Goal: Information Seeking & Learning: Learn about a topic

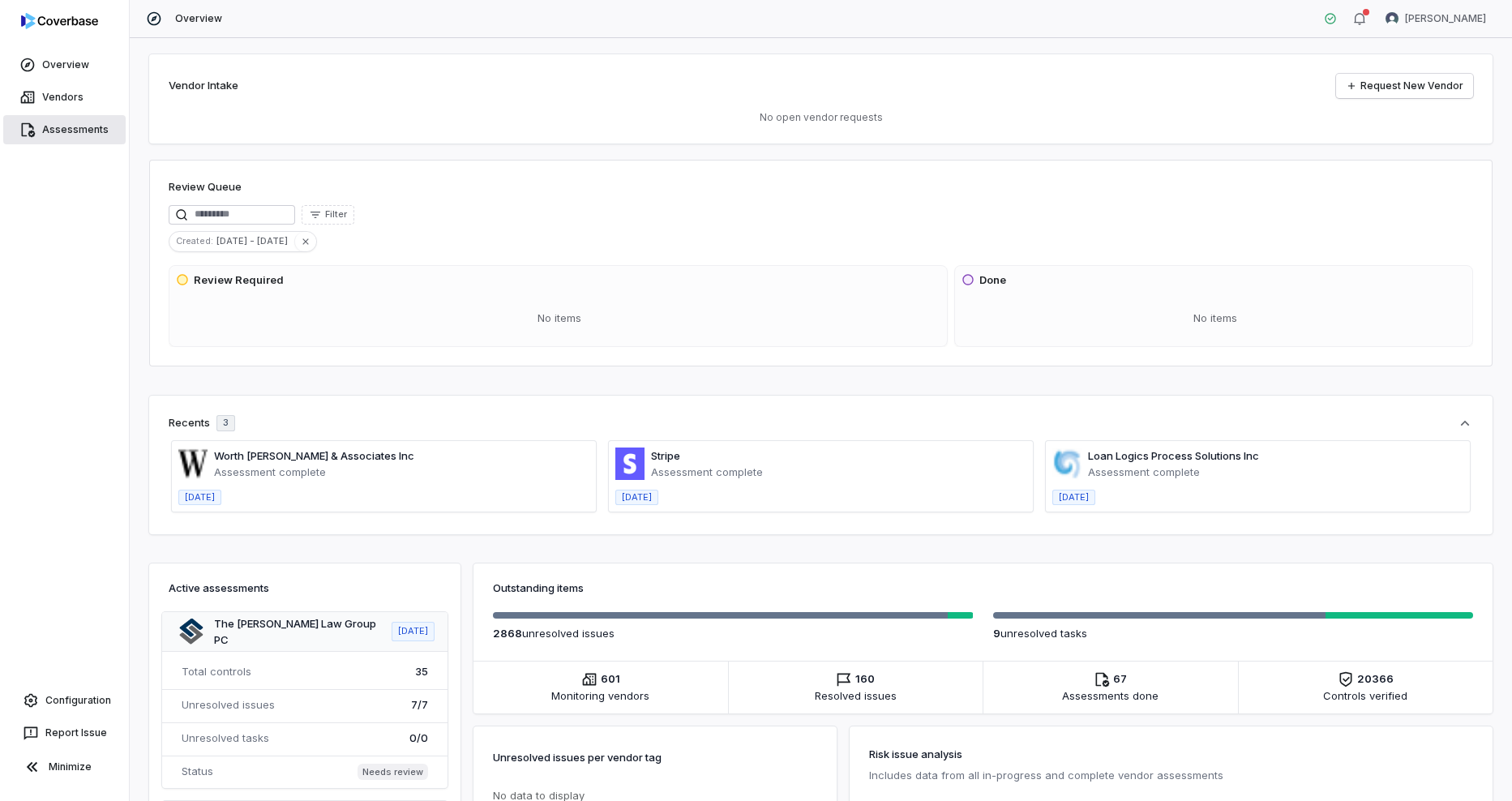
click at [76, 133] on link "Assessments" at bounding box center [64, 130] width 123 height 30
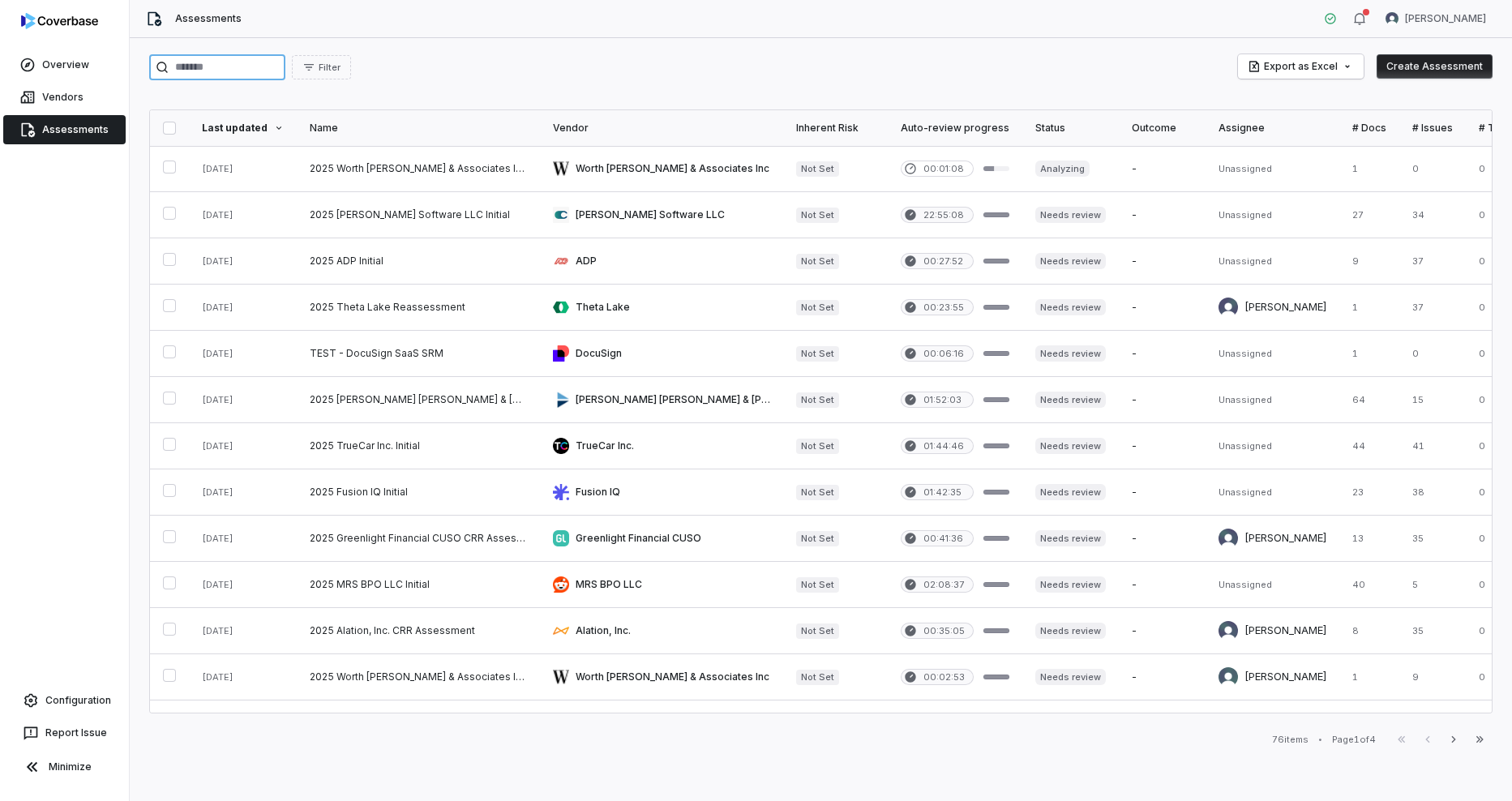
click at [277, 73] on input "search" at bounding box center [217, 67] width 137 height 26
type input "***"
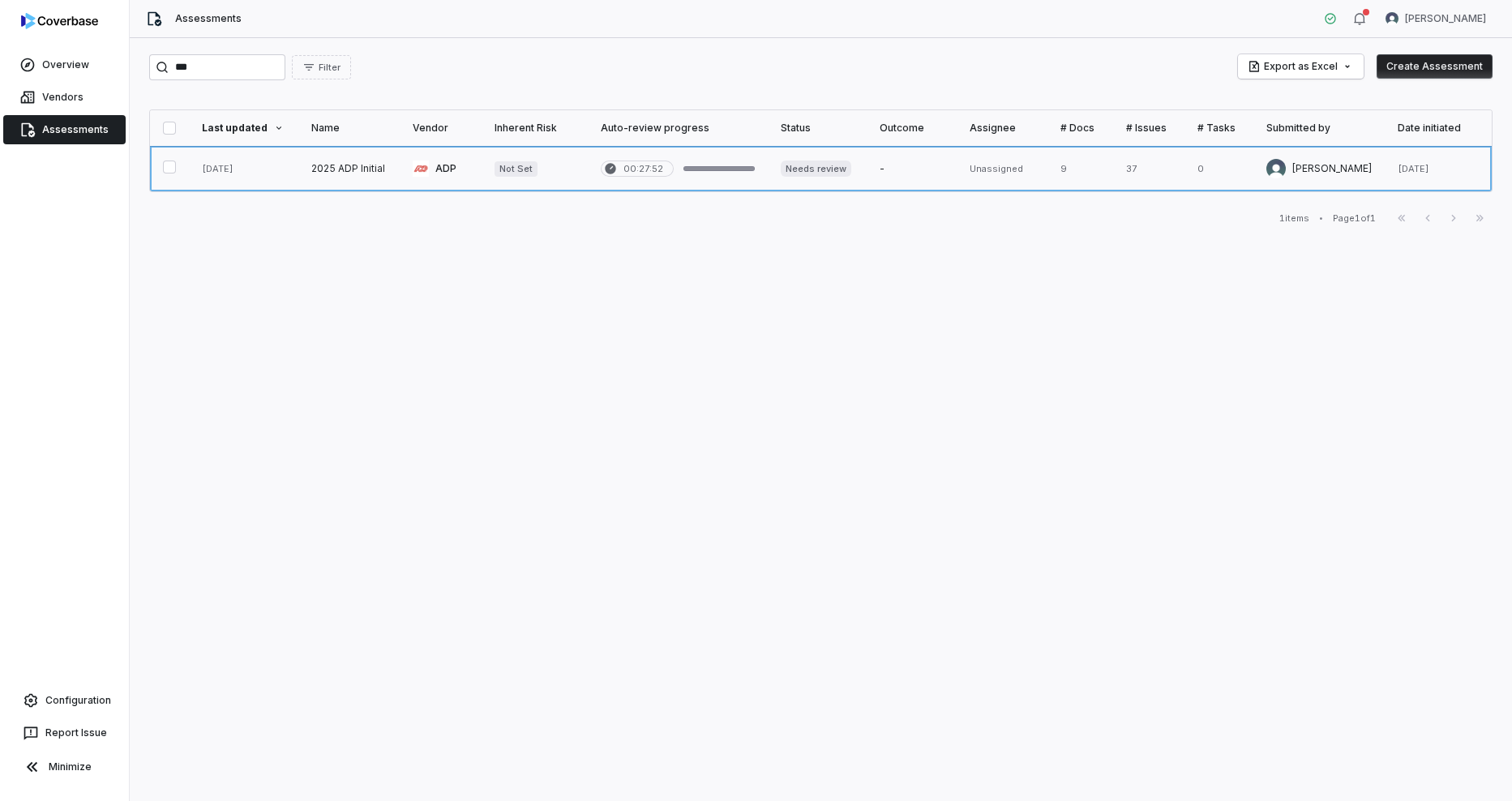
click at [336, 172] on link at bounding box center [349, 169] width 102 height 45
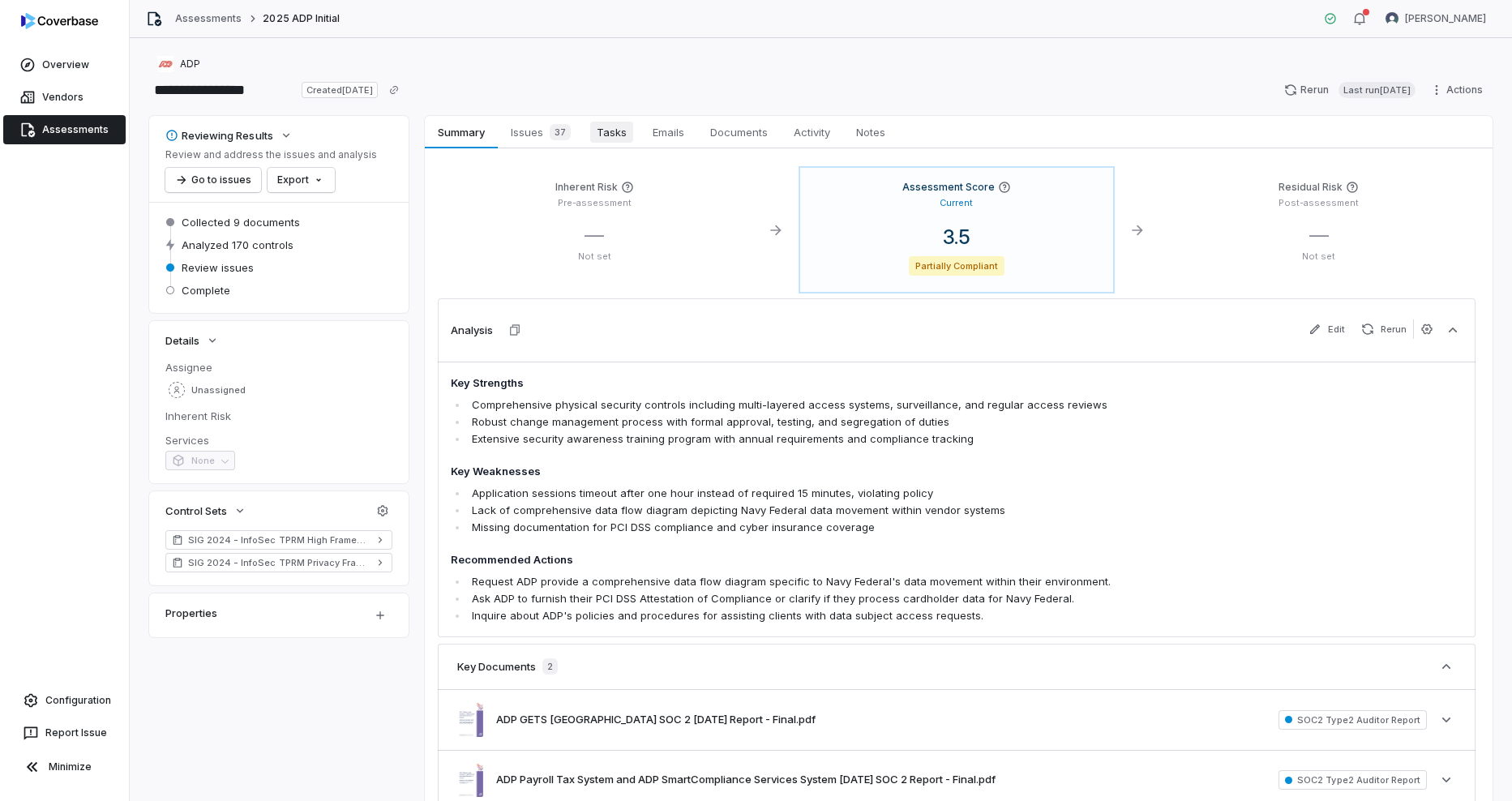
click at [612, 134] on span "Tasks" at bounding box center [612, 132] width 43 height 21
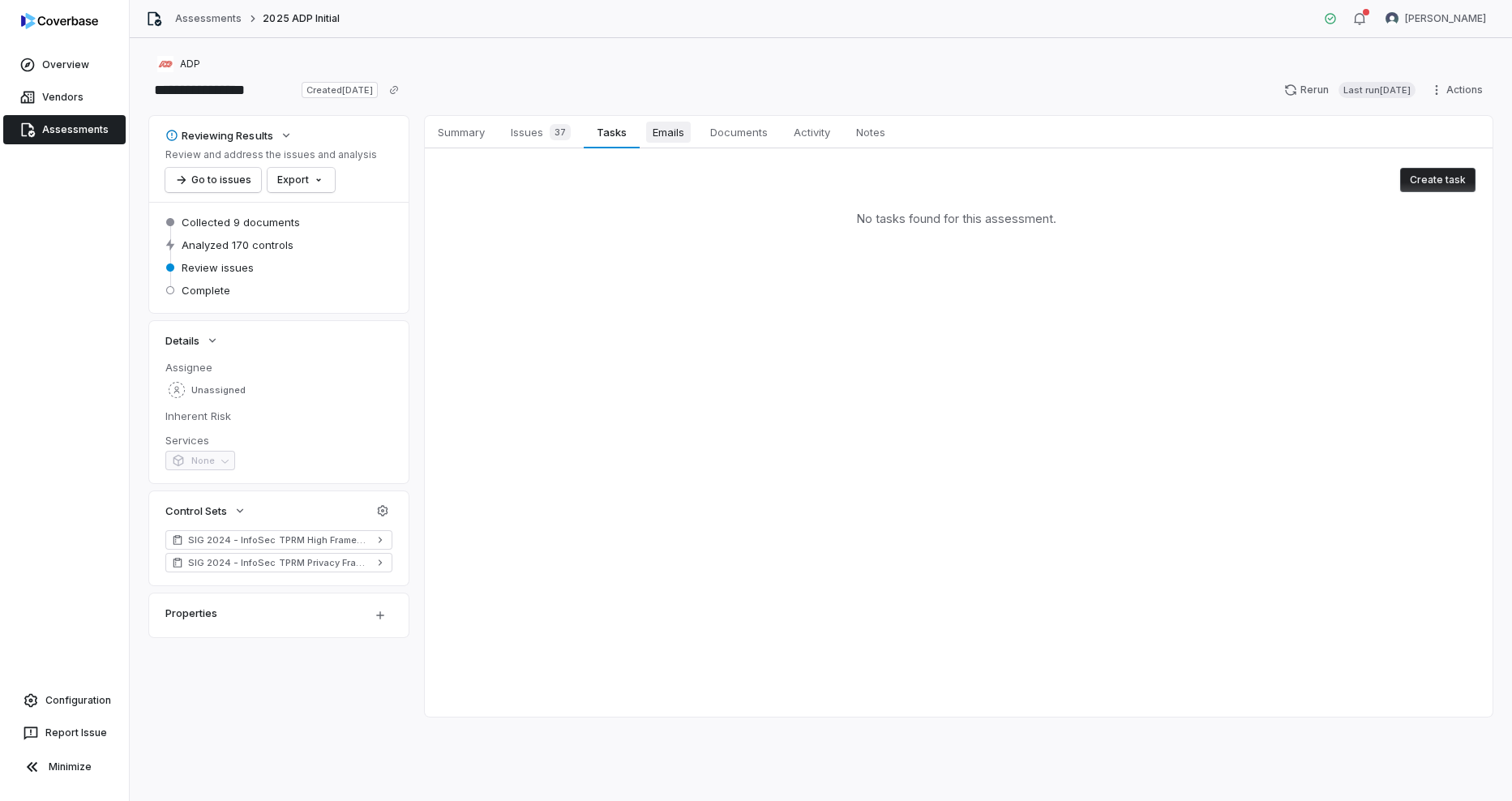
click at [661, 137] on span "Emails" at bounding box center [668, 132] width 44 height 21
click at [547, 136] on div "37" at bounding box center [557, 132] width 28 height 17
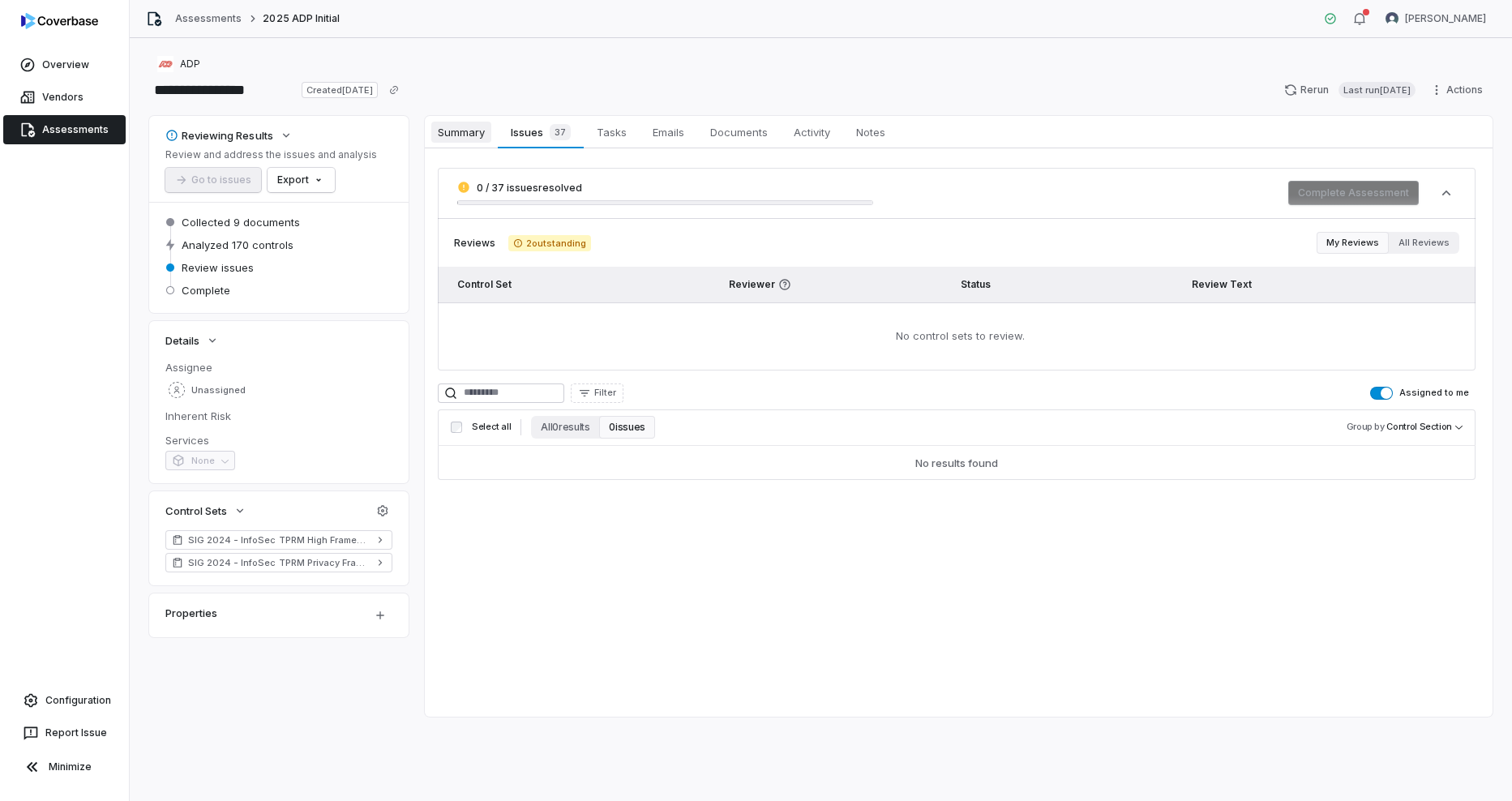
click at [464, 143] on link "Summary Summary" at bounding box center [461, 131] width 73 height 32
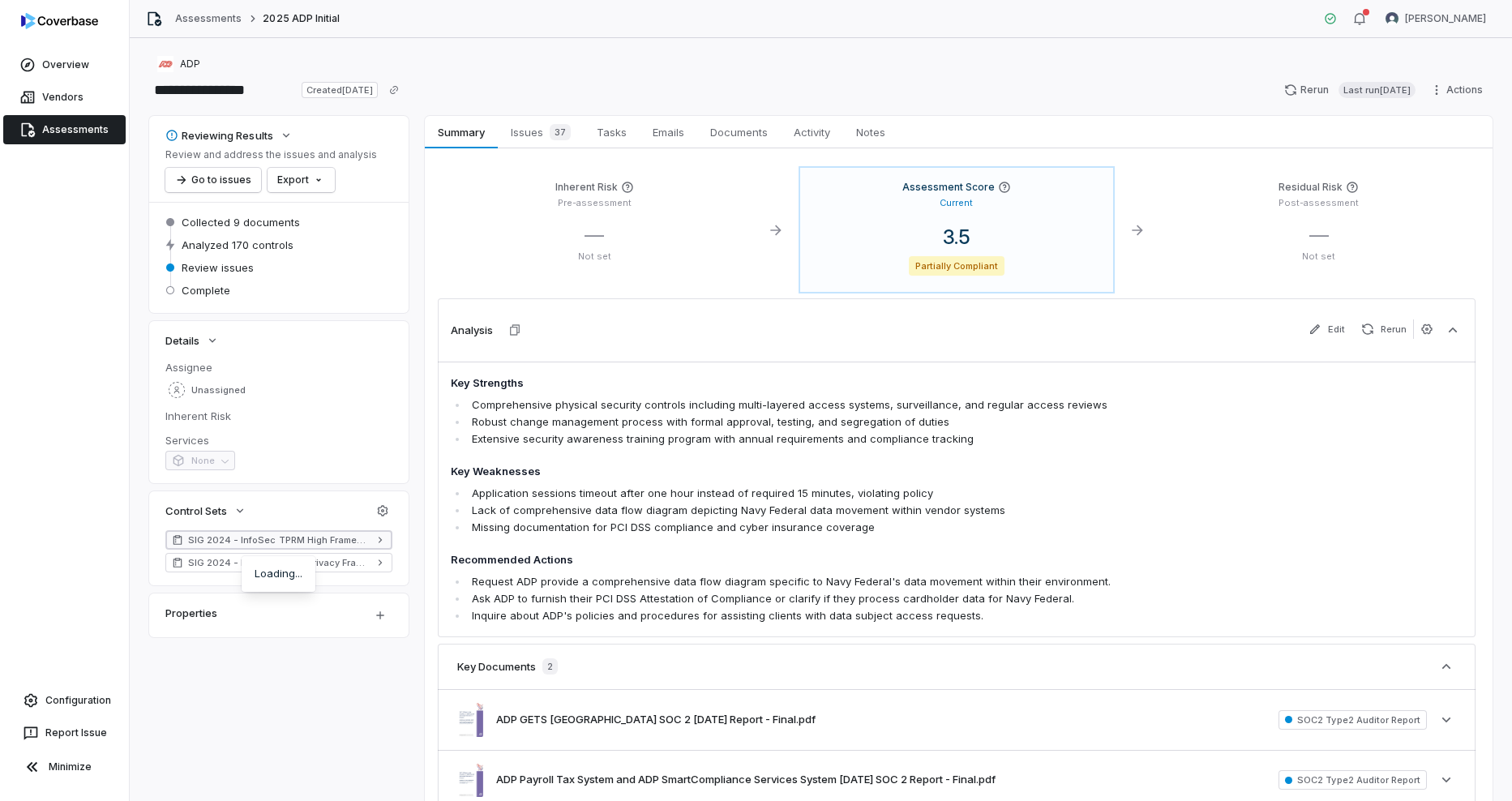
click at [216, 542] on span "SIG 2024 - InfoSec TPRM High Framework" at bounding box center [278, 539] width 182 height 13
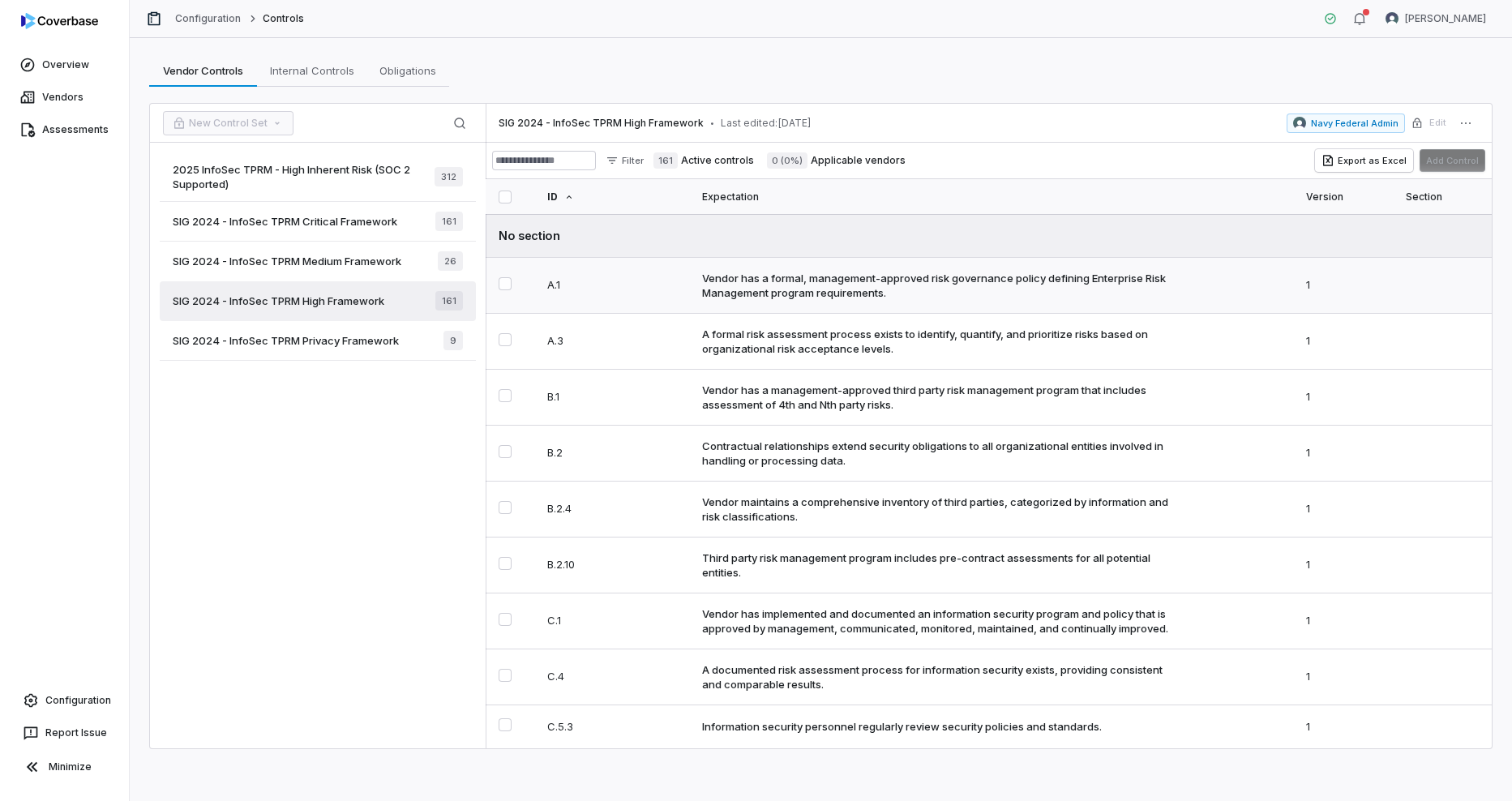
click at [784, 297] on div "Vendor has a formal, management-approved risk governance policy defining Enterp…" at bounding box center [939, 285] width 474 height 30
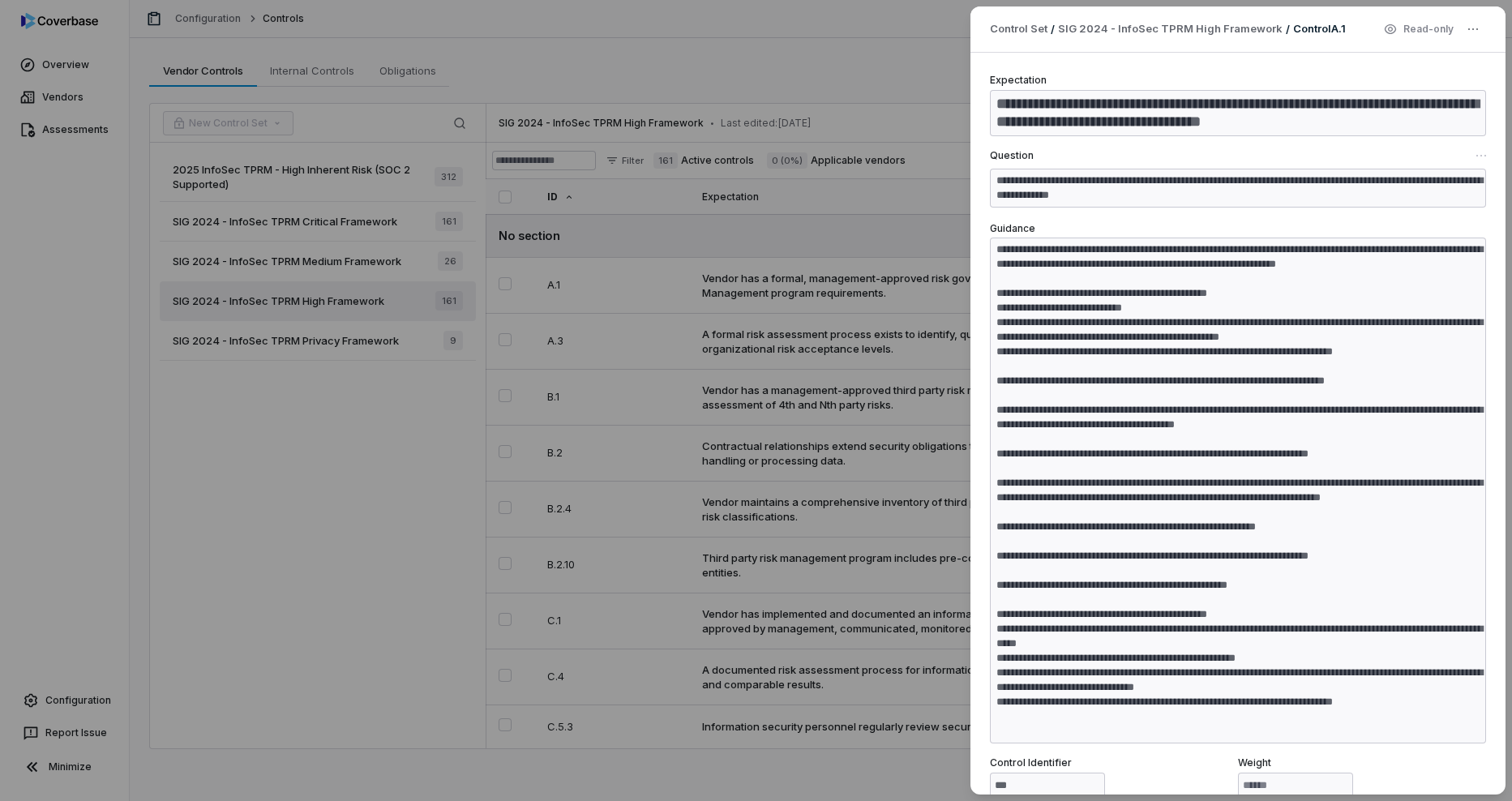
click at [817, 83] on div "**********" at bounding box center [756, 400] width 1512 height 801
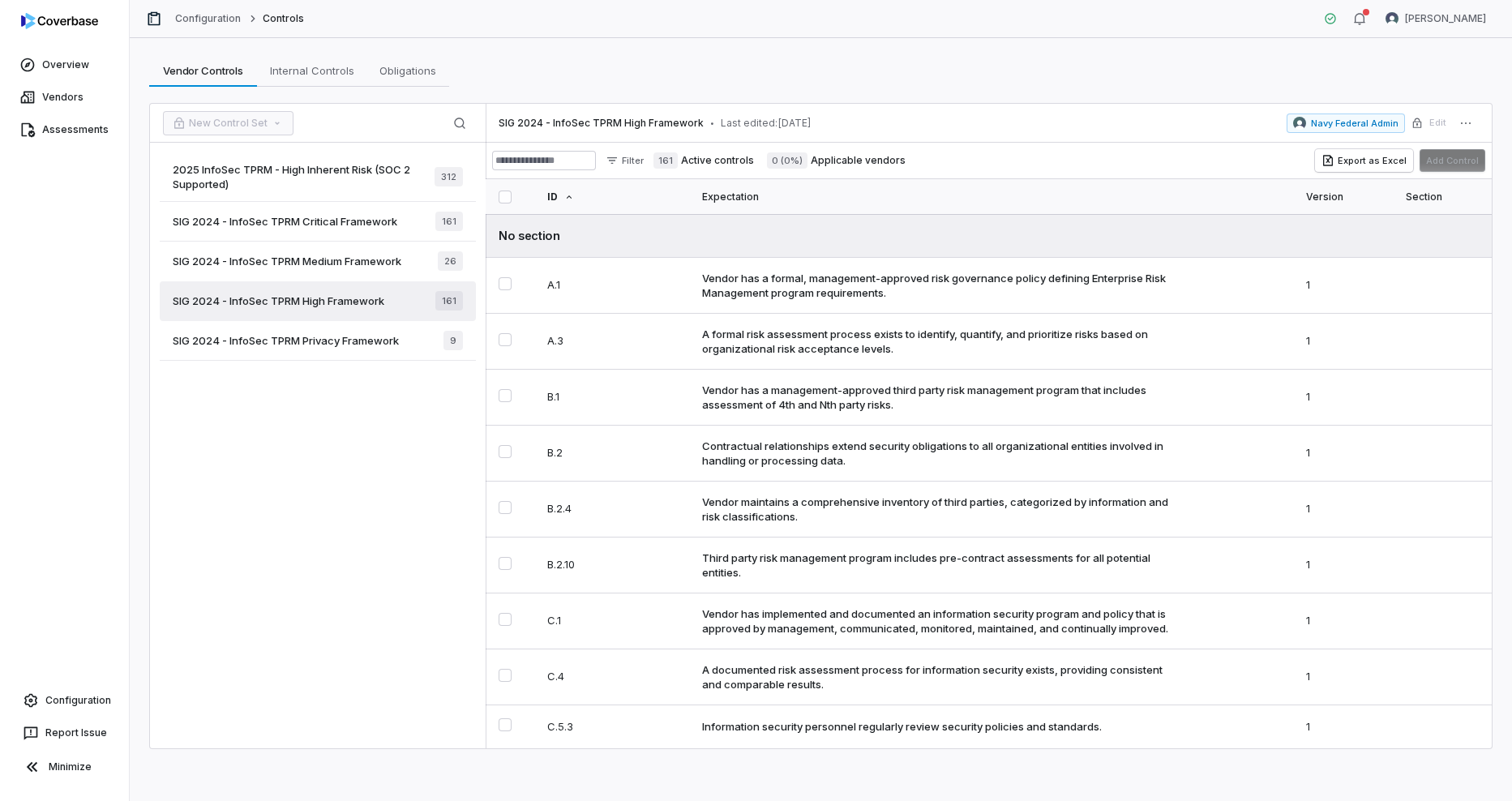
click at [739, 157] on label "161 Active controls" at bounding box center [704, 160] width 101 height 17
click at [509, 277] on button "Select A.1 control" at bounding box center [505, 284] width 13 height 13
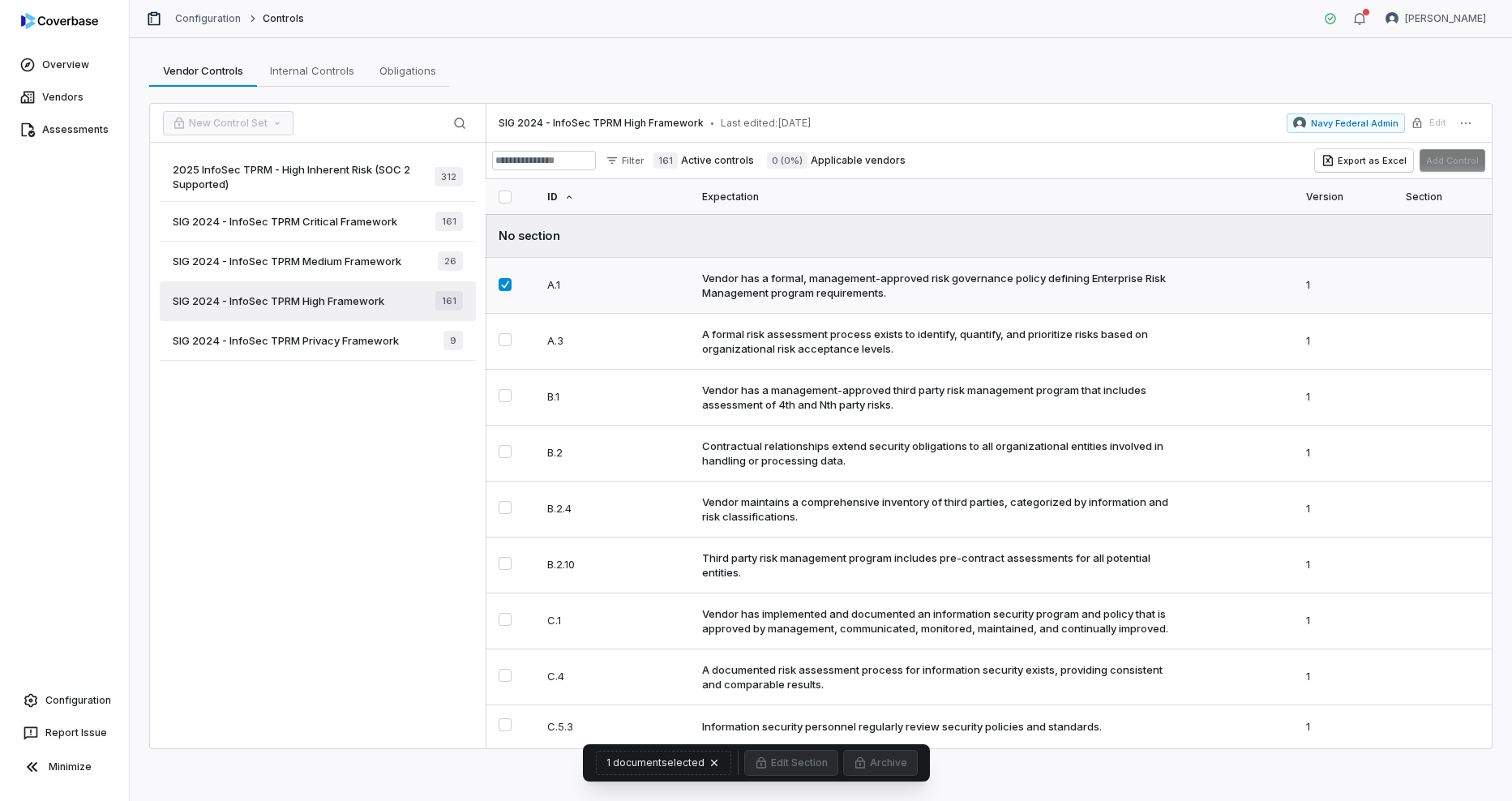
click at [867, 297] on div "Vendor has a formal, management-approved risk governance policy defining Enterp…" at bounding box center [939, 285] width 474 height 30
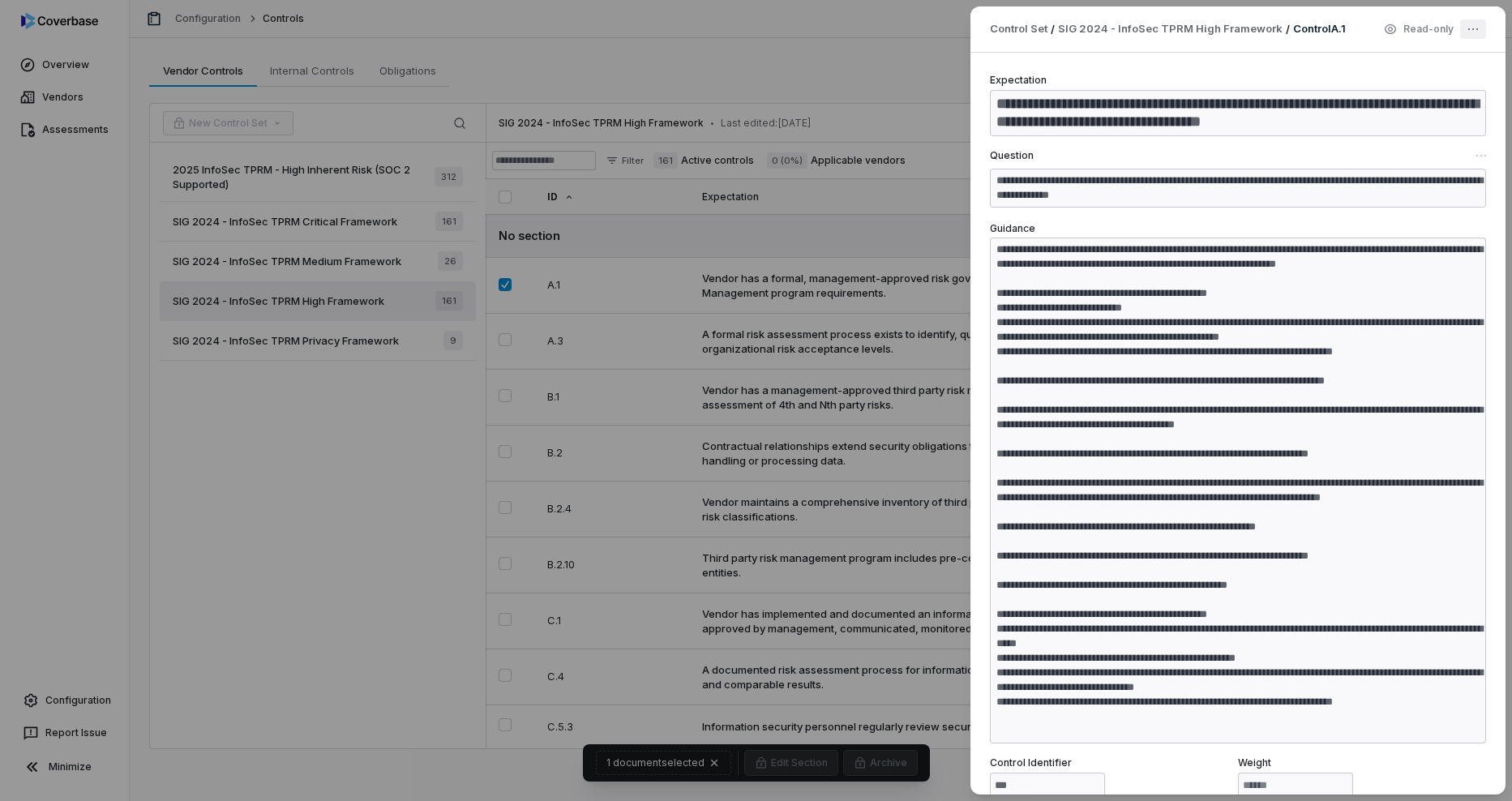
click at [1471, 33] on div "**********" at bounding box center [756, 400] width 1512 height 801
click at [1262, 113] on div "**********" at bounding box center [756, 400] width 1512 height 801
click at [863, 78] on div "**********" at bounding box center [756, 400] width 1512 height 801
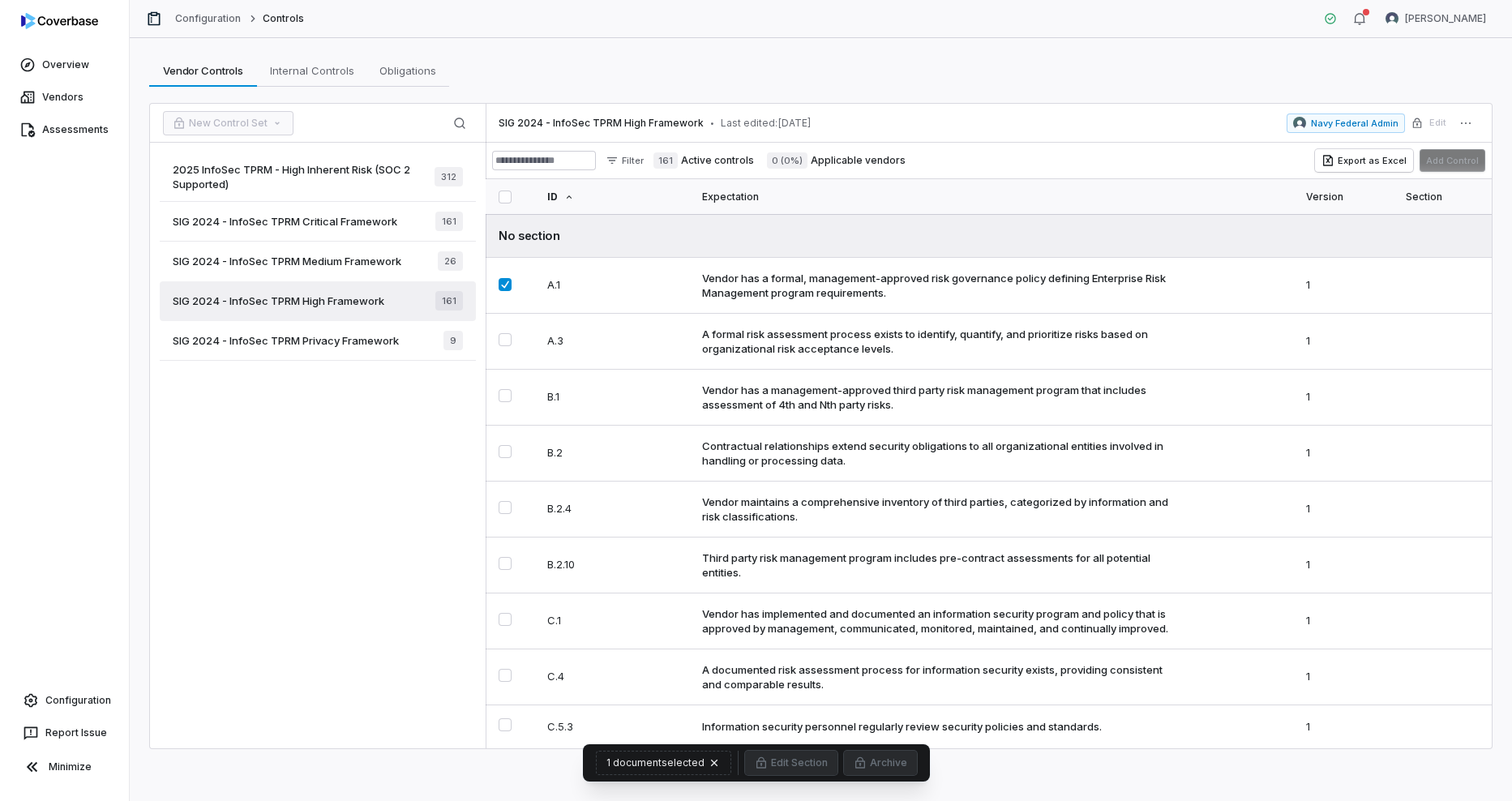
click at [739, 166] on label "161 Active controls" at bounding box center [704, 160] width 101 height 17
click at [217, 72] on span "Vendor Controls" at bounding box center [203, 70] width 93 height 21
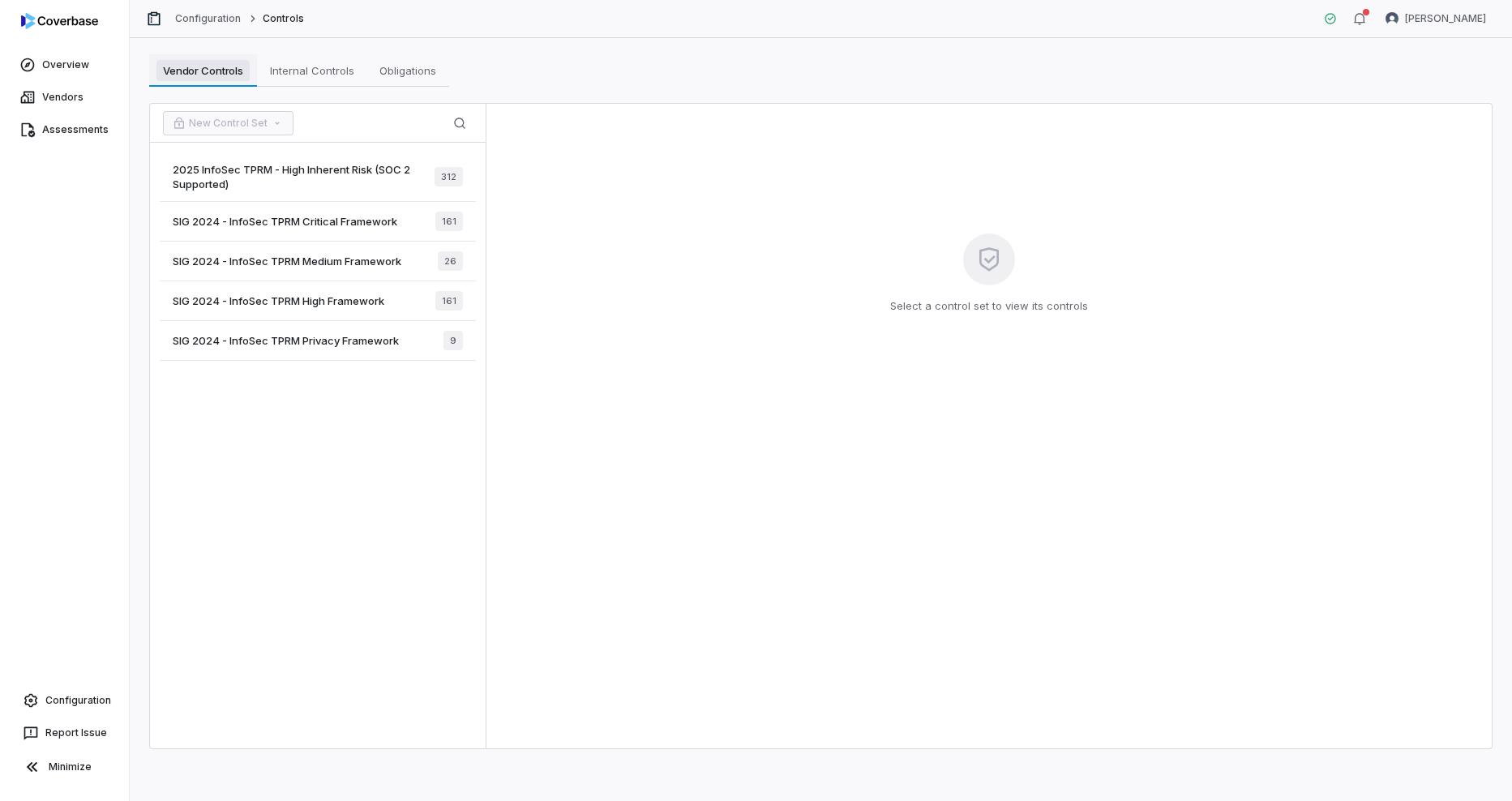
click at [217, 72] on span "Vendor Controls" at bounding box center [203, 70] width 93 height 21
drag, startPoint x: 217, startPoint y: 72, endPoint x: 259, endPoint y: 424, distance: 354.5
click at [258, 424] on div "2025 InfoSec TPRM - High Inherent Risk (SOC 2 Supported) 312 SIG 2024 - InfoSec…" at bounding box center [318, 445] width 336 height 605
click at [343, 302] on span "SIG 2024 - InfoSec TPRM High Framework" at bounding box center [278, 300] width 211 height 15
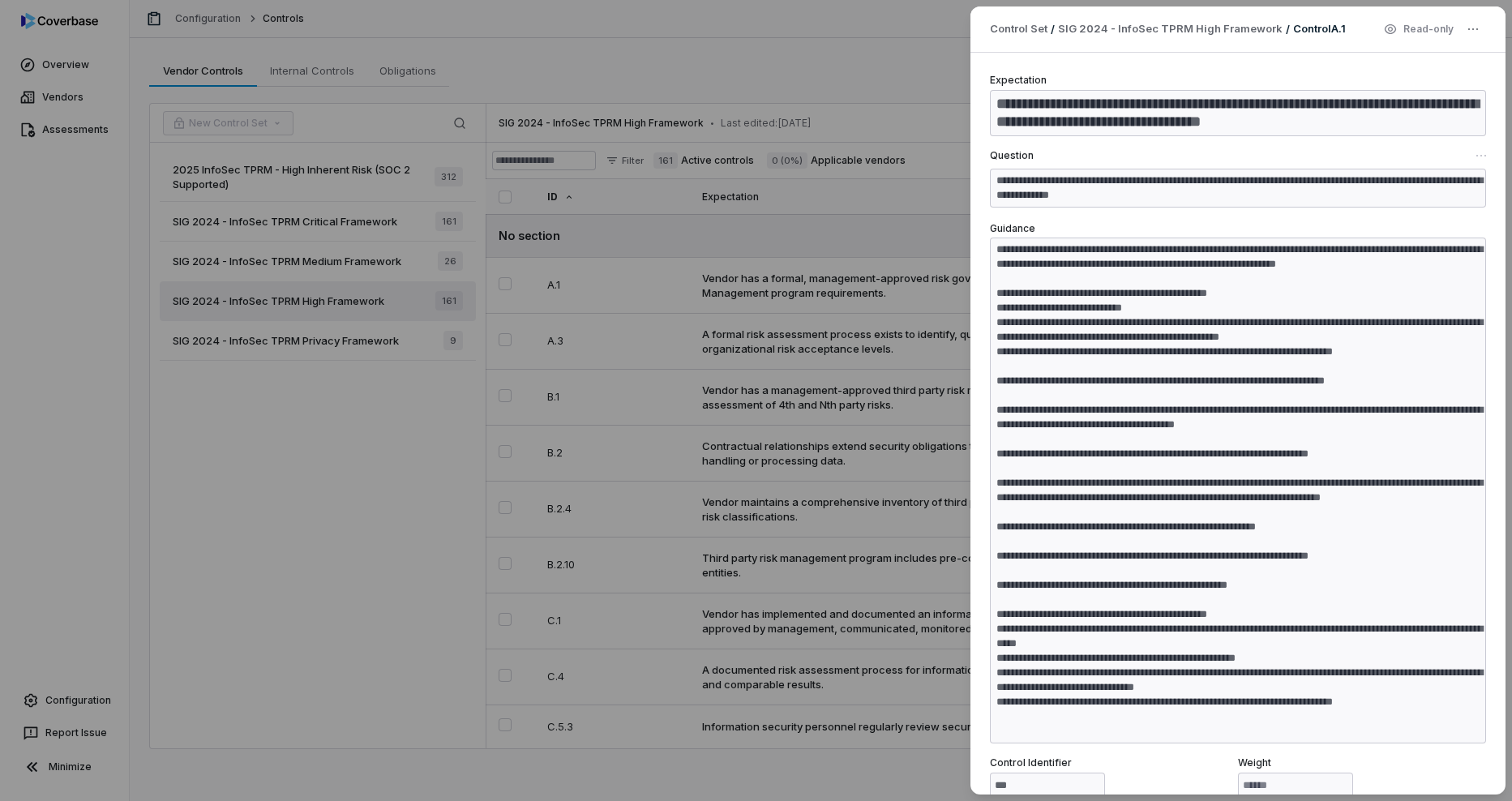
type textarea "*"
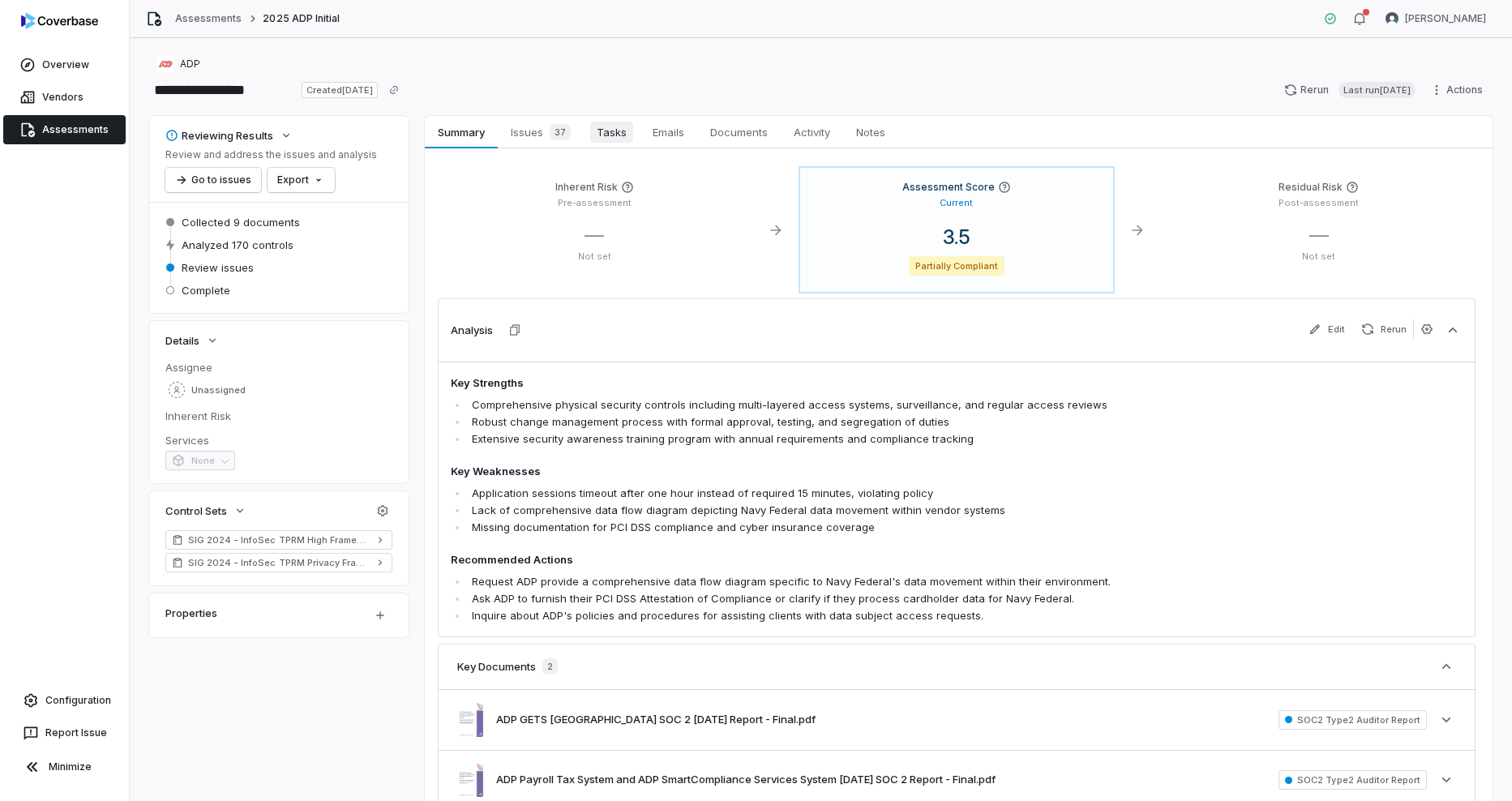
click at [602, 140] on span "Tasks" at bounding box center [612, 132] width 43 height 21
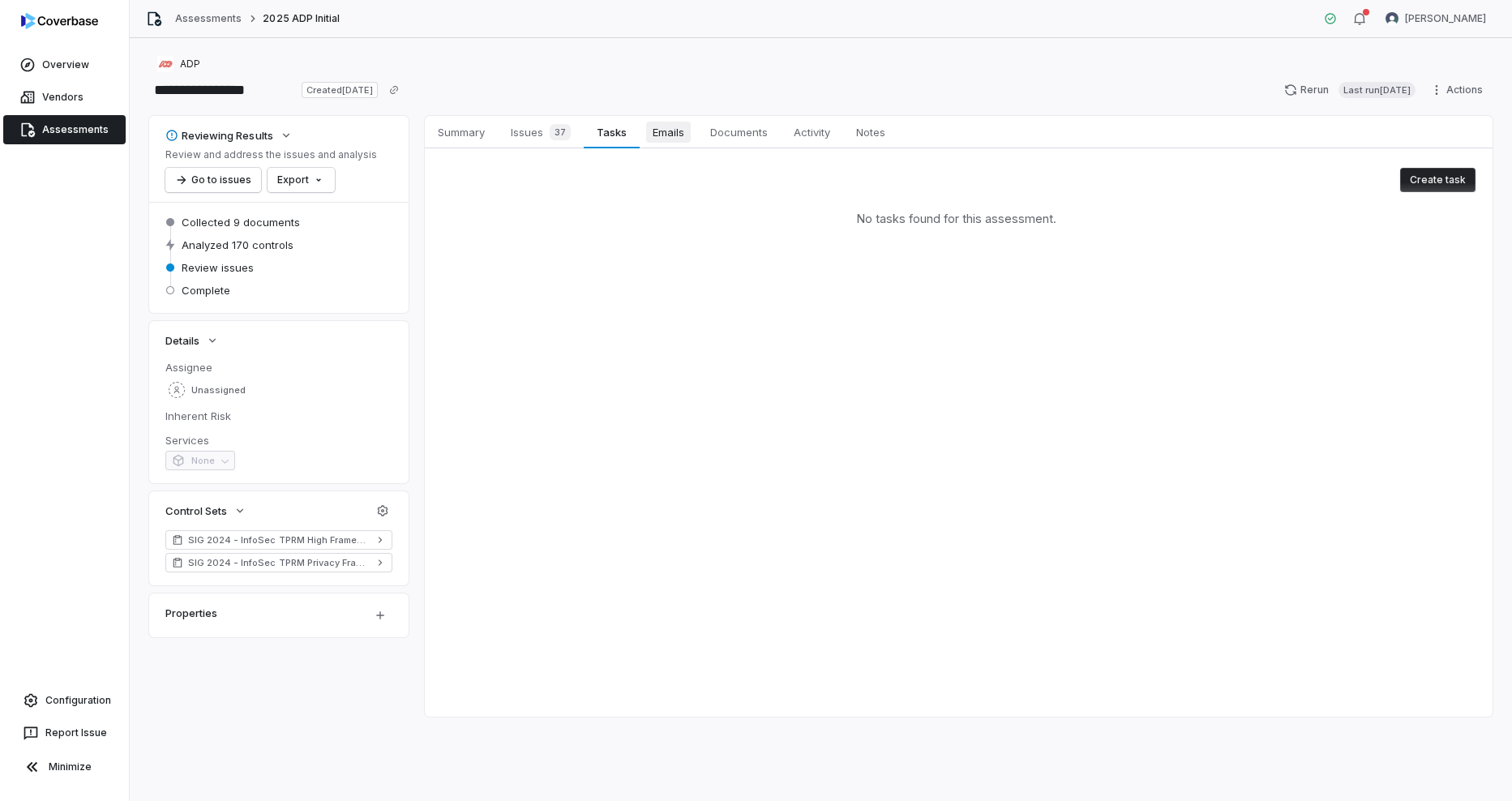
click at [667, 140] on span "Emails" at bounding box center [668, 132] width 44 height 21
click at [719, 140] on span "Documents" at bounding box center [739, 132] width 70 height 21
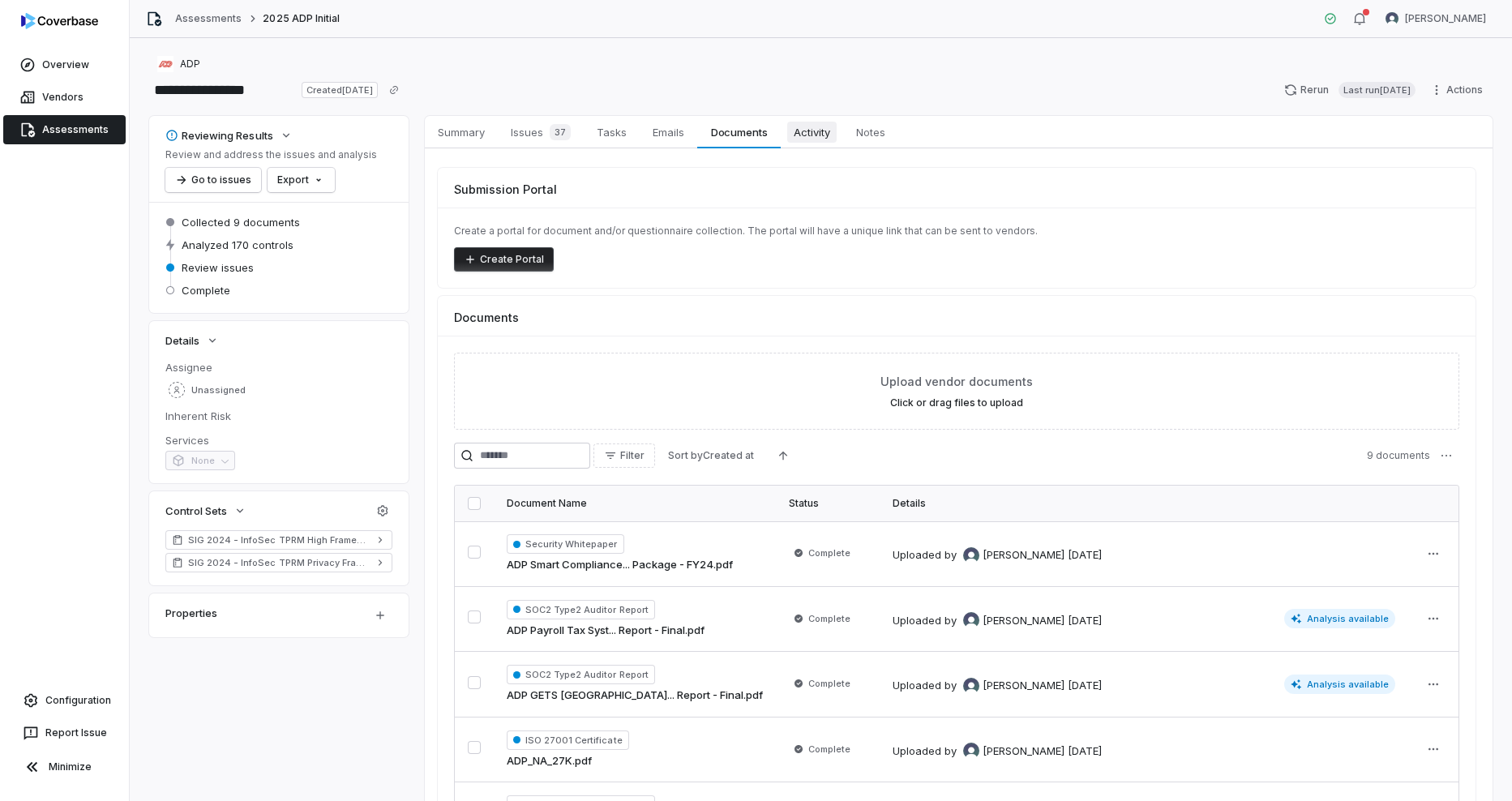
click at [816, 140] on span "Activity" at bounding box center [812, 132] width 50 height 21
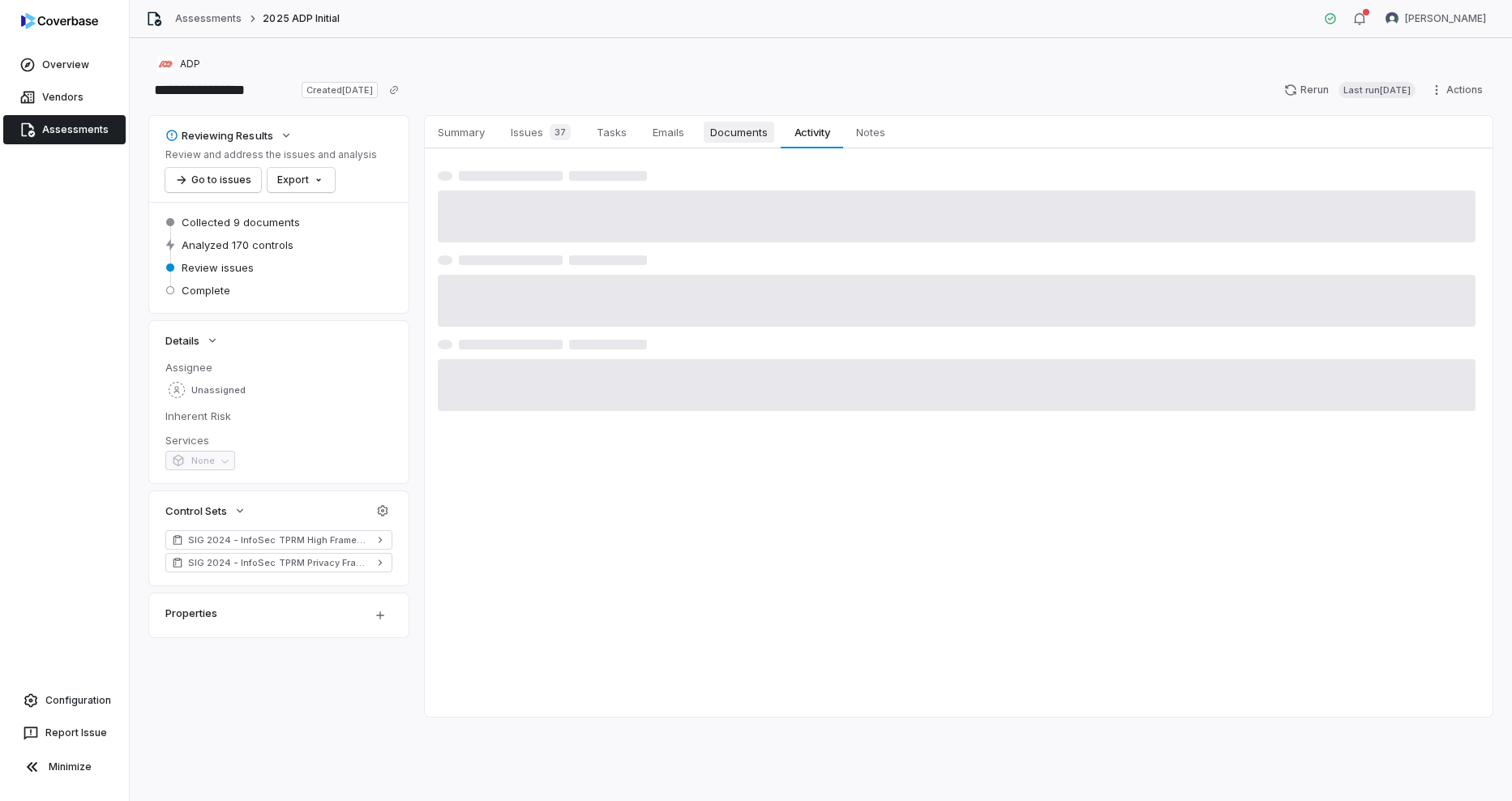
click at [746, 139] on span "Documents" at bounding box center [739, 132] width 70 height 21
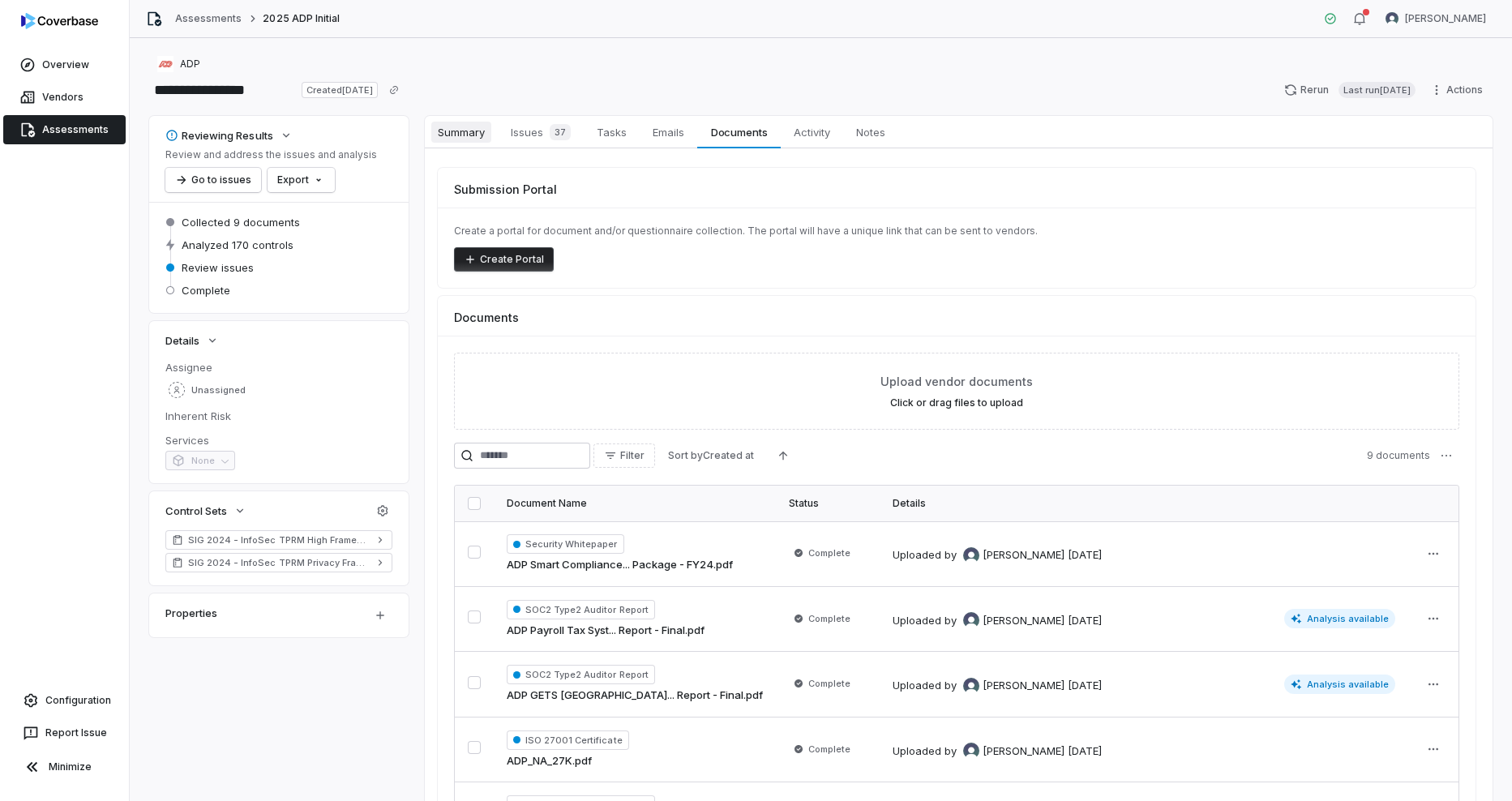
click at [482, 132] on span "Summary" at bounding box center [461, 132] width 60 height 21
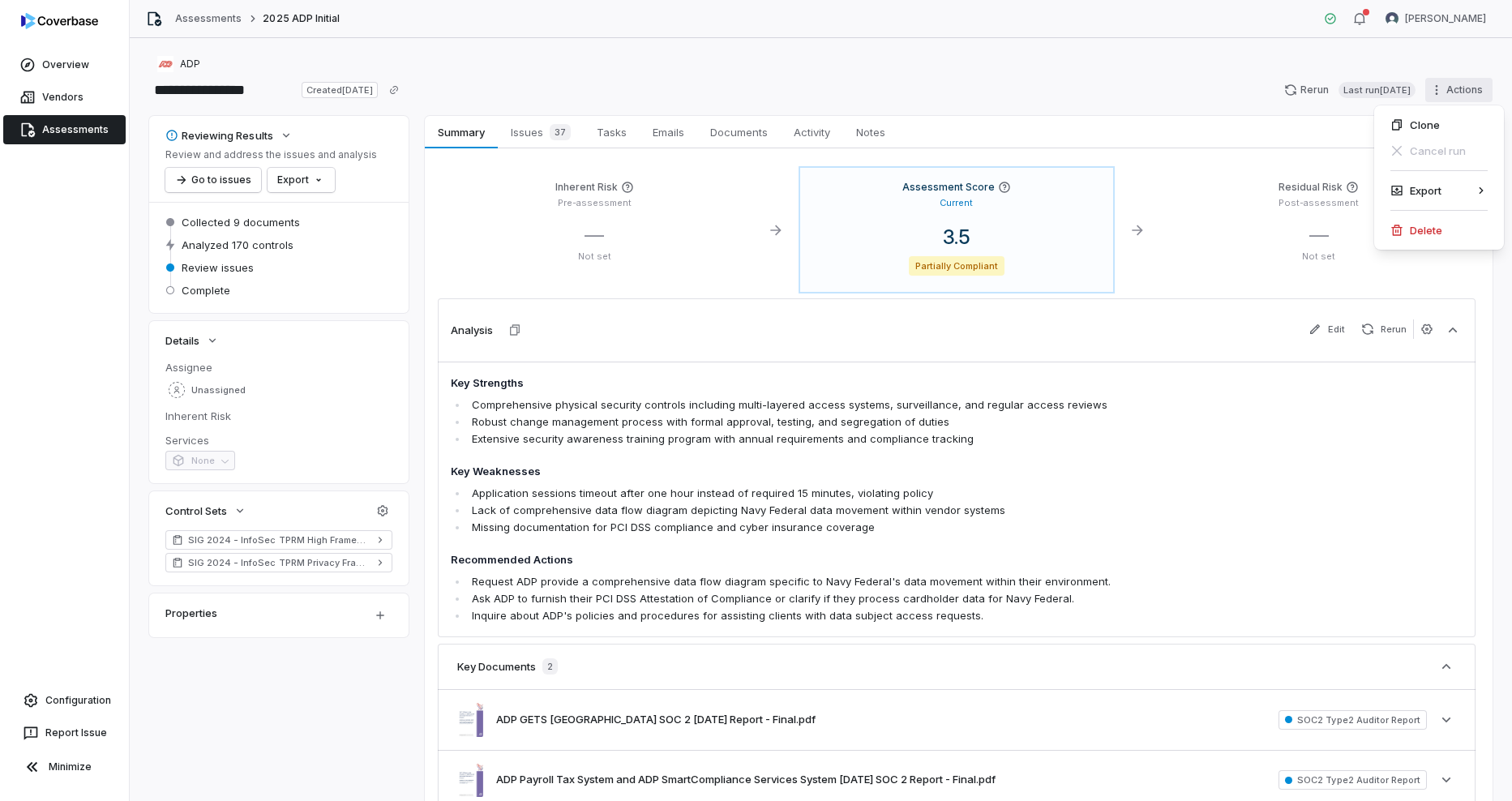
click at [1448, 90] on html "**********" at bounding box center [756, 400] width 1512 height 801
click at [1110, 389] on html "**********" at bounding box center [756, 400] width 1512 height 801
click at [865, 123] on span "Notes" at bounding box center [871, 132] width 42 height 21
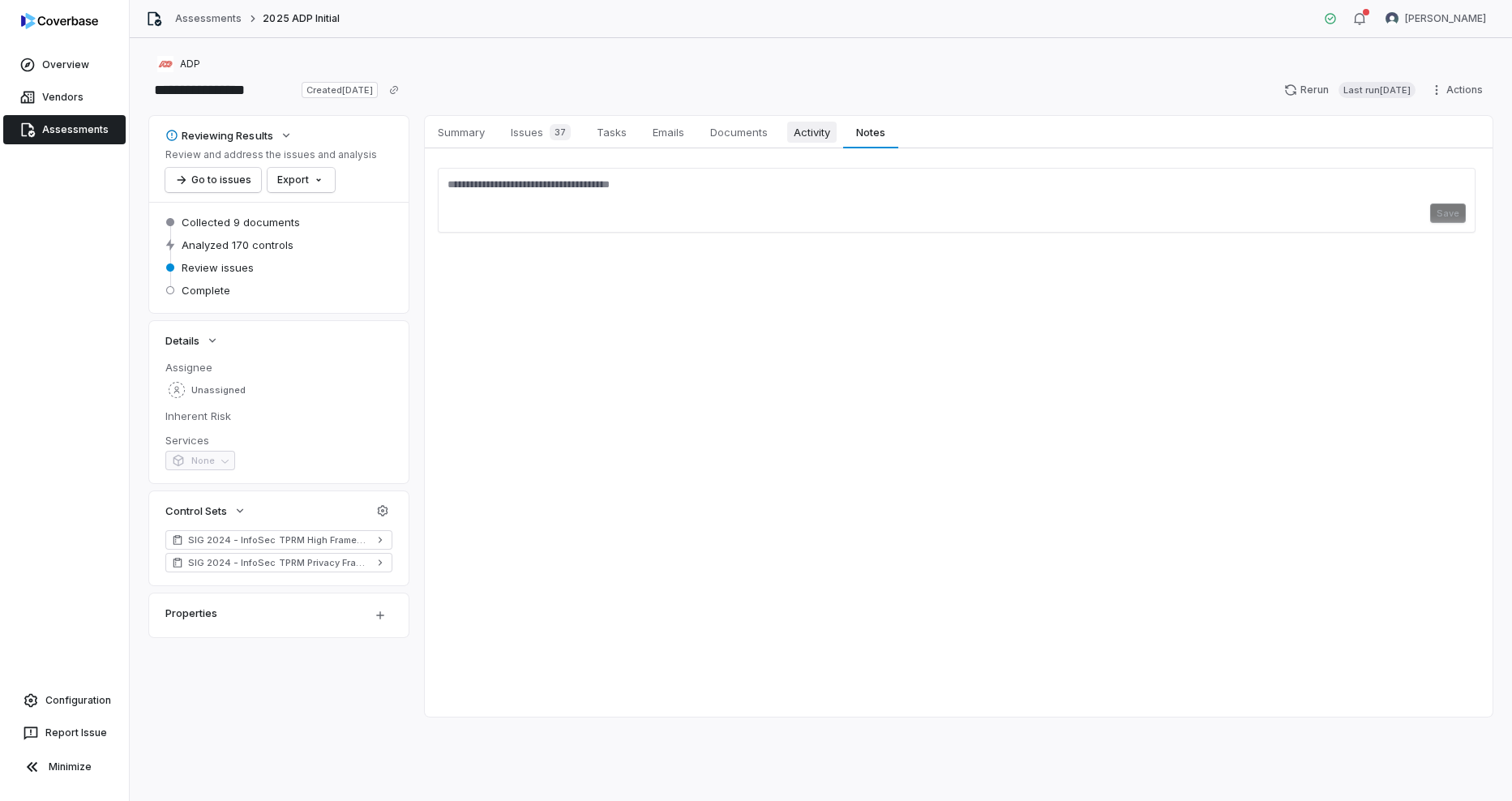
click at [831, 128] on span "Activity" at bounding box center [812, 132] width 50 height 21
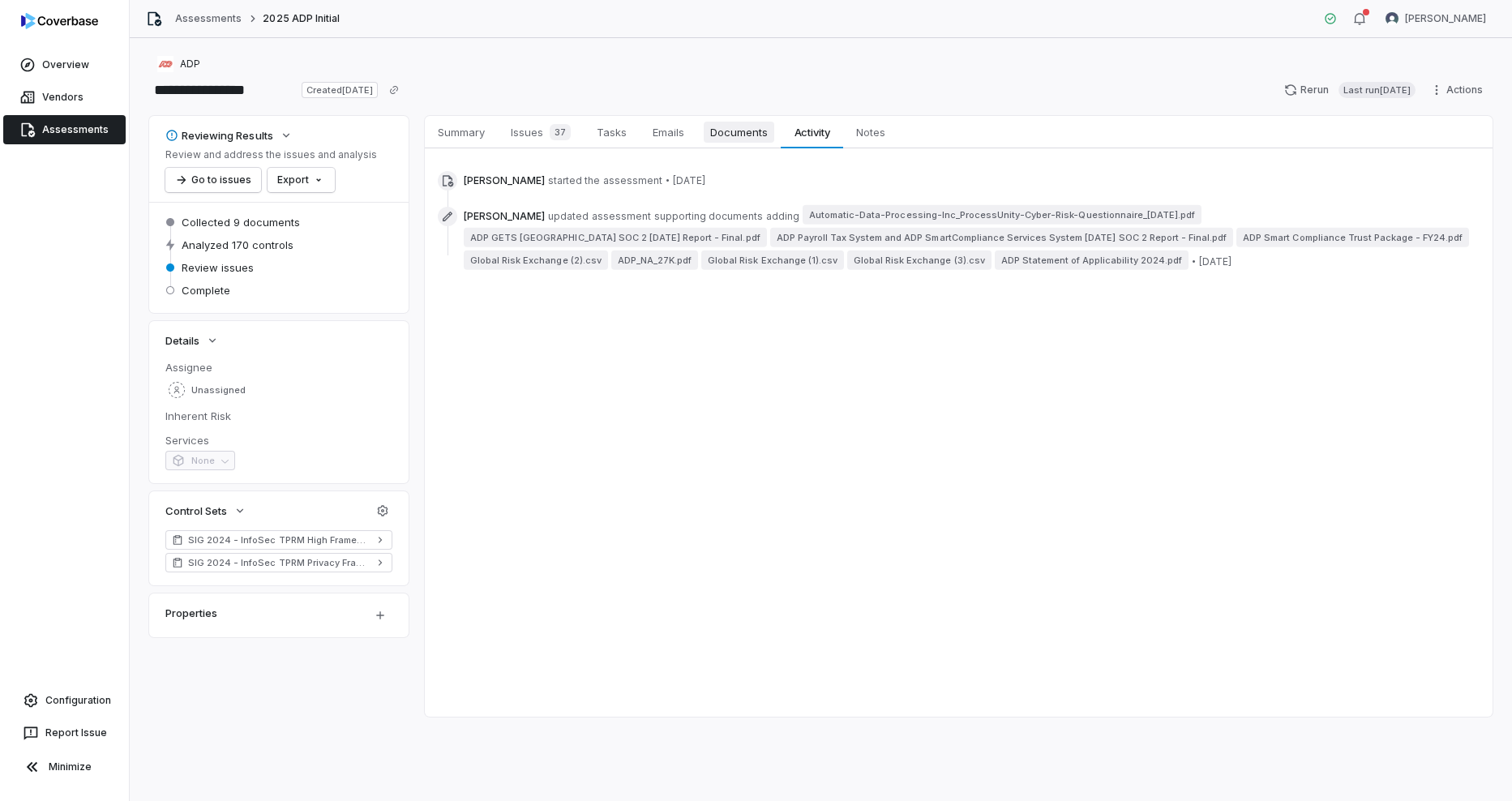
click at [743, 129] on span "Documents" at bounding box center [739, 132] width 70 height 21
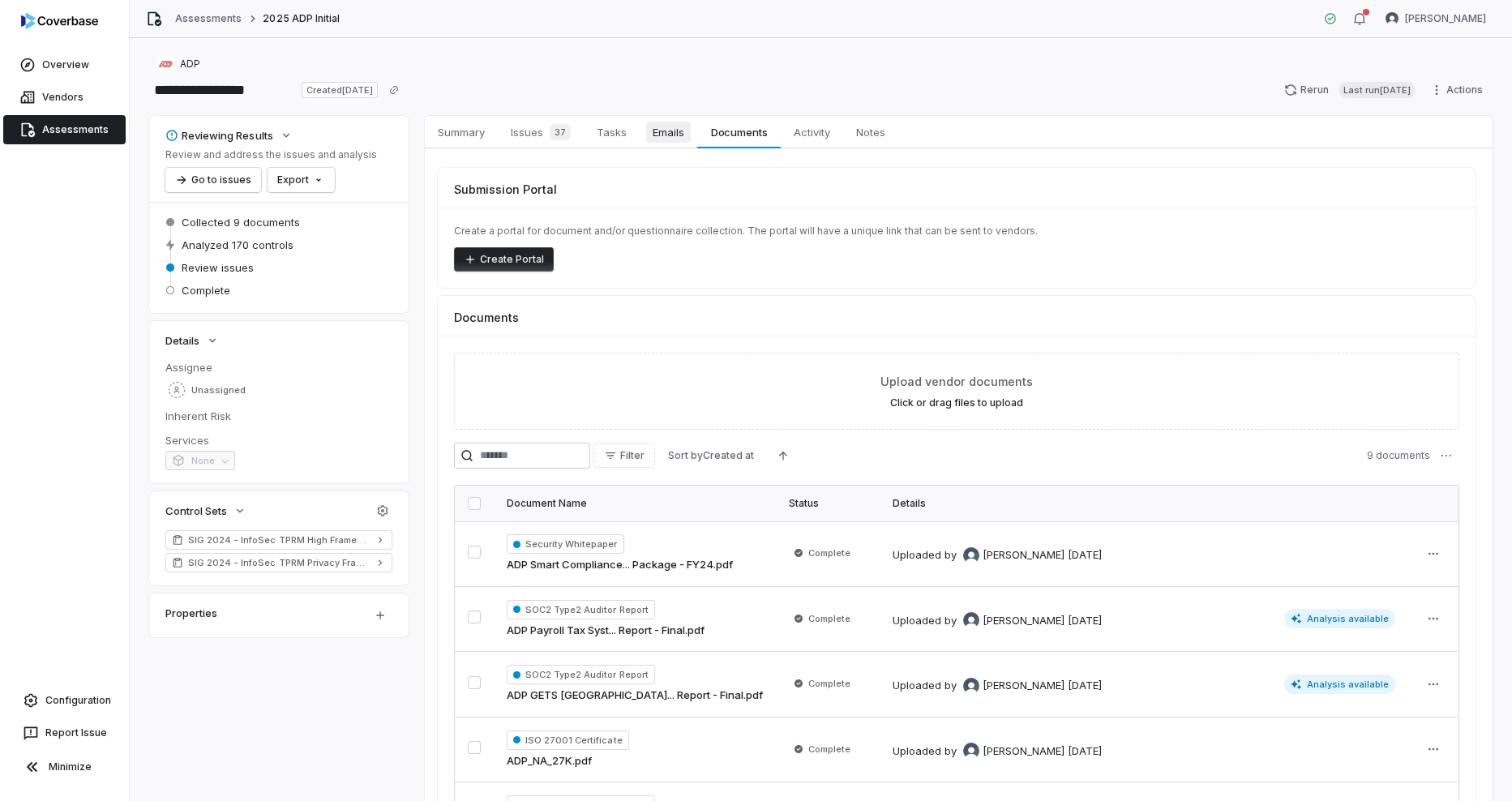
click at [643, 130] on link "Emails Emails" at bounding box center [668, 131] width 57 height 32
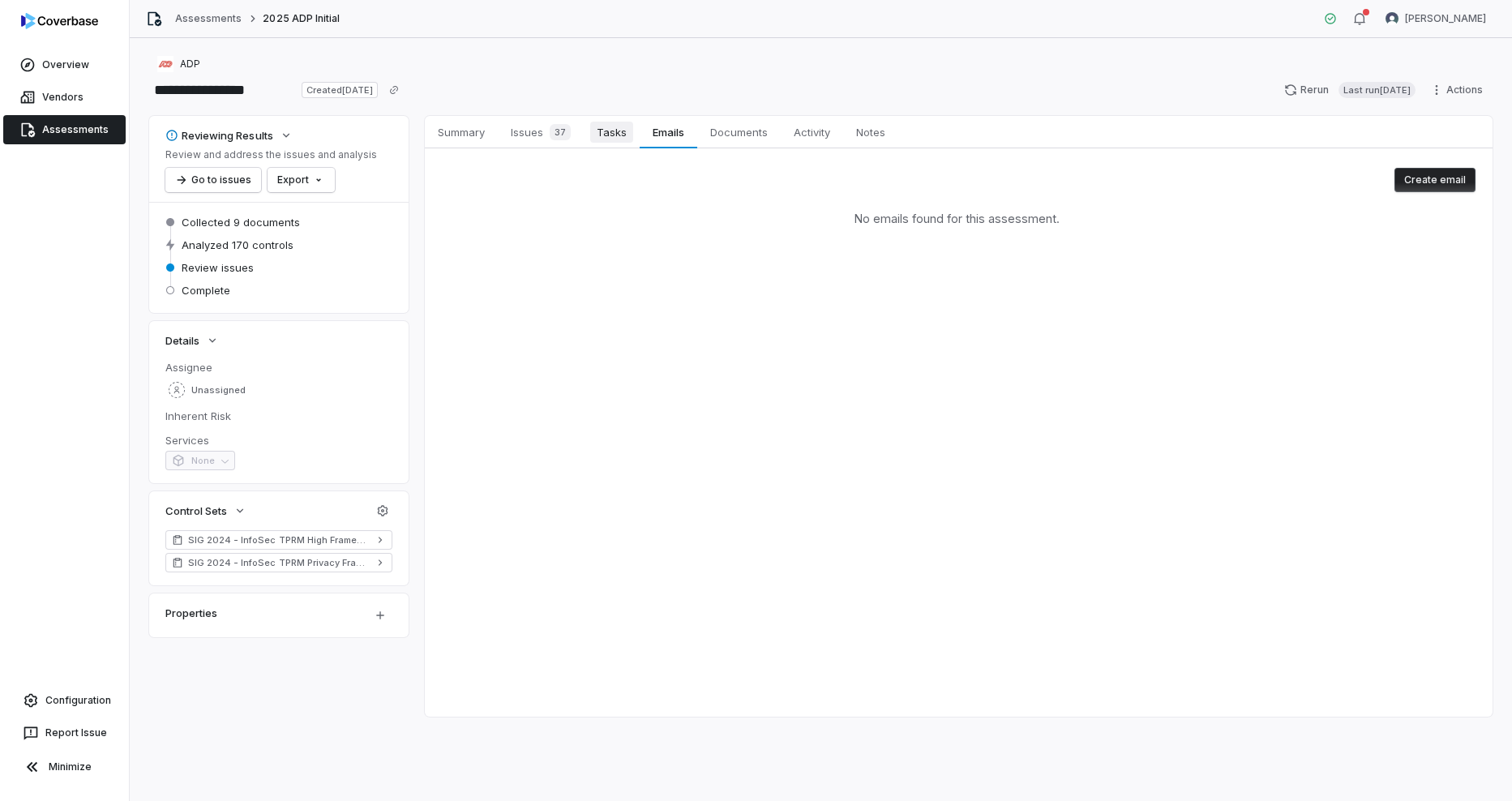
click at [593, 130] on span "Tasks" at bounding box center [612, 132] width 43 height 21
click at [544, 130] on div "37" at bounding box center [557, 132] width 28 height 17
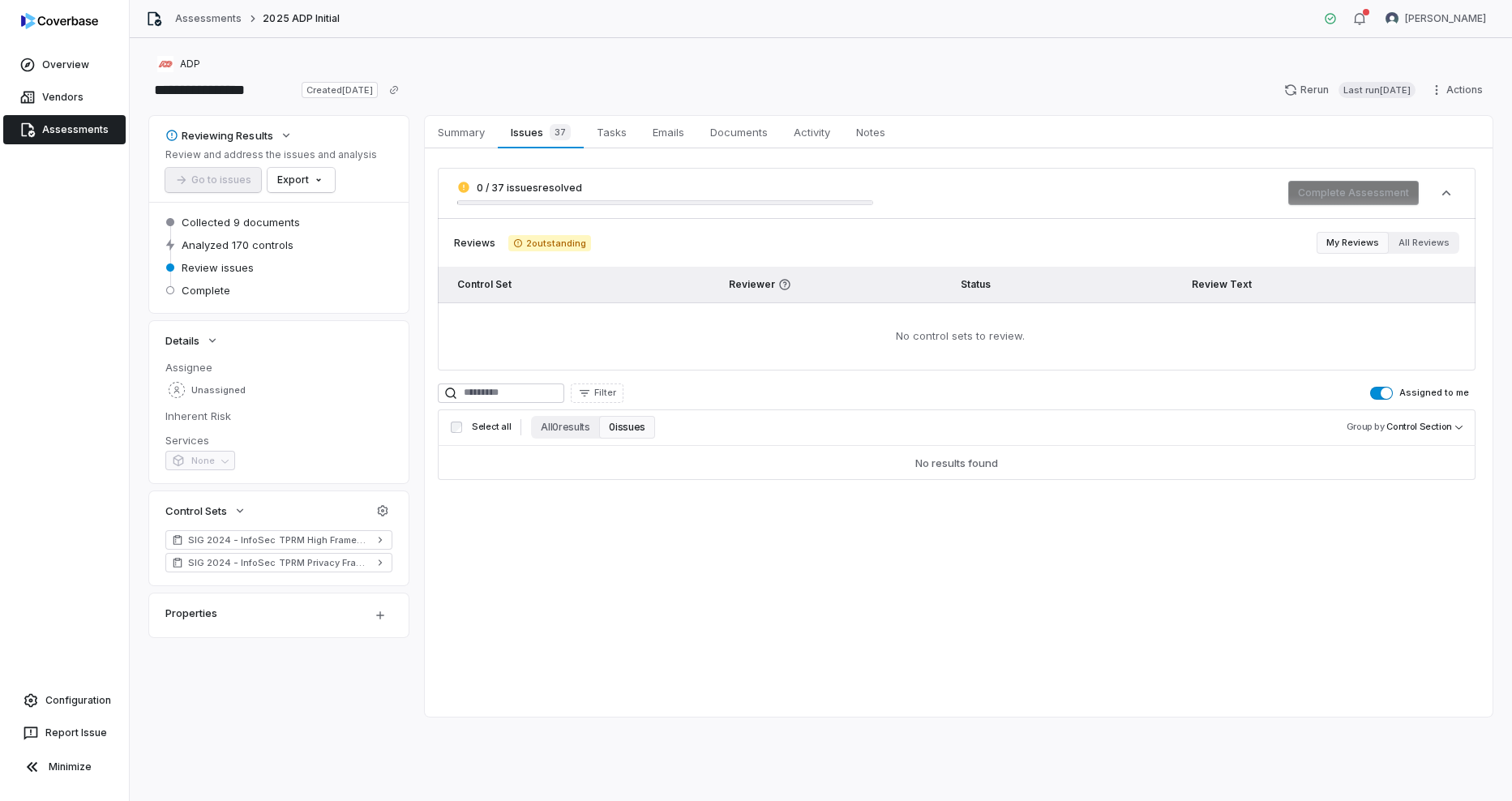
click at [552, 195] on div "0 / 37 issues resolved" at bounding box center [666, 193] width 416 height 24
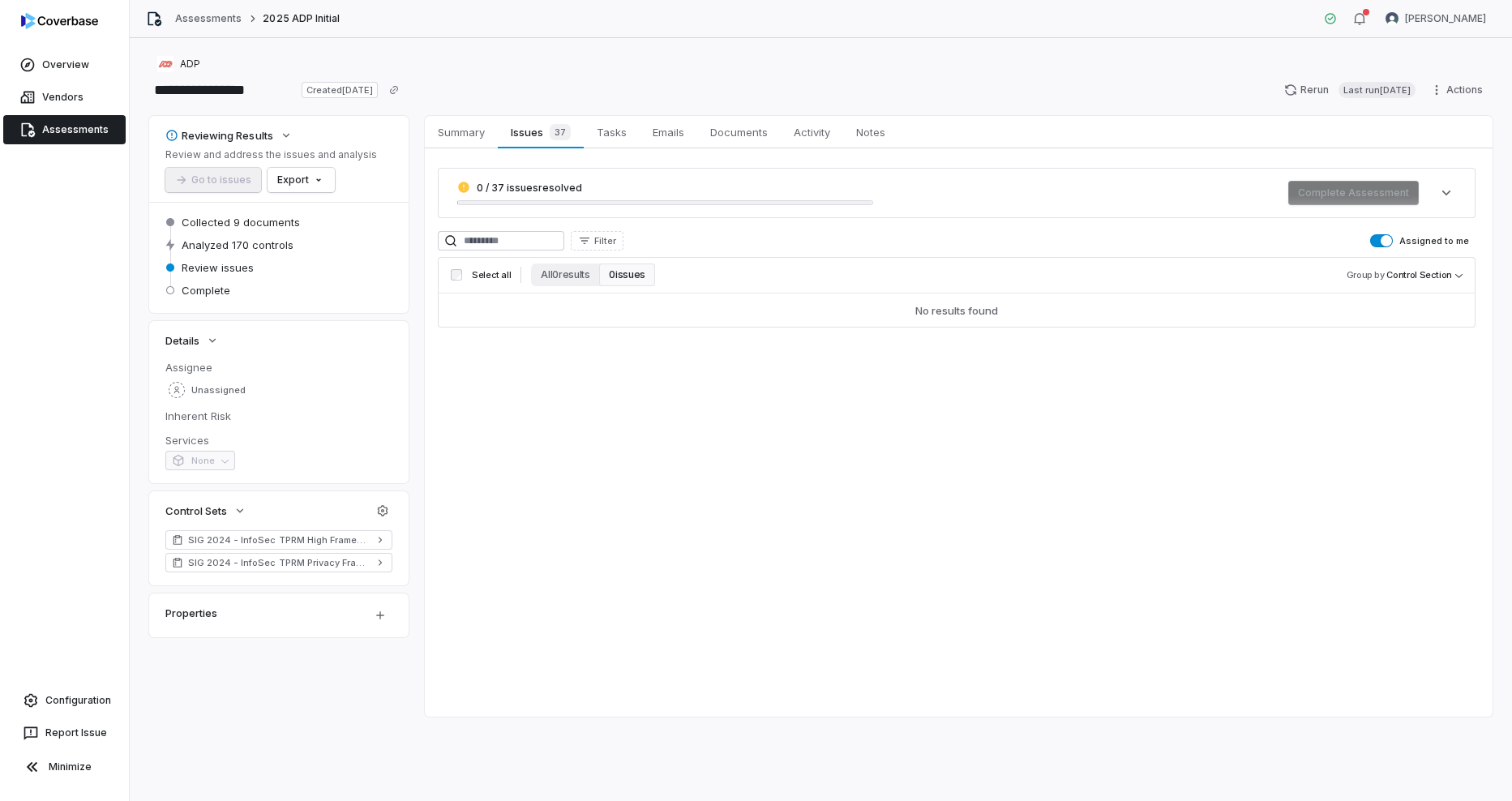
click at [552, 195] on div "0 / 37 issues resolved" at bounding box center [666, 193] width 416 height 24
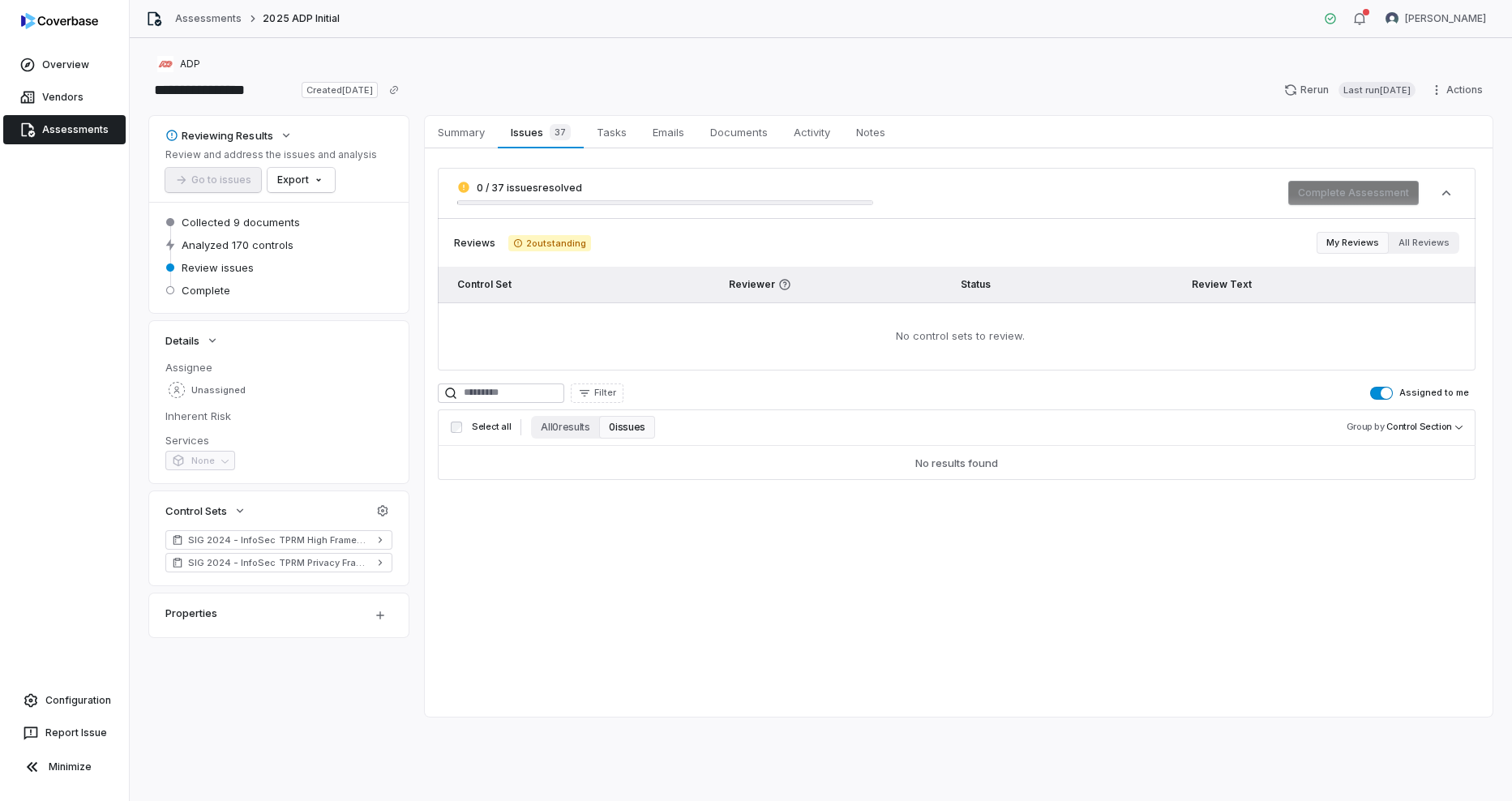
click at [1382, 392] on button "Assigned to me" at bounding box center [1382, 393] width 23 height 13
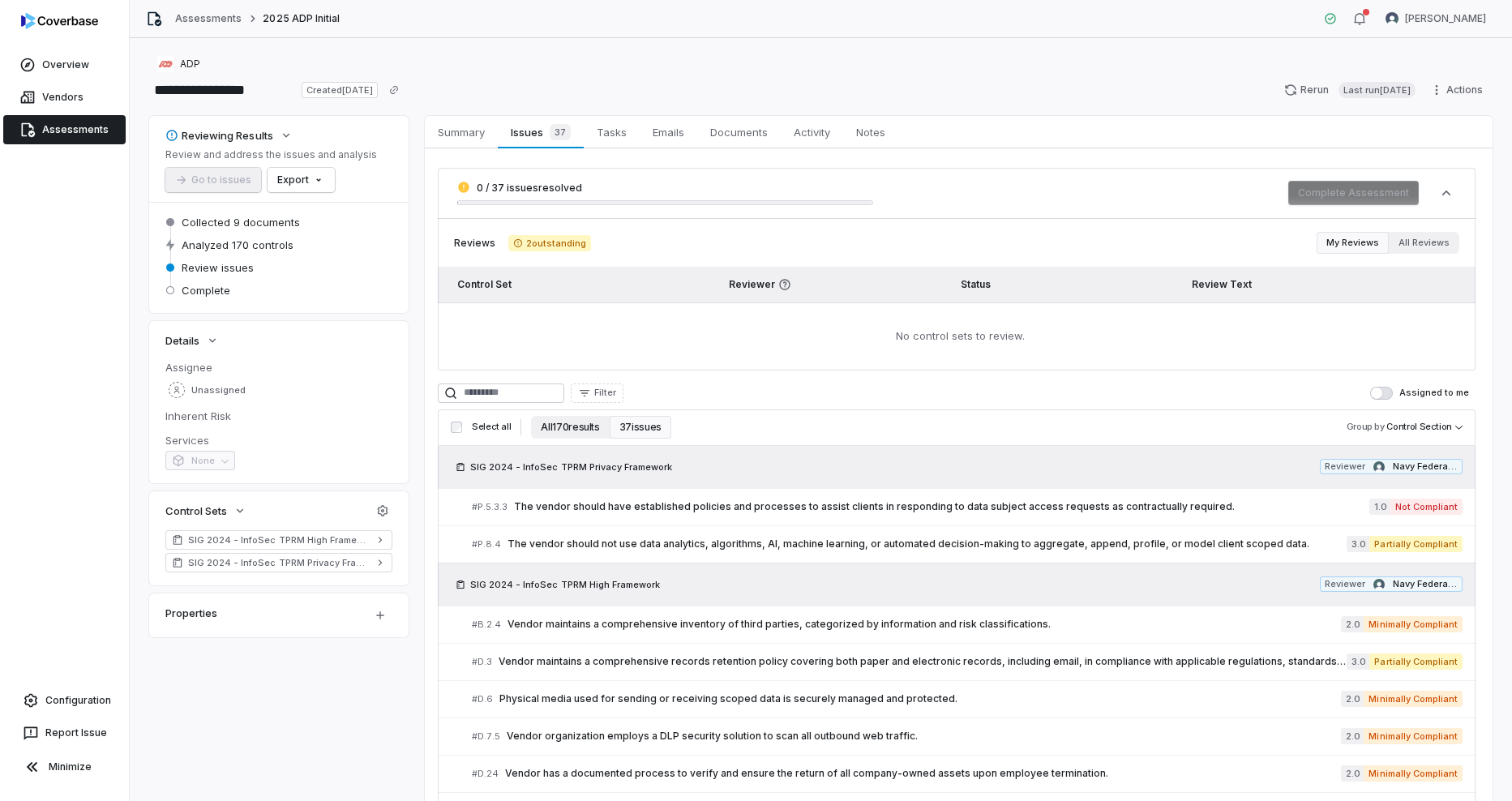
click at [565, 426] on button "All 170 results" at bounding box center [570, 427] width 77 height 23
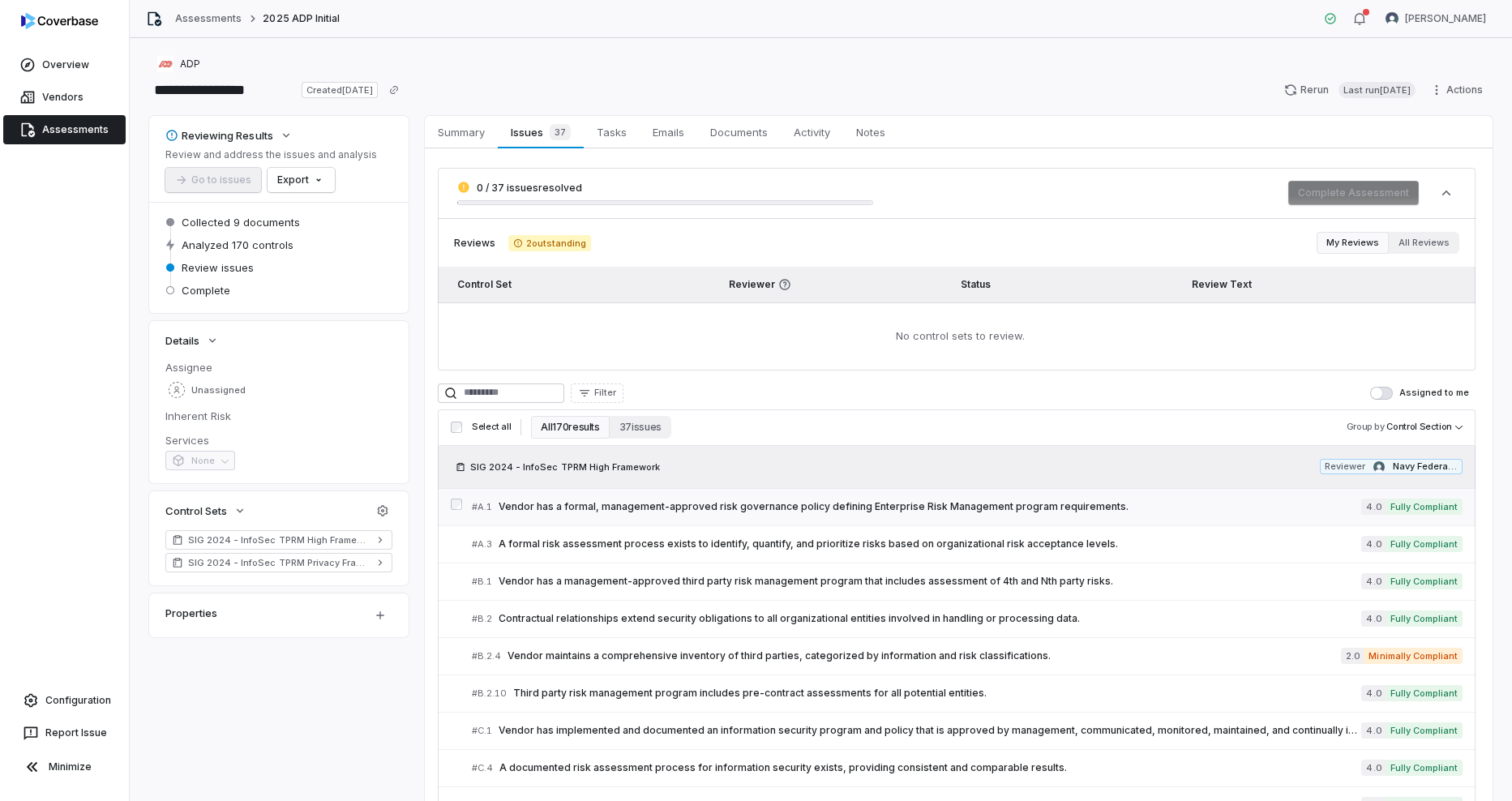
click at [690, 511] on span "Vendor has a formal, management-approved risk governance policy defining Enterp…" at bounding box center [930, 506] width 863 height 13
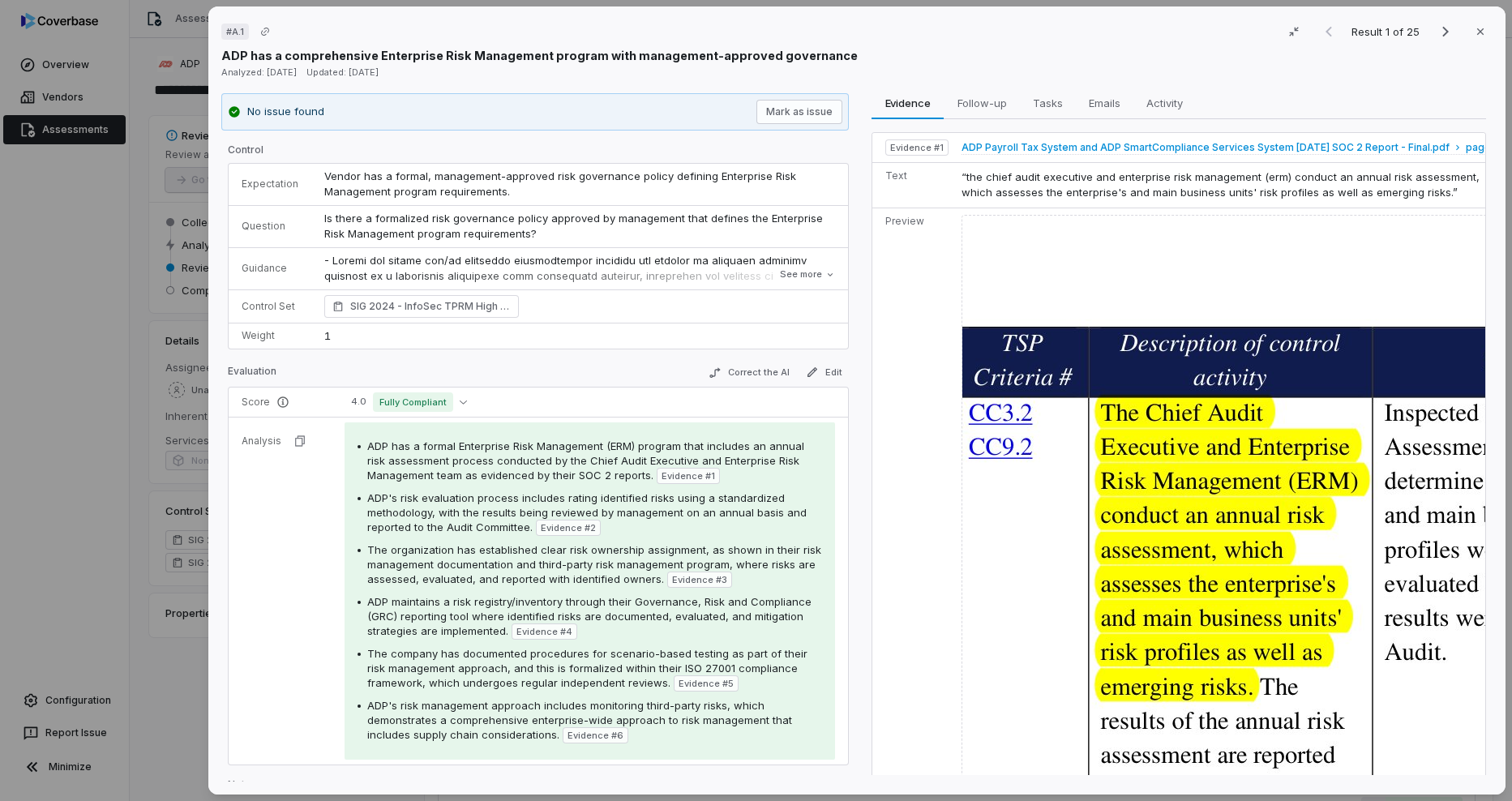
click at [979, 141] on span "ADP Payroll Tax System and ADP SmartCompliance Services System [DATE] SOC 2 Rep…" at bounding box center [1205, 147] width 488 height 13
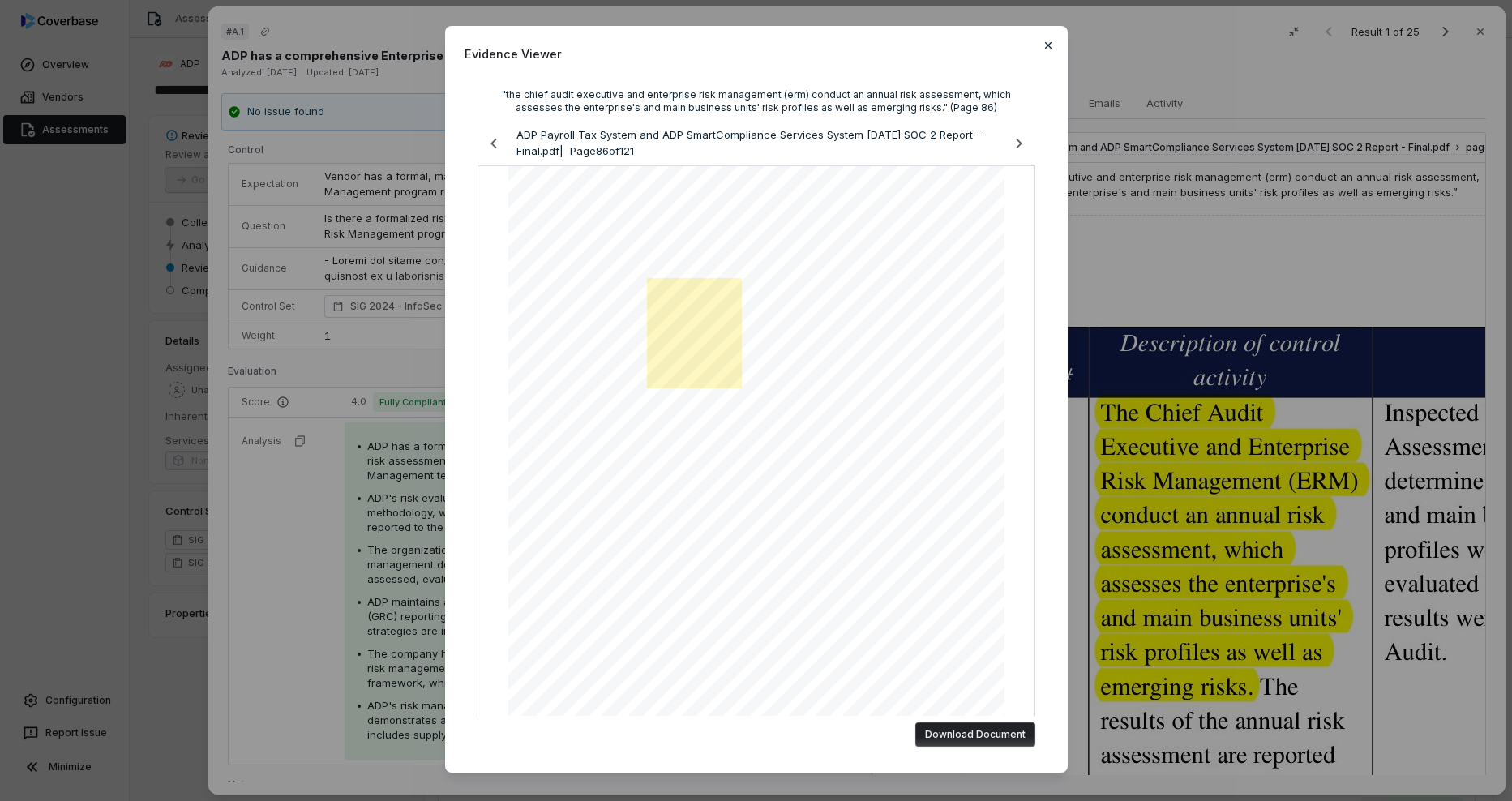
drag, startPoint x: 985, startPoint y: 102, endPoint x: 1042, endPoint y: 51, distance: 76.5
click at [1045, 45] on icon "button" at bounding box center [1047, 44] width 6 height 6
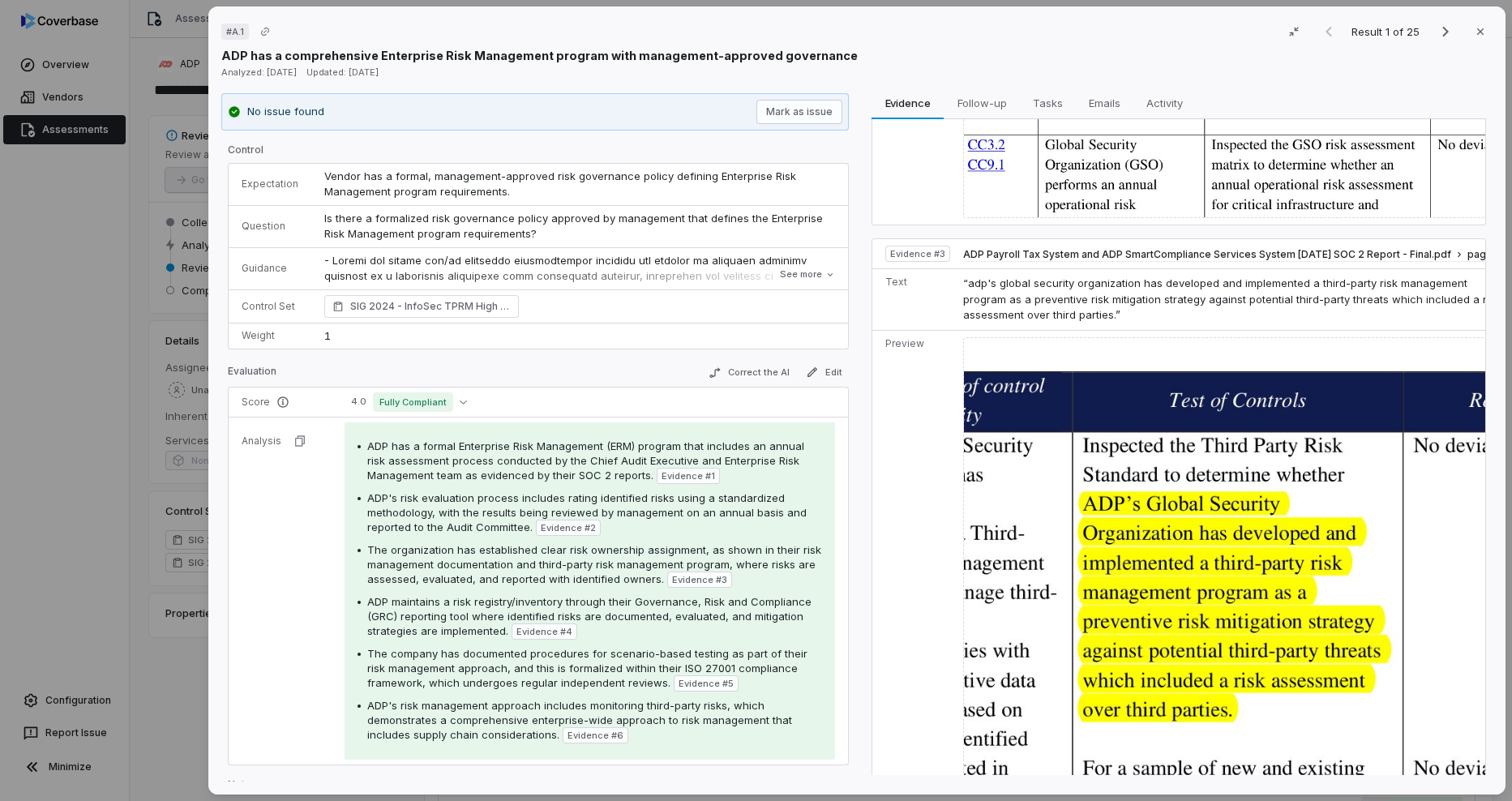
scroll to position [1216, 0]
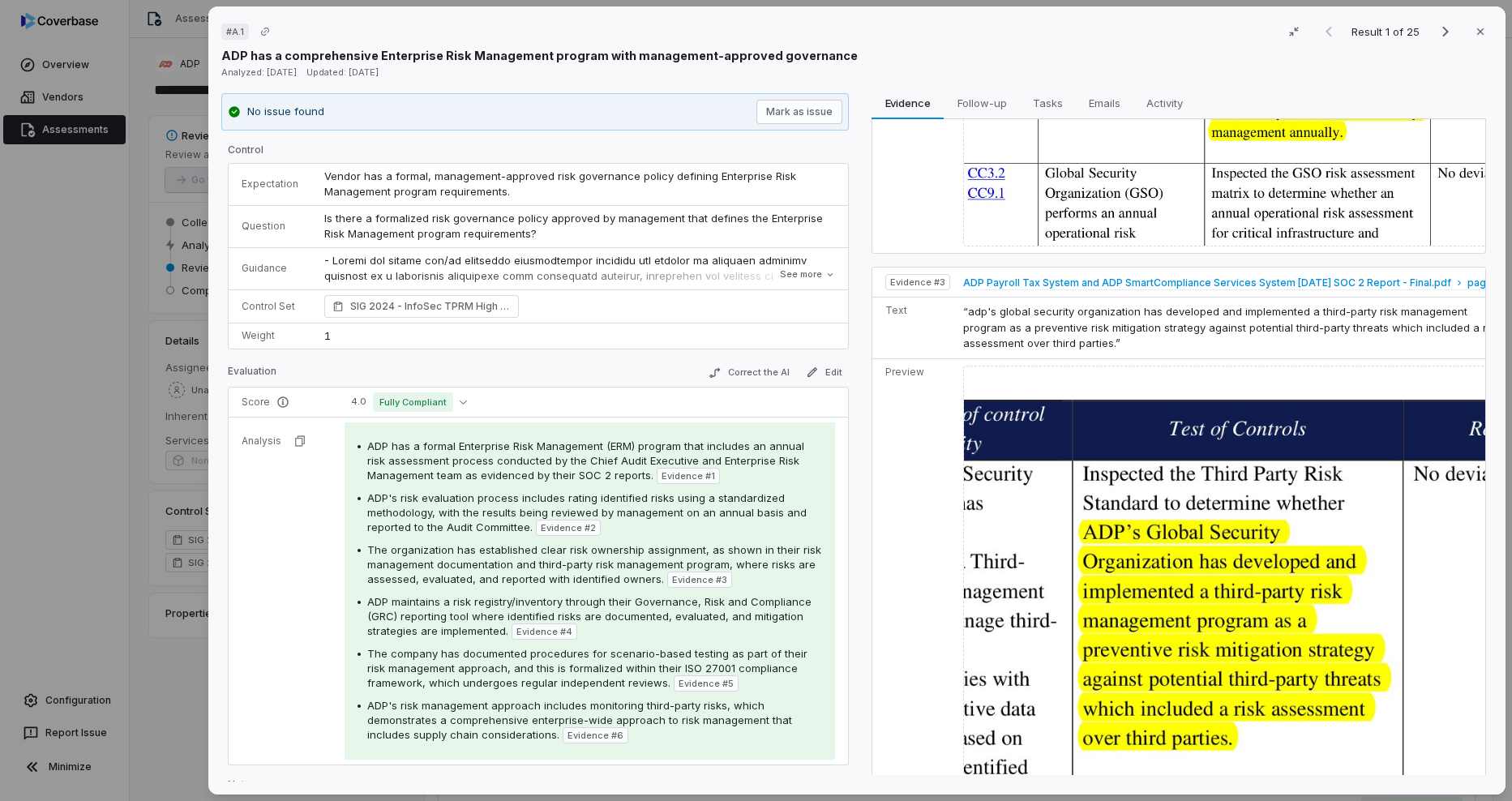
click at [1081, 277] on span "ADP Payroll Tax System and ADP SmartCompliance Services System [DATE] SOC 2 Rep…" at bounding box center [1207, 283] width 488 height 13
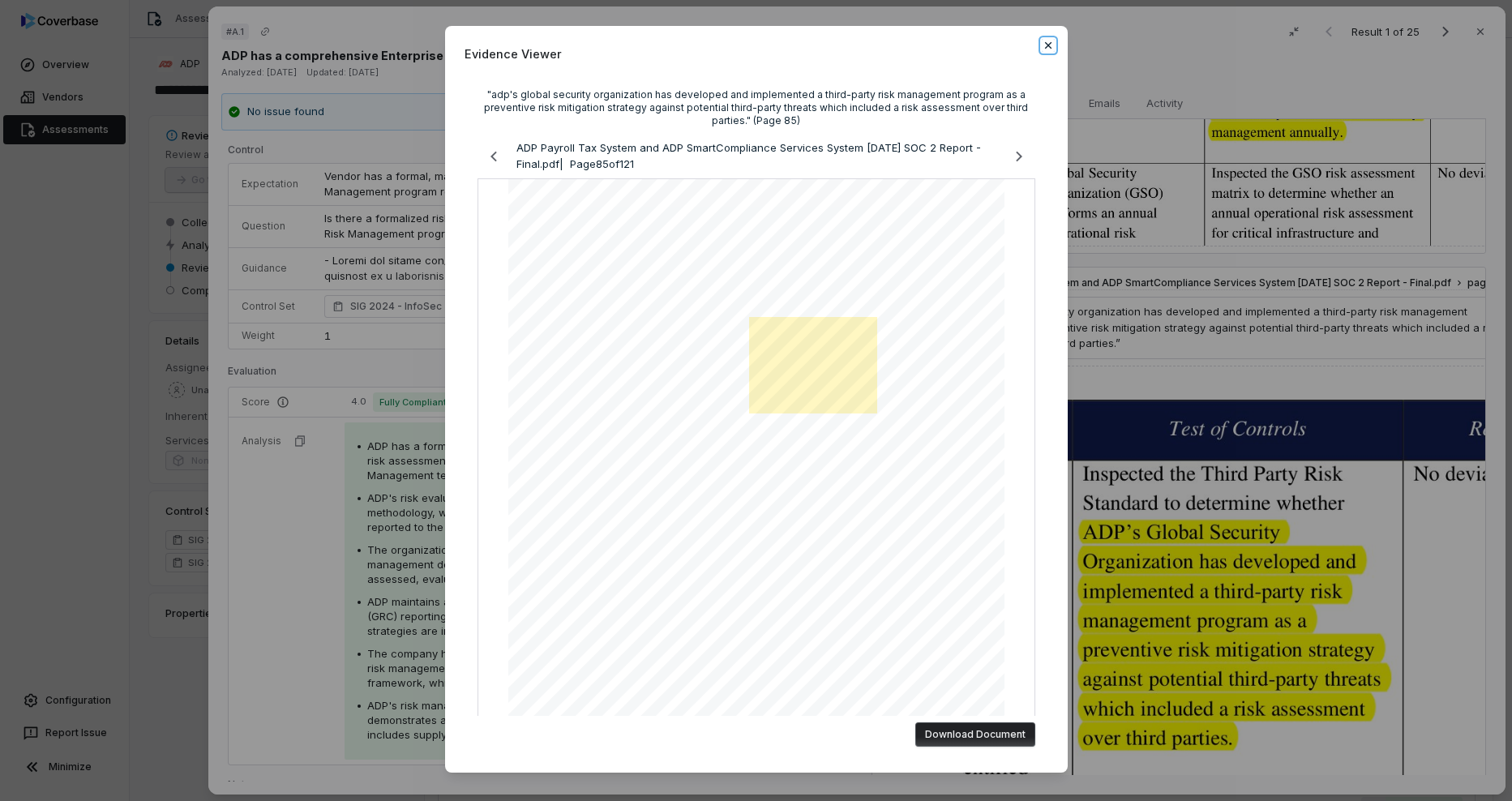
click at [1042, 50] on icon "button" at bounding box center [1048, 45] width 13 height 13
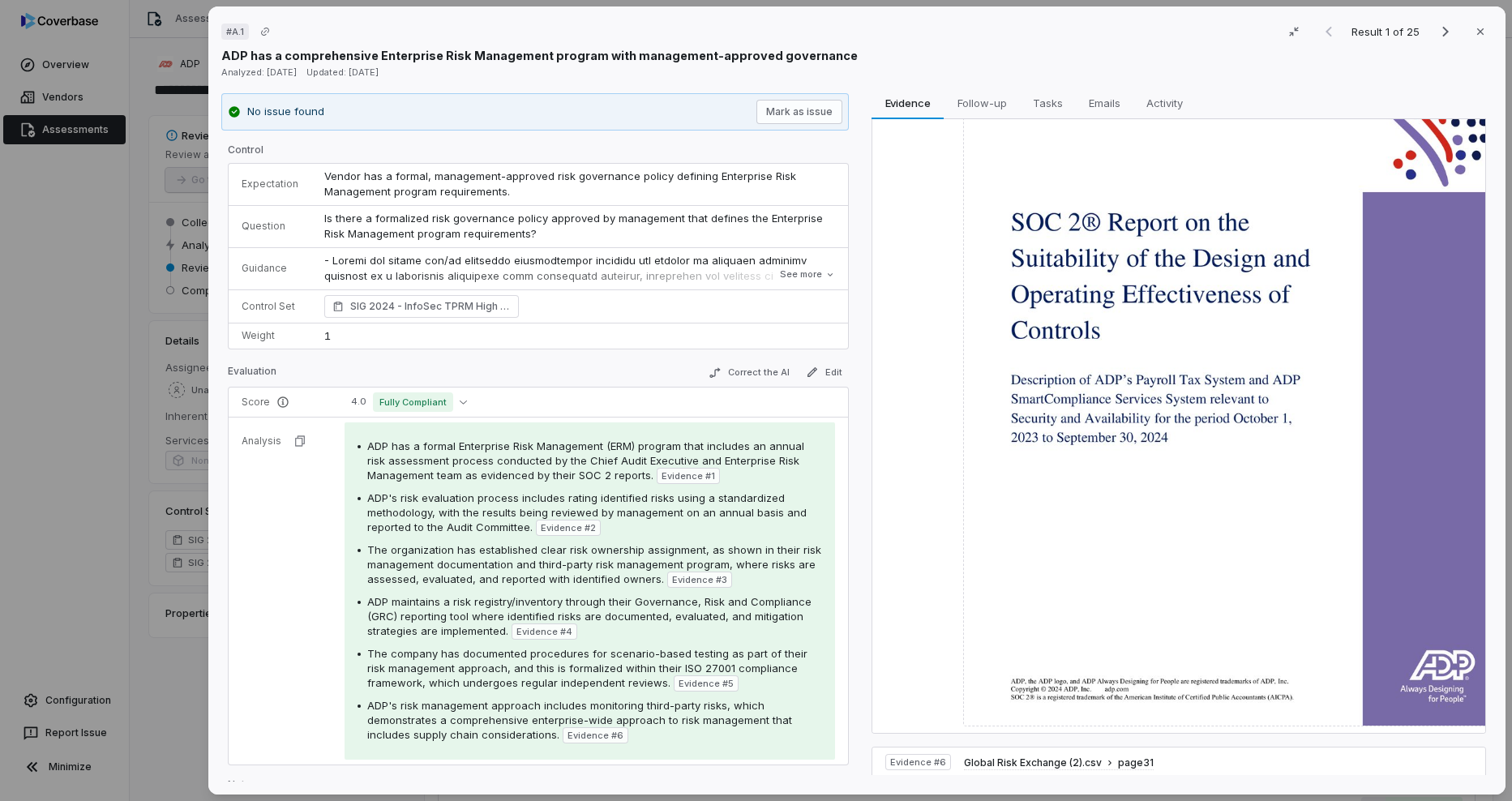
scroll to position [3154, 0]
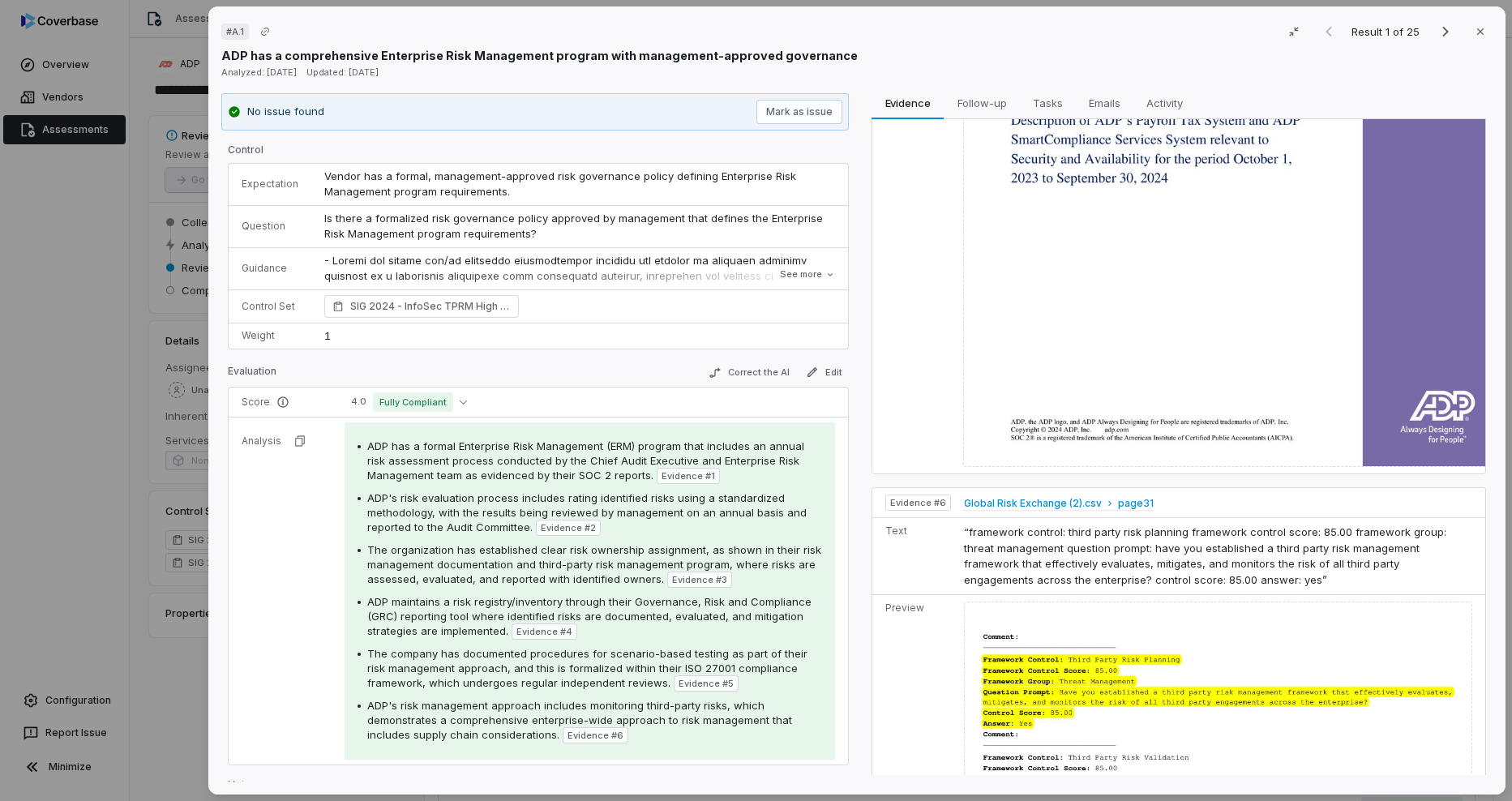
click at [1020, 497] on span "Global Risk Exchange (2).csv" at bounding box center [1033, 503] width 137 height 13
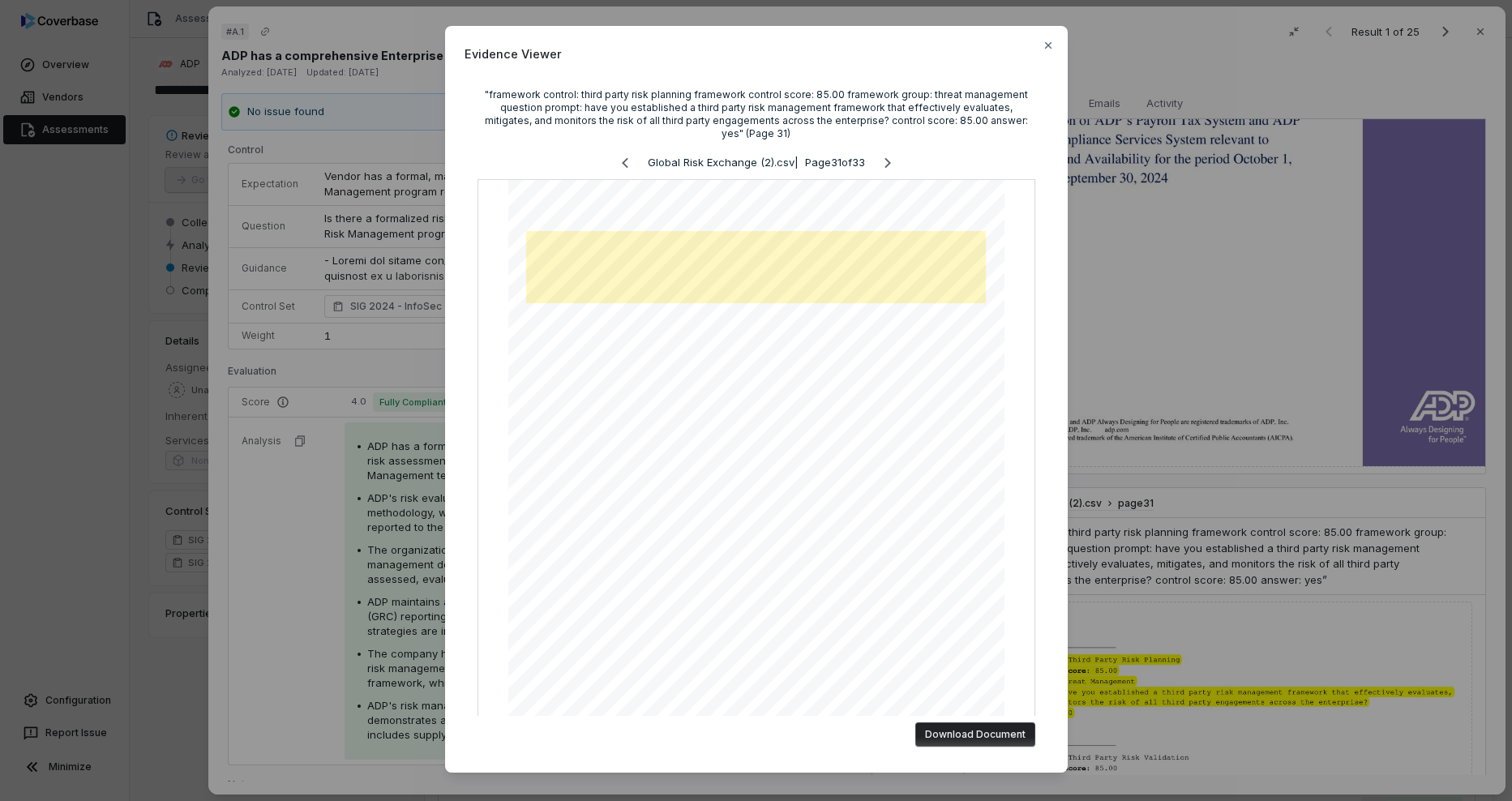
click at [1035, 51] on span "Evidence Viewer" at bounding box center [756, 54] width 584 height 17
click at [1042, 48] on icon "button" at bounding box center [1048, 45] width 13 height 13
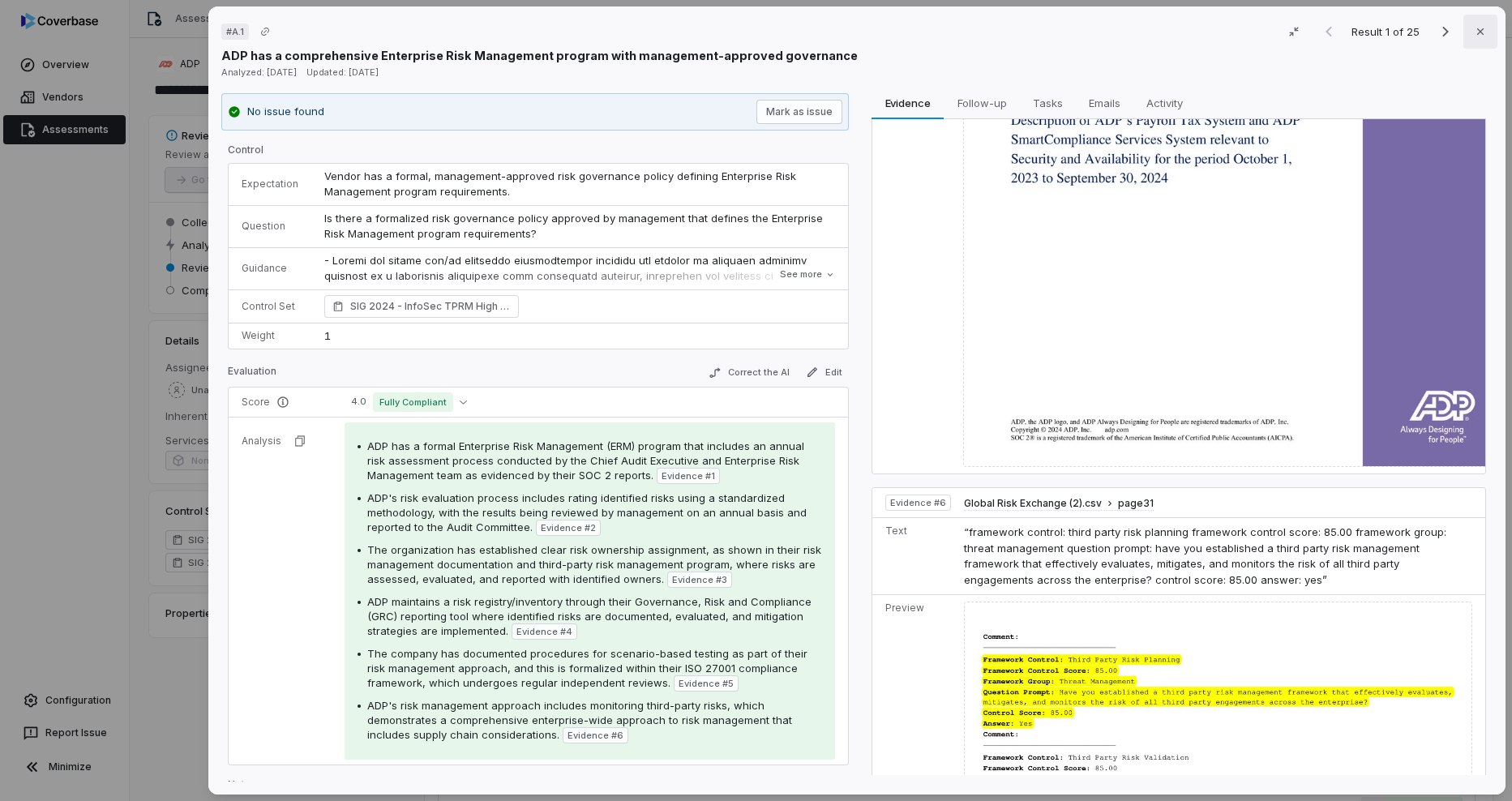
click at [1465, 42] on button "Close" at bounding box center [1480, 31] width 34 height 34
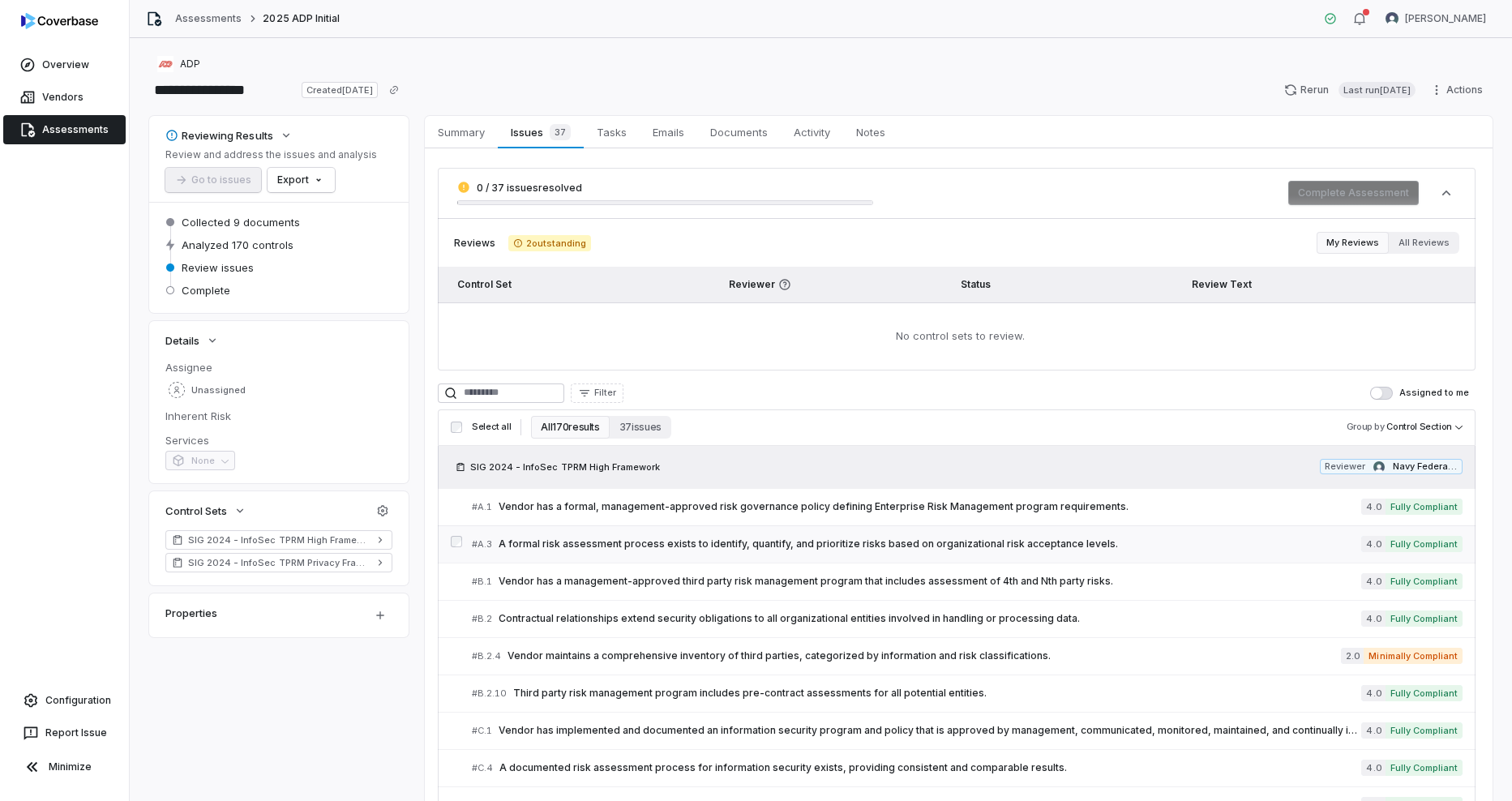
click at [537, 540] on span "A formal risk assessment process exists to identify, quantify, and prioritize r…" at bounding box center [930, 544] width 863 height 13
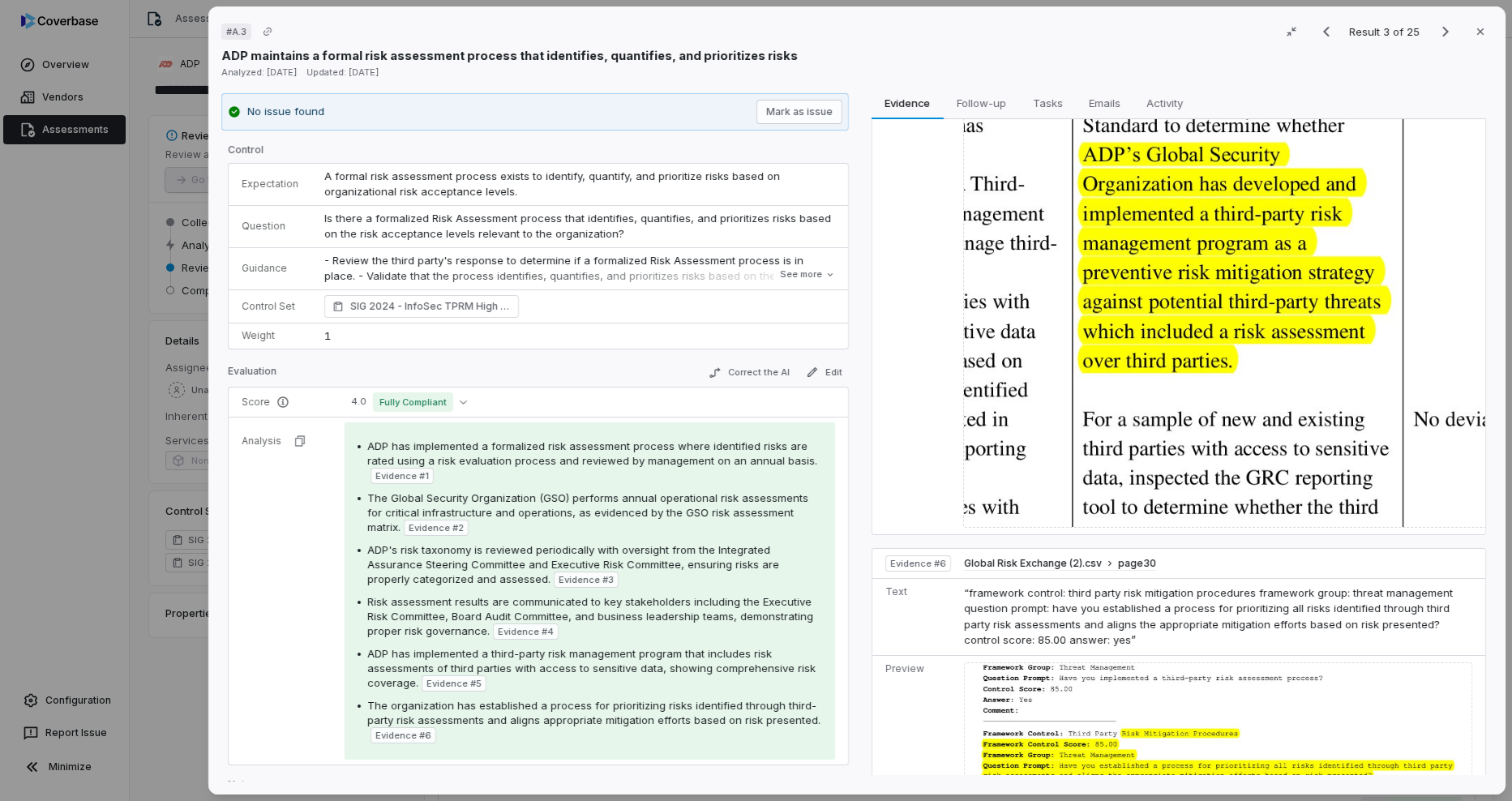
scroll to position [2185, 0]
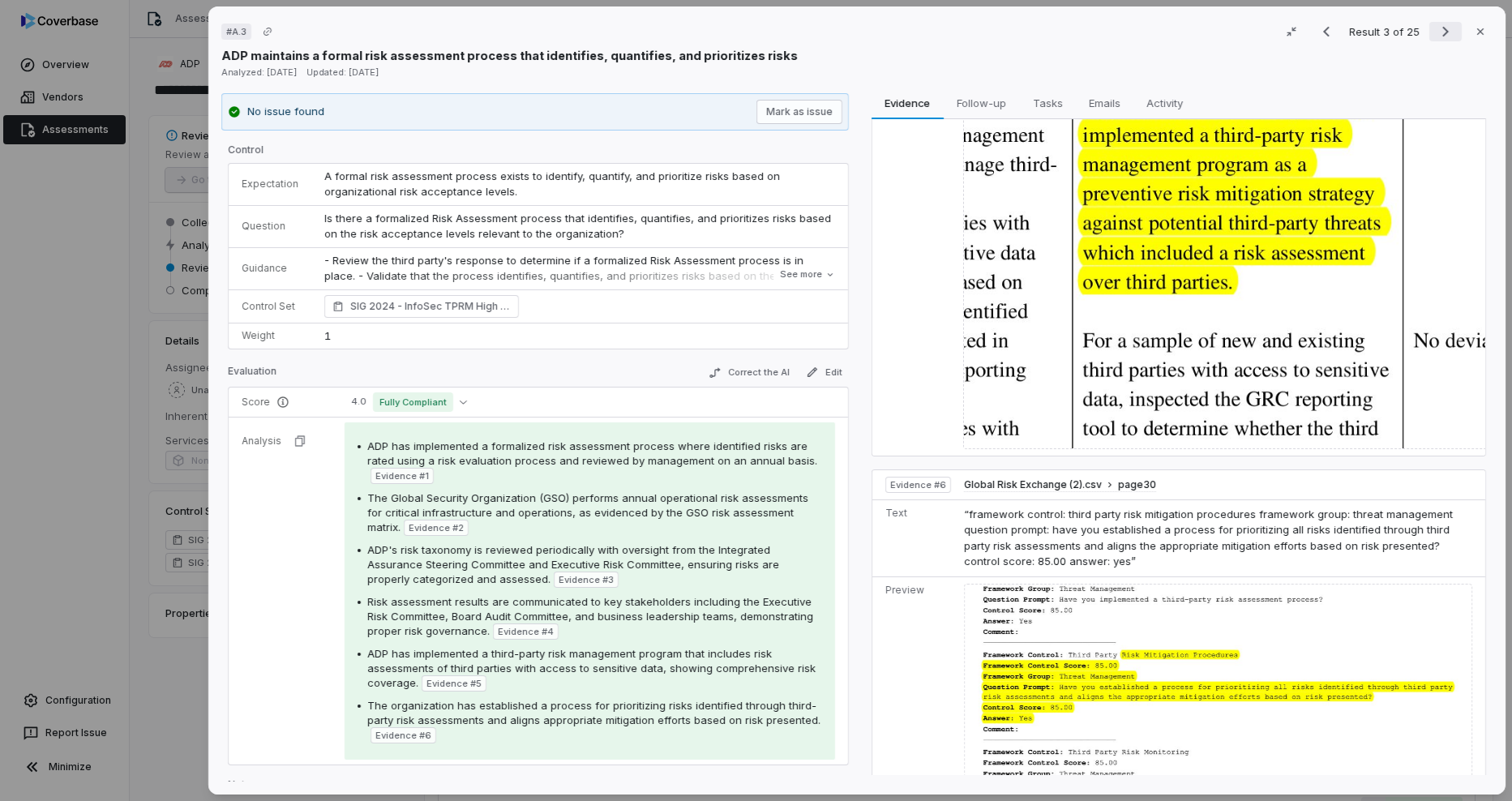
click at [1442, 35] on icon "Next result" at bounding box center [1446, 31] width 19 height 19
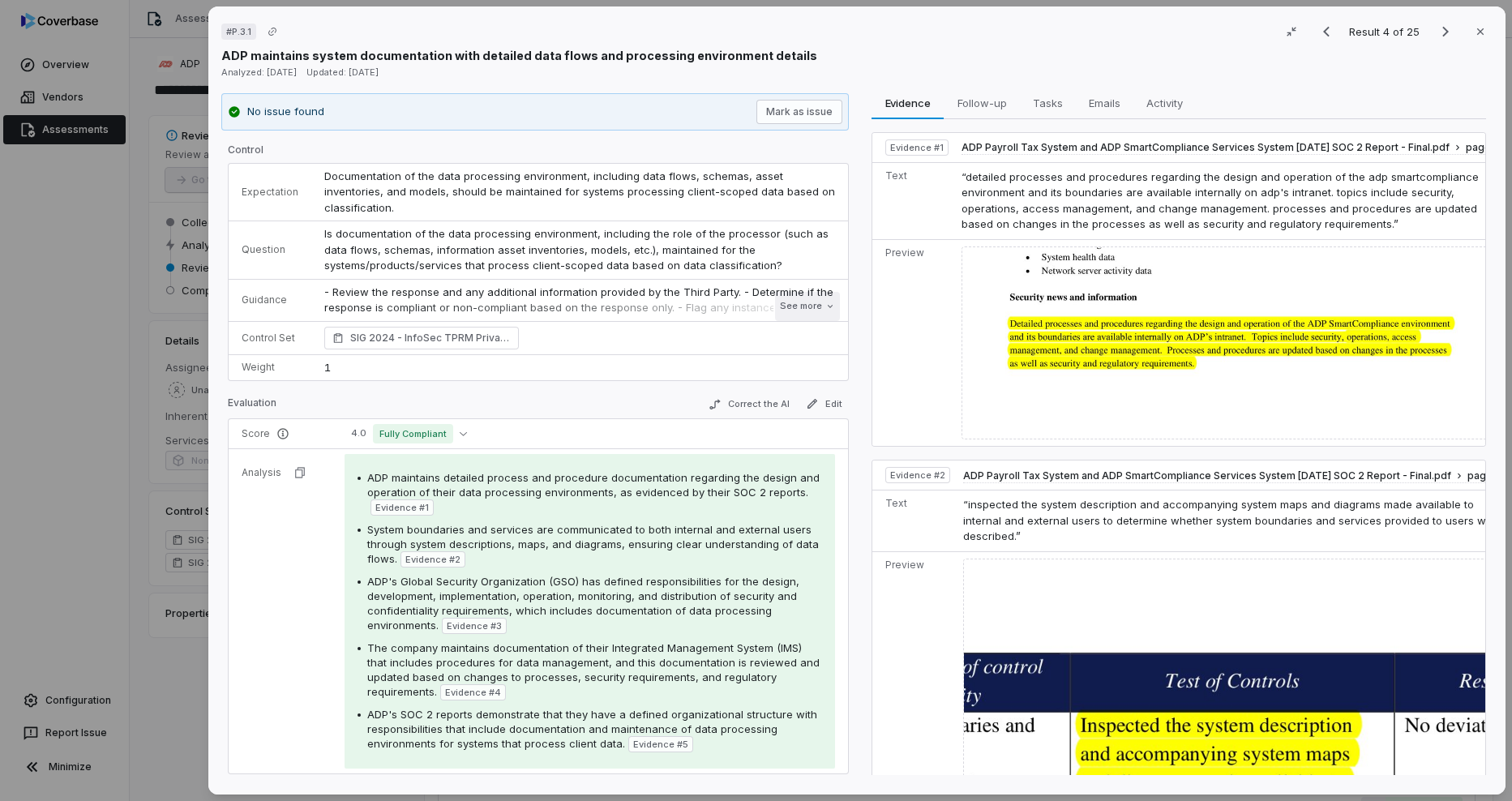
click at [778, 300] on button "See more" at bounding box center [807, 307] width 65 height 30
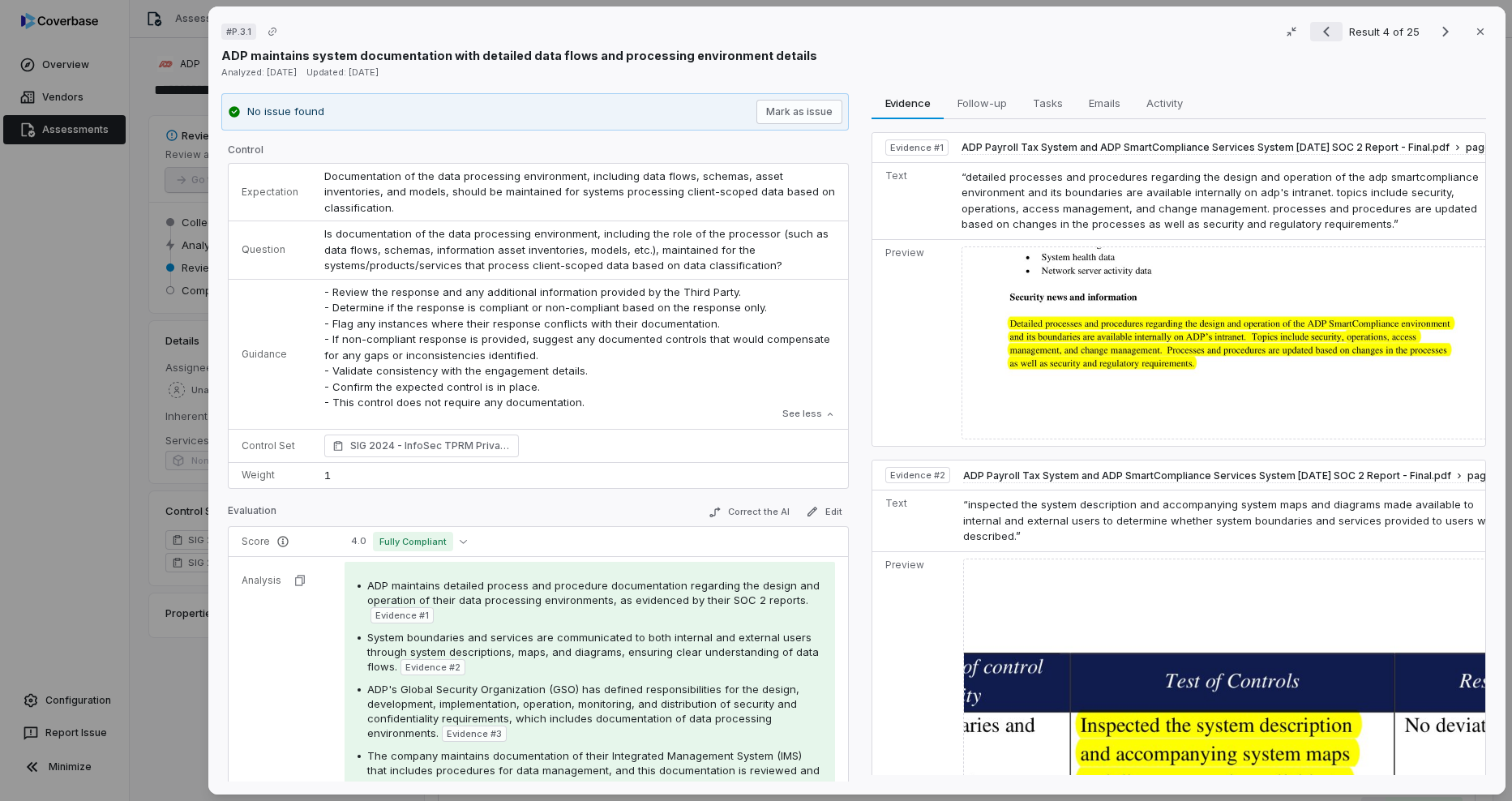
click at [1319, 38] on icon "Previous result" at bounding box center [1327, 31] width 19 height 19
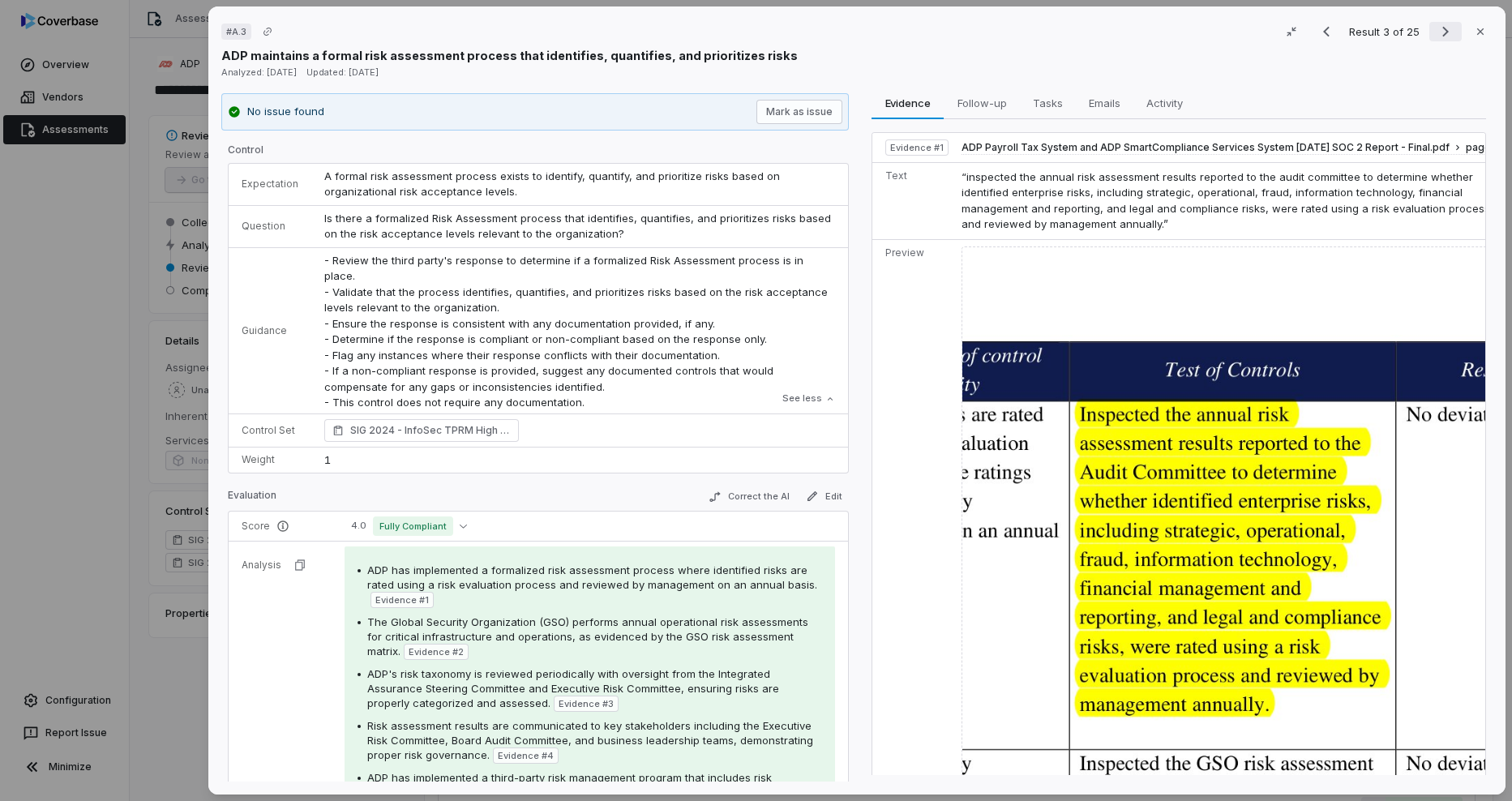
click at [1436, 33] on icon "Next result" at bounding box center [1446, 31] width 19 height 19
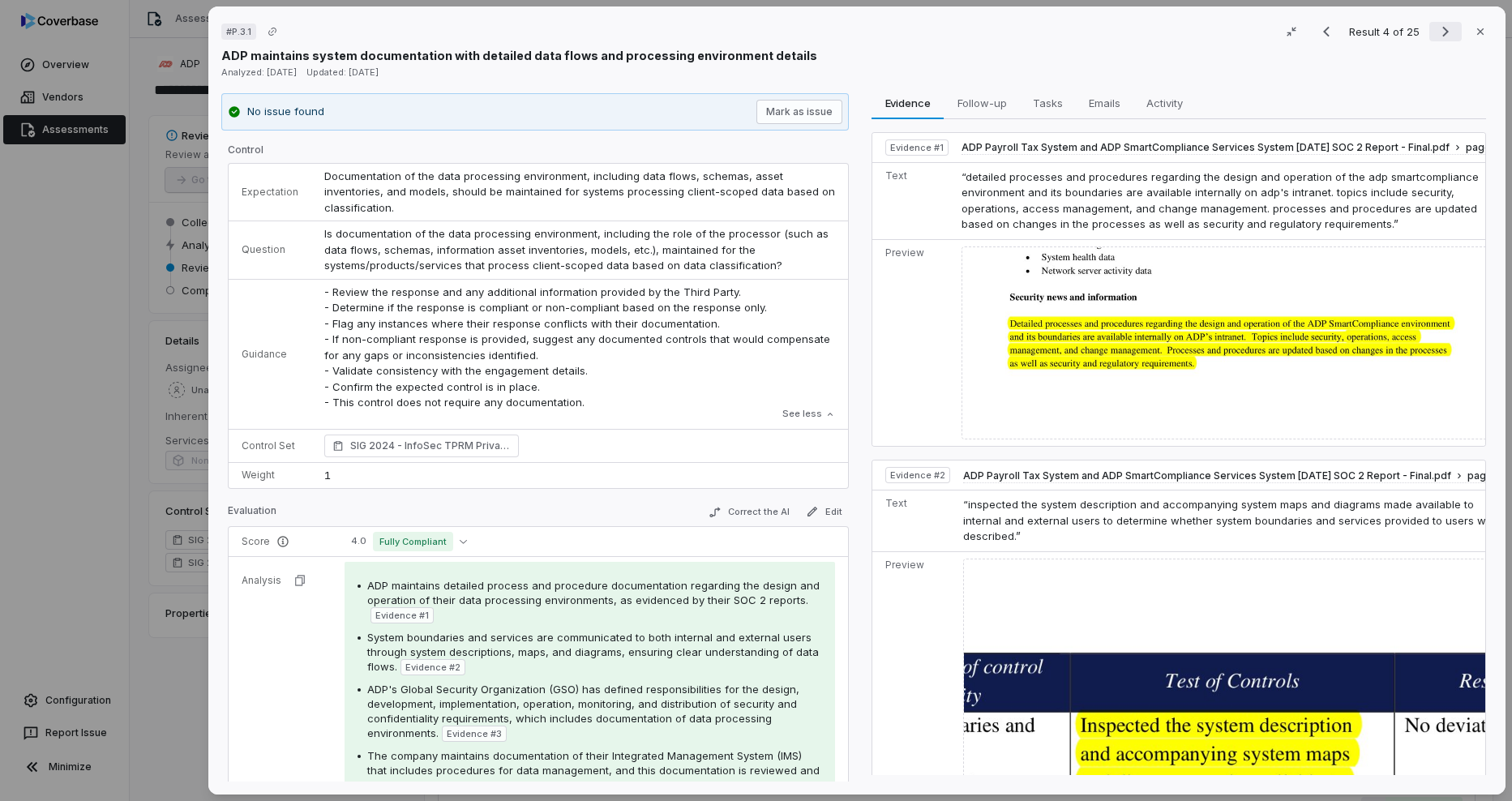
click at [1436, 33] on icon "Next result" at bounding box center [1446, 31] width 19 height 19
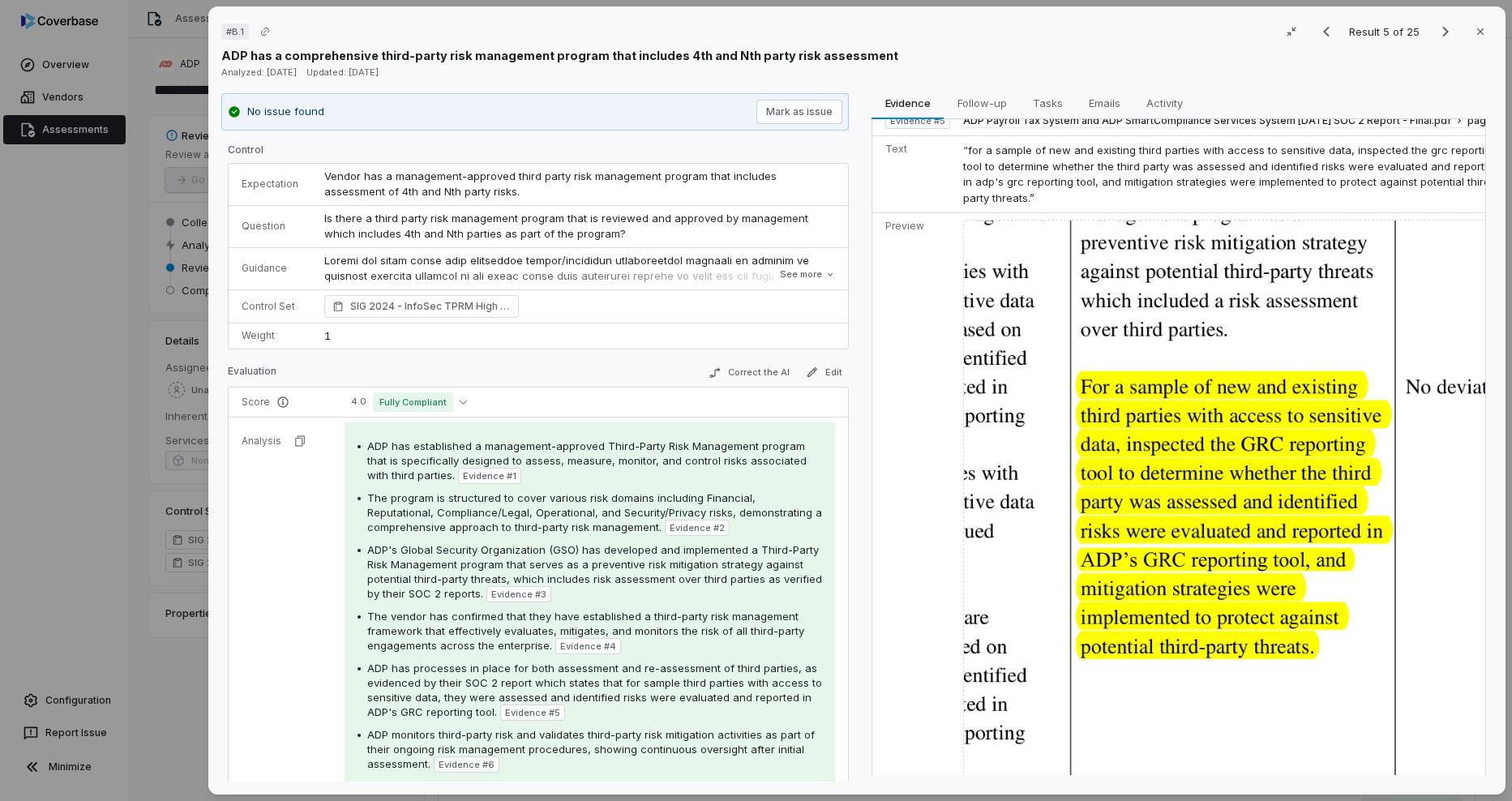
scroll to position [1702, 0]
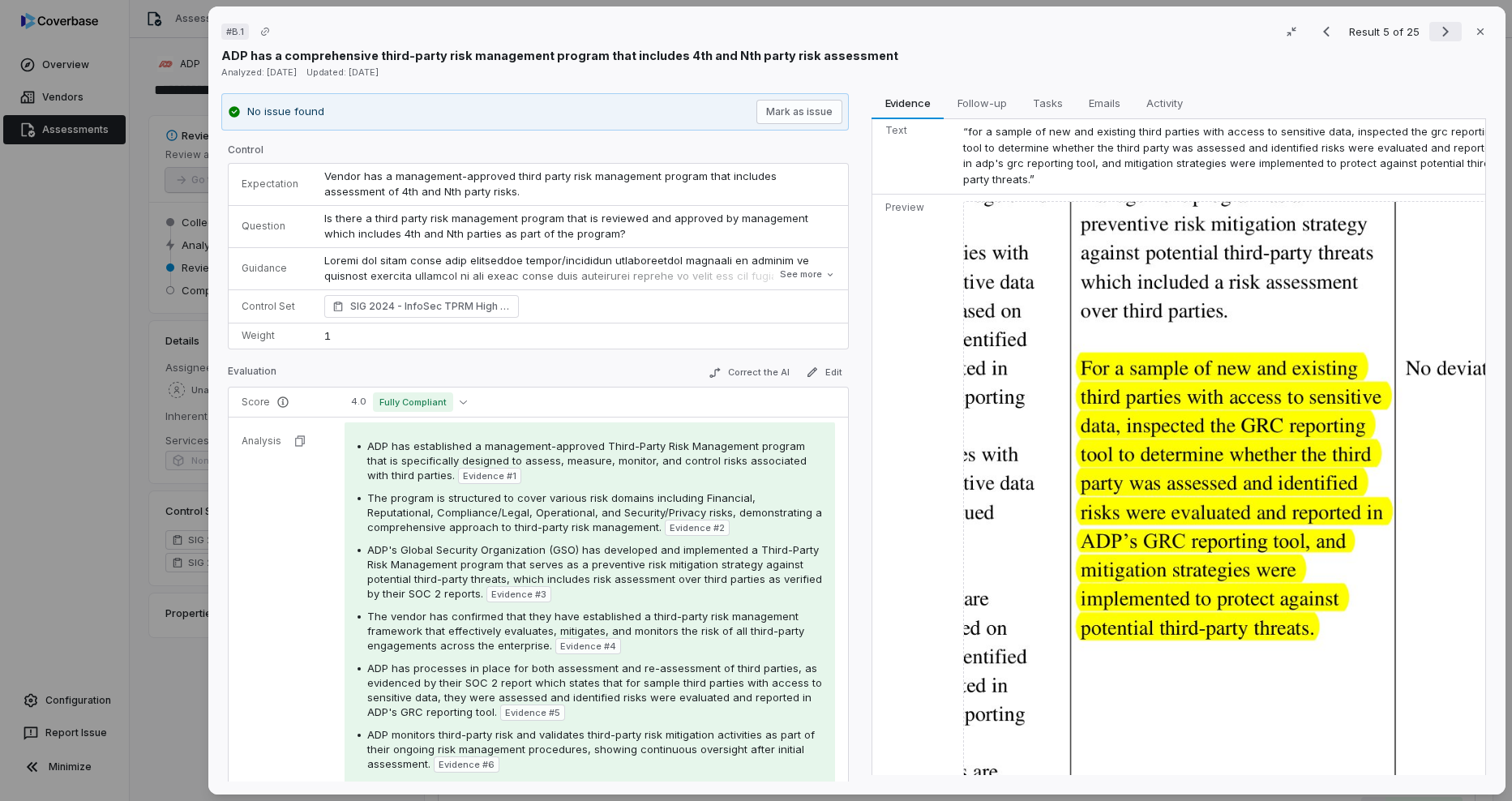
click at [1436, 41] on icon "Next result" at bounding box center [1446, 31] width 19 height 19
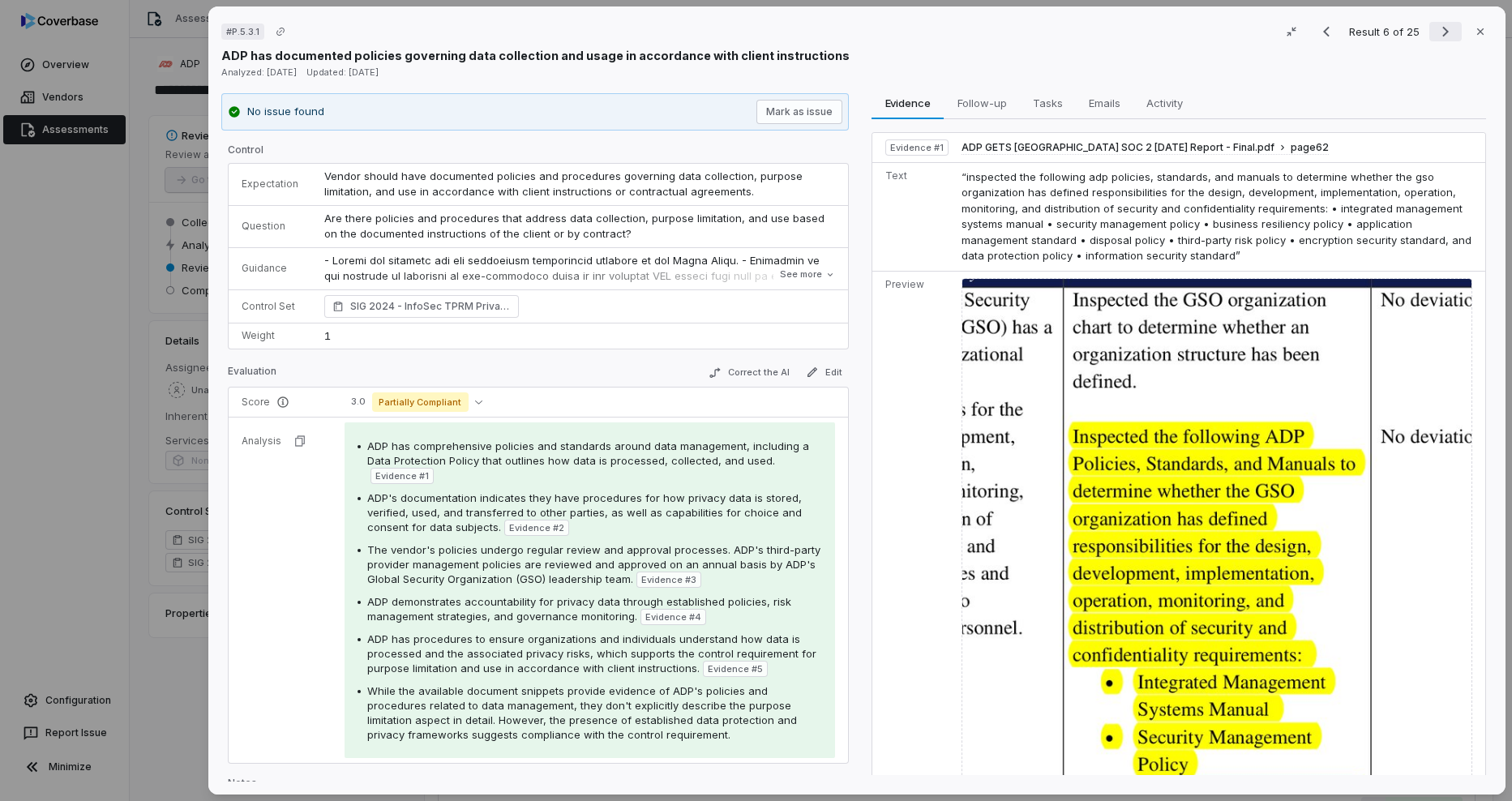
click at [1436, 35] on icon "Next result" at bounding box center [1446, 31] width 19 height 19
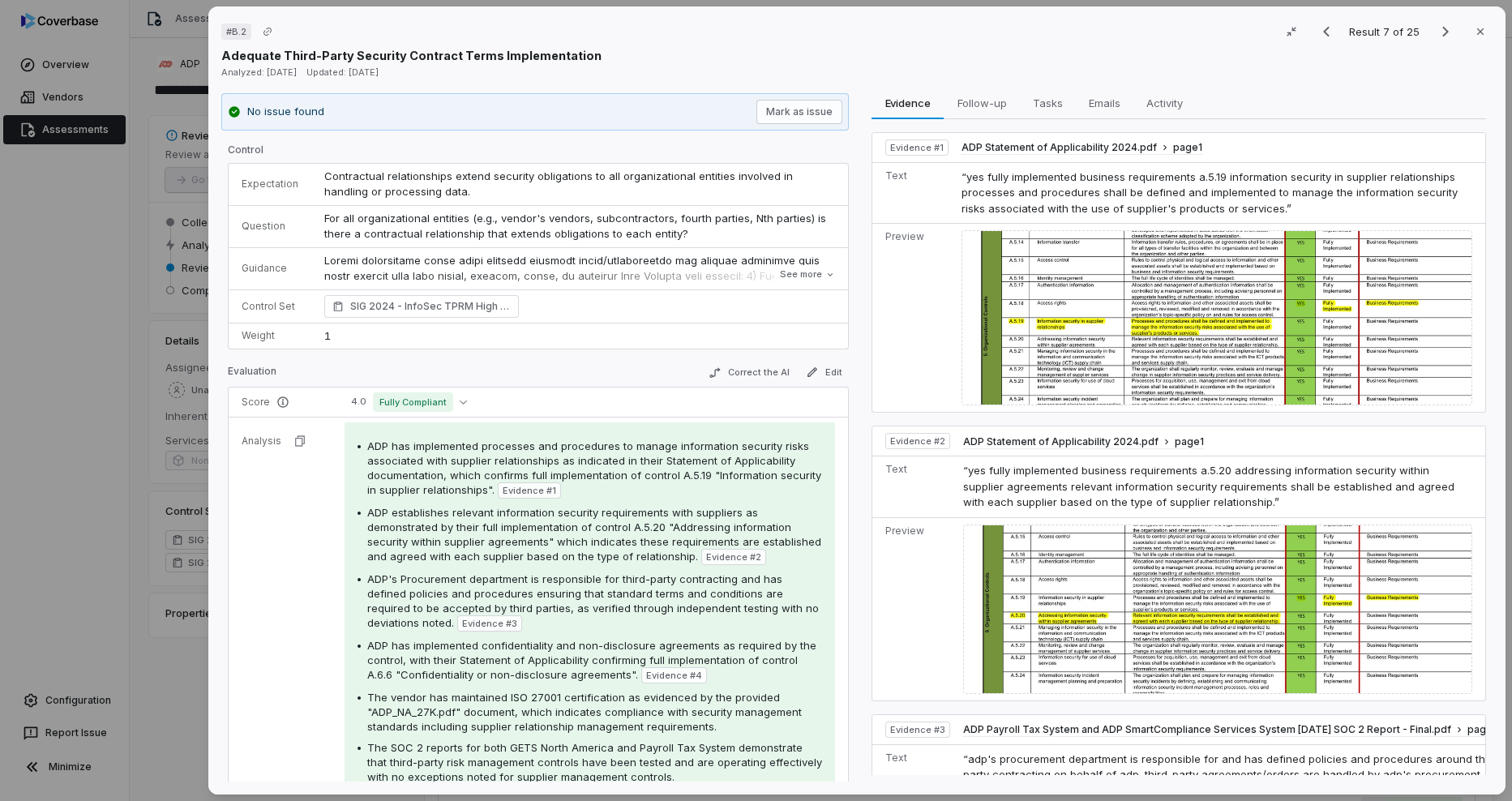
click at [1248, 329] on img at bounding box center [1216, 317] width 511 height 175
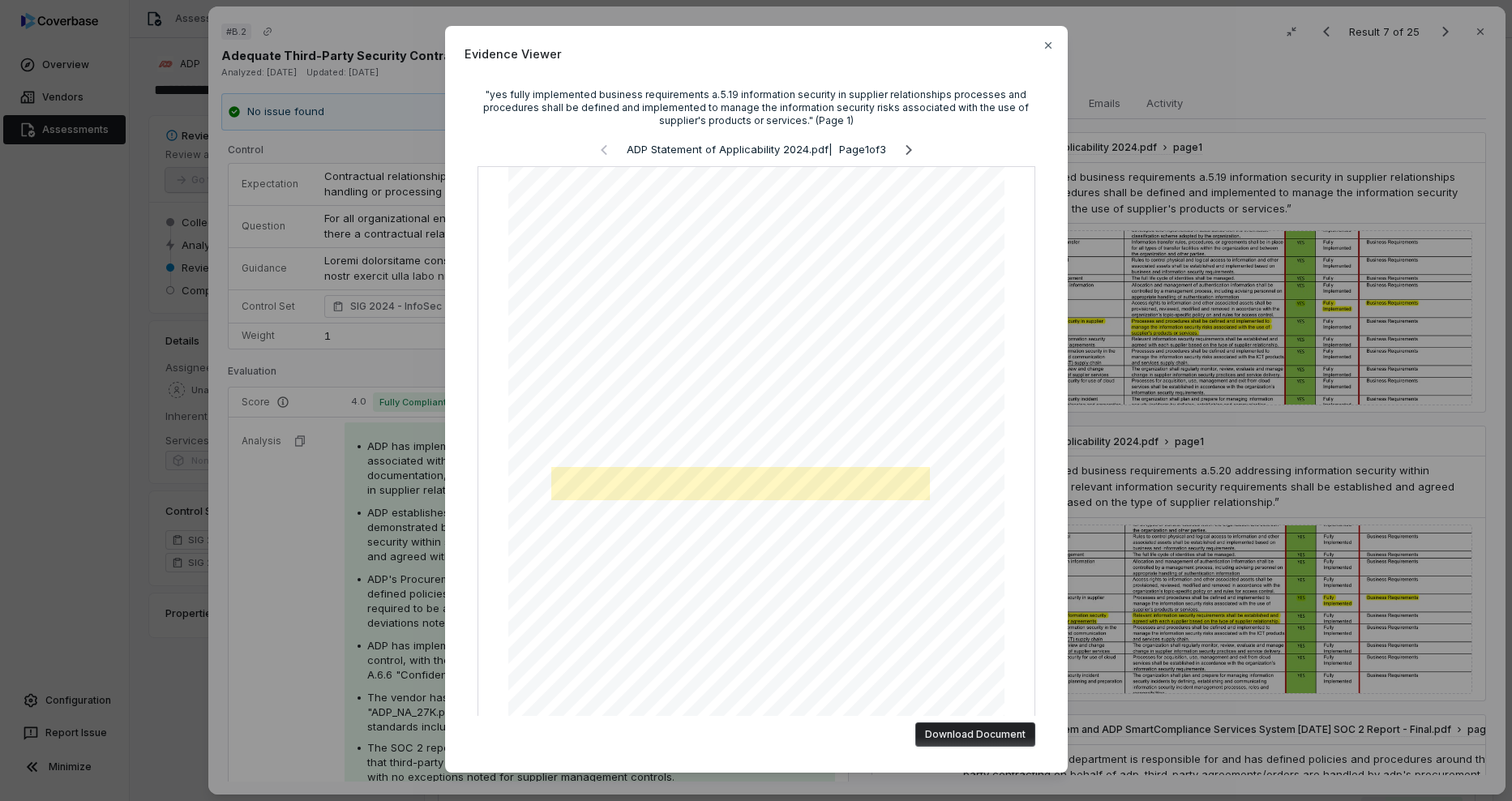
click at [1169, 313] on div "Evidence Viewer "yes fully implemented business requirements a.5.19 information…" at bounding box center [756, 400] width 1512 height 801
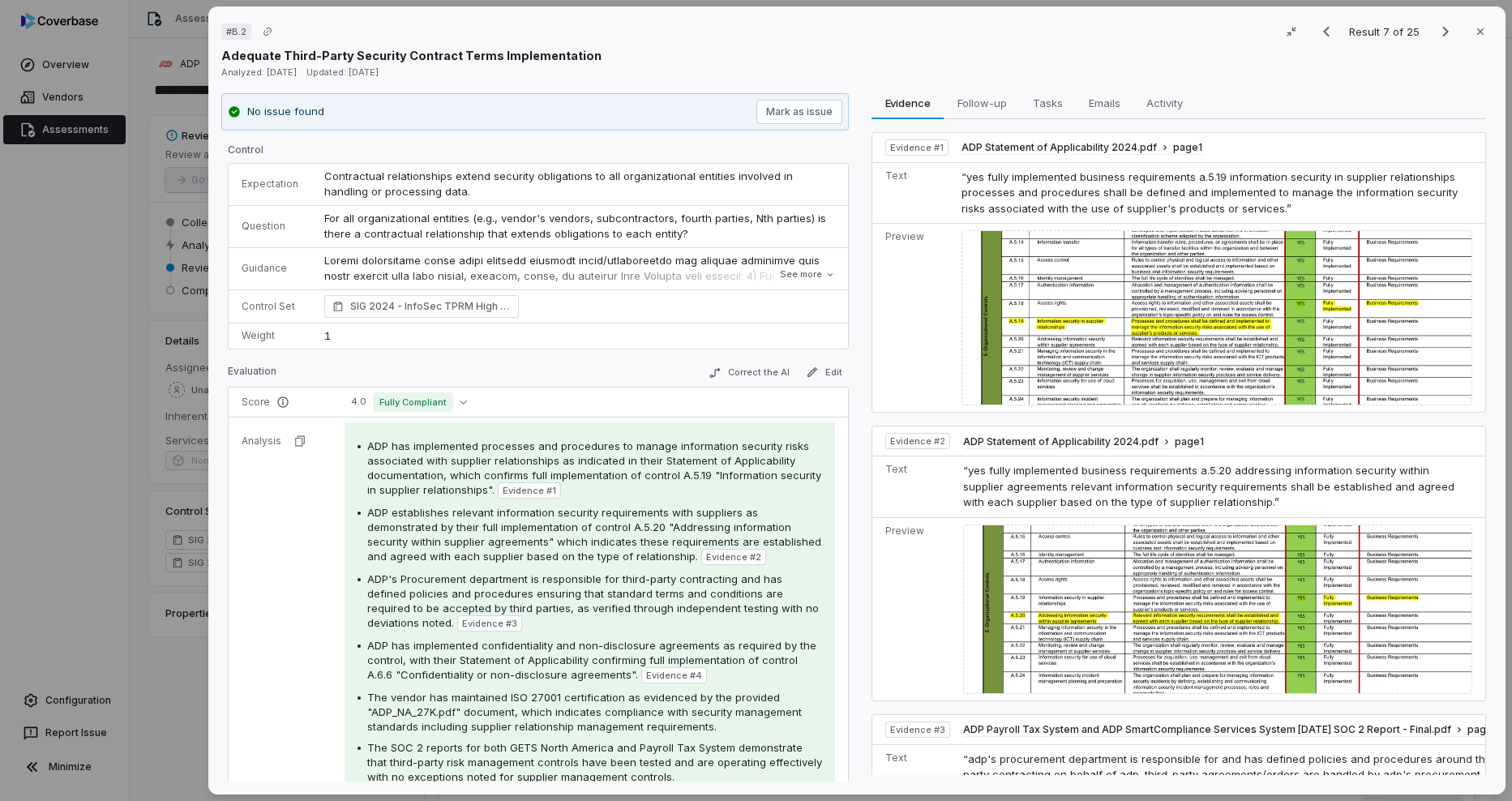
click at [1117, 334] on img at bounding box center [1216, 317] width 511 height 175
click at [1001, 110] on span "Follow-up" at bounding box center [982, 103] width 63 height 21
click at [914, 105] on span "Evidence" at bounding box center [907, 103] width 58 height 21
click at [1173, 578] on img at bounding box center [1217, 609] width 509 height 170
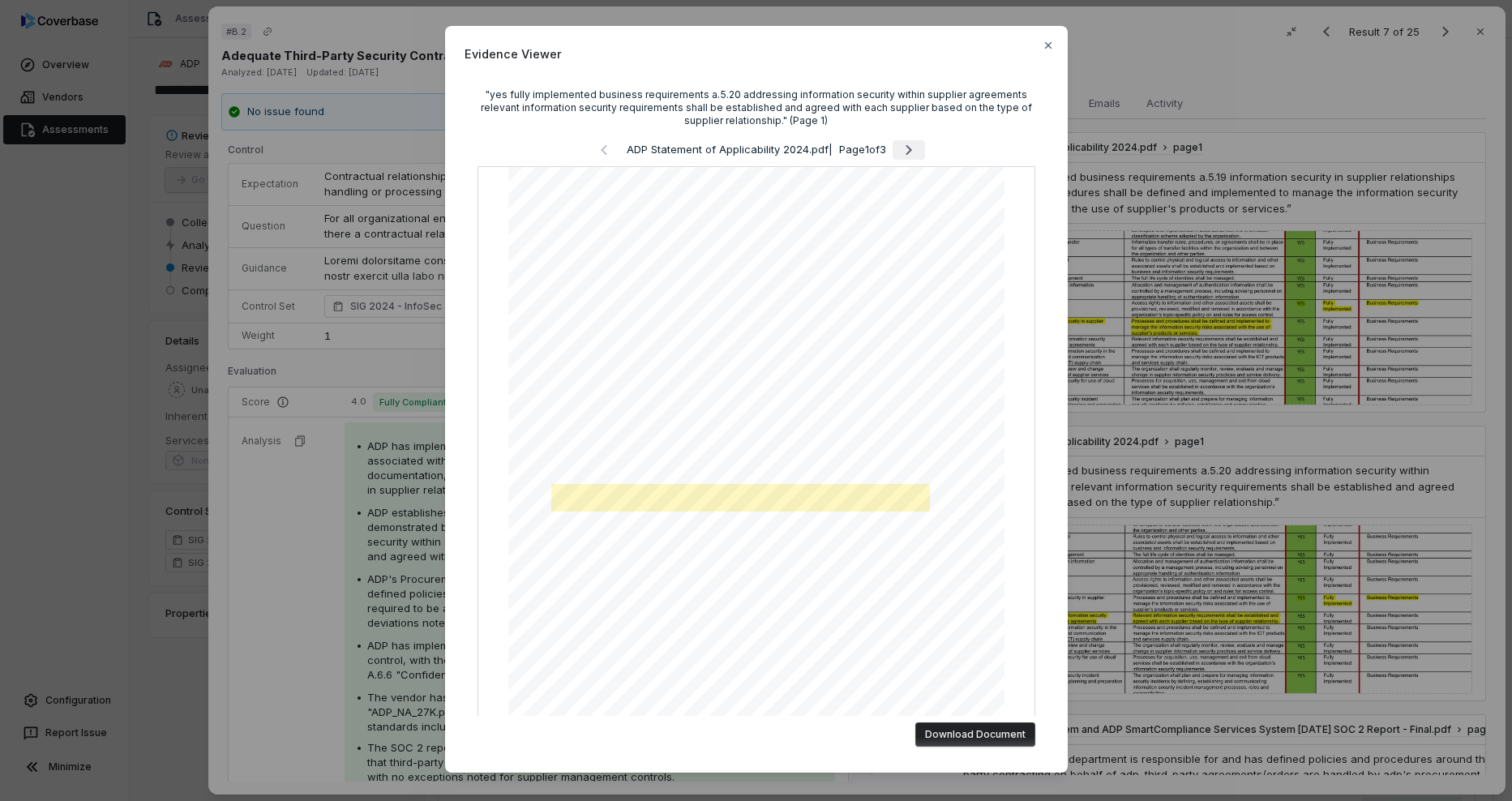
click at [900, 144] on icon "Next page" at bounding box center [909, 150] width 19 height 19
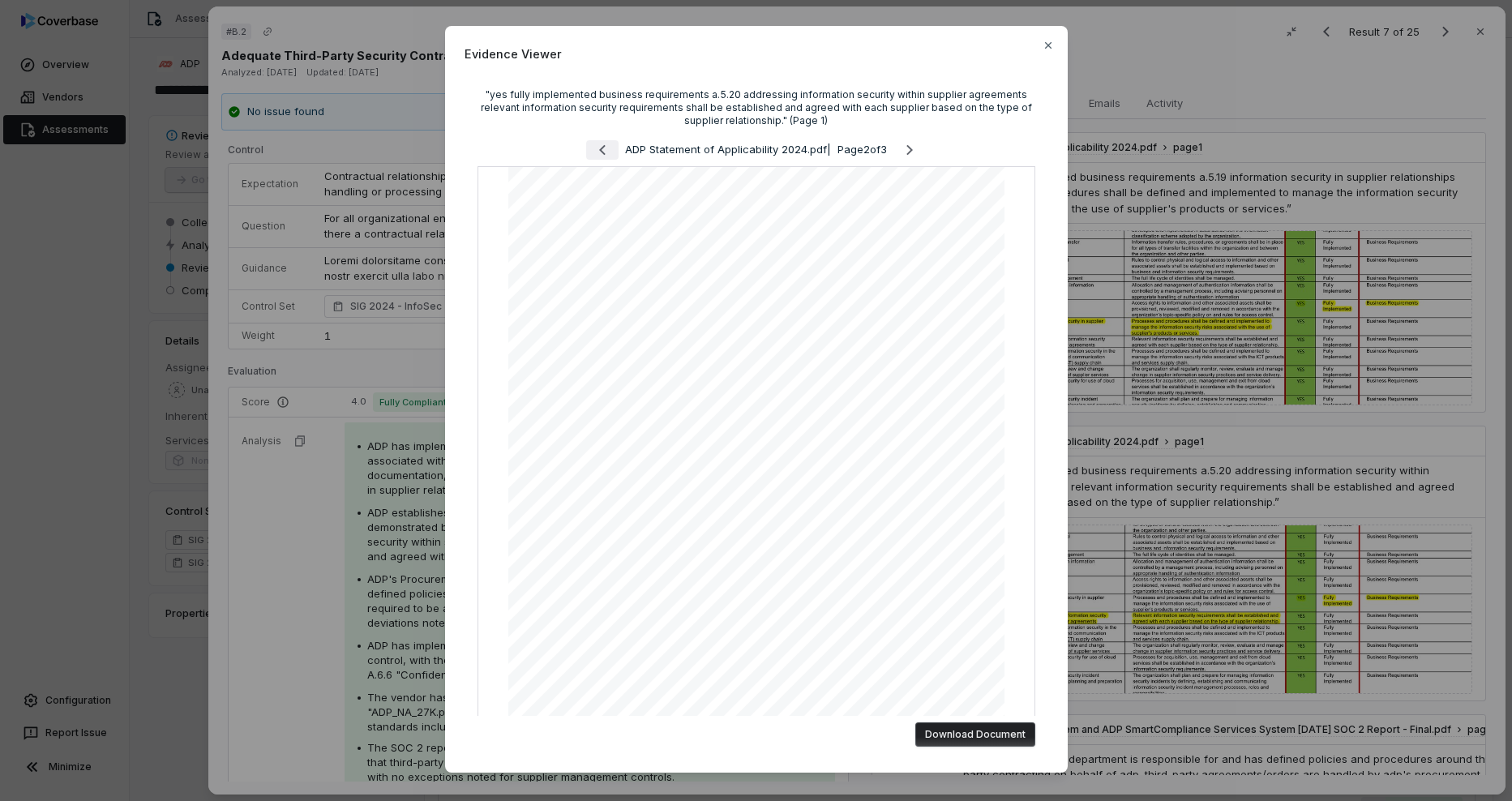
click at [592, 144] on icon "Previous page" at bounding box center [602, 150] width 19 height 19
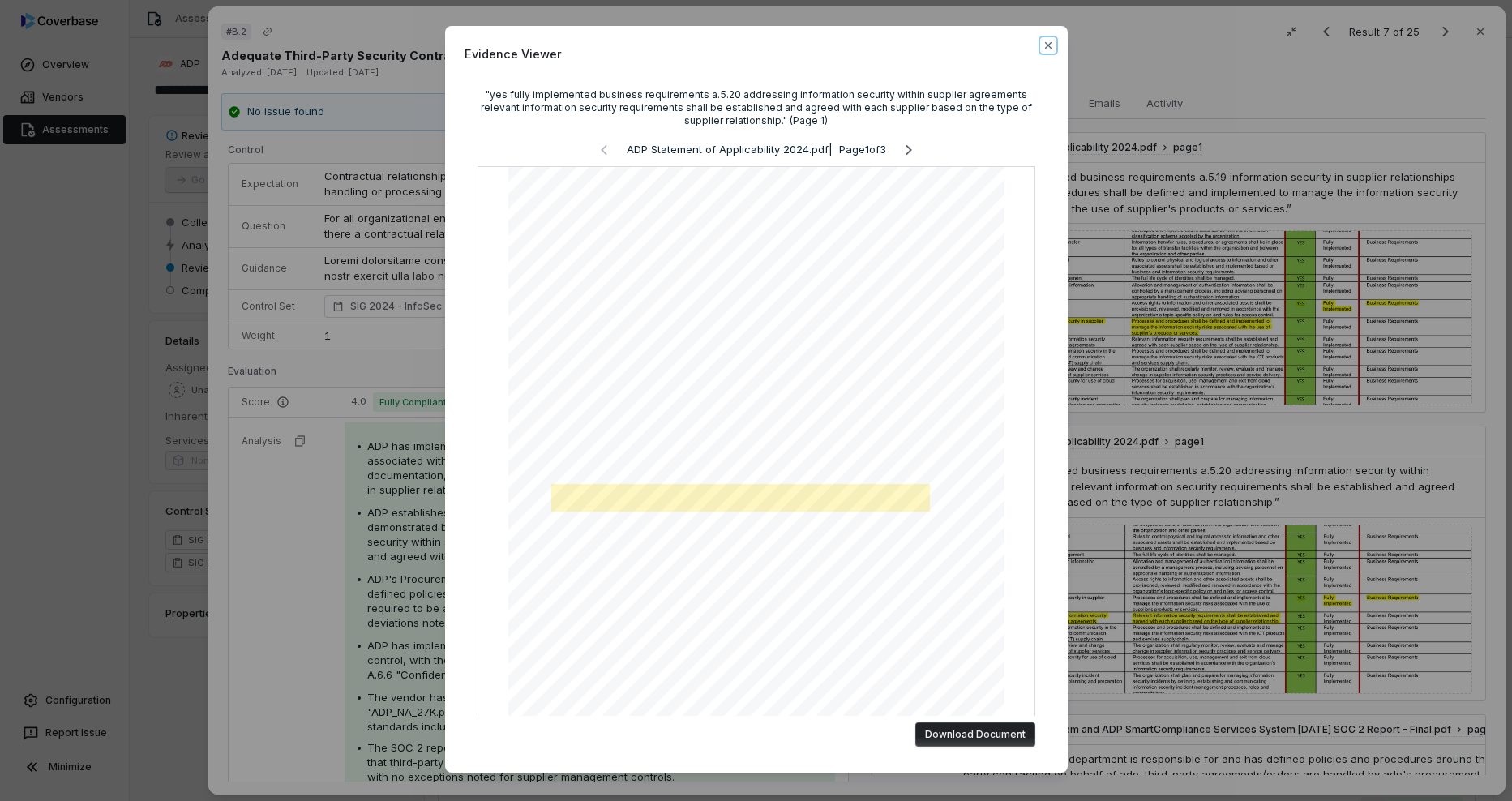
click at [1049, 42] on icon "button" at bounding box center [1048, 45] width 13 height 13
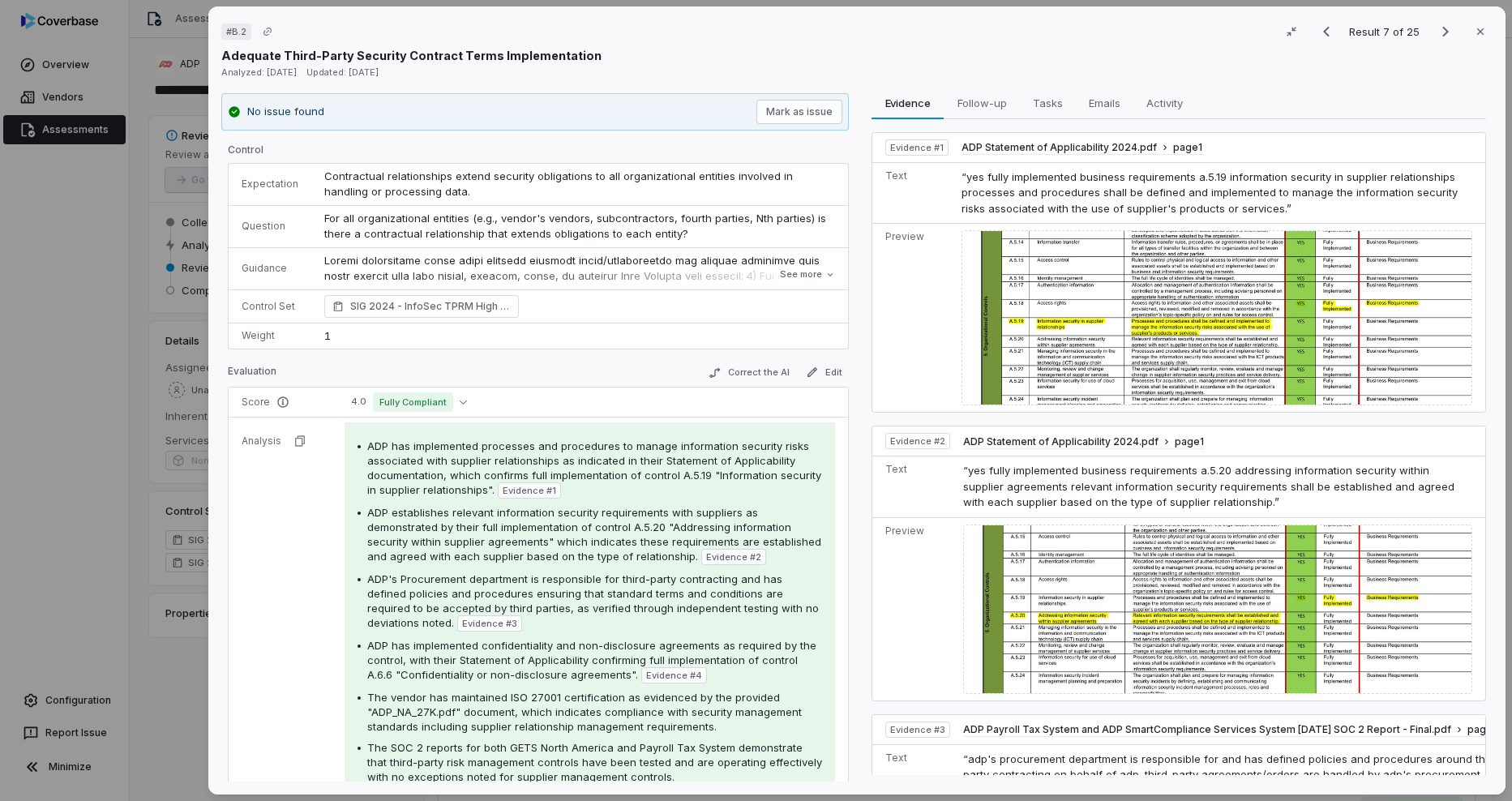
drag, startPoint x: 1084, startPoint y: 26, endPoint x: 649, endPoint y: 43, distance: 435.3
click at [649, 43] on div "# B.2 Result 7 of 25 Close" at bounding box center [856, 31] width 1271 height 24
click at [1475, 37] on icon "button" at bounding box center [1481, 31] width 13 height 13
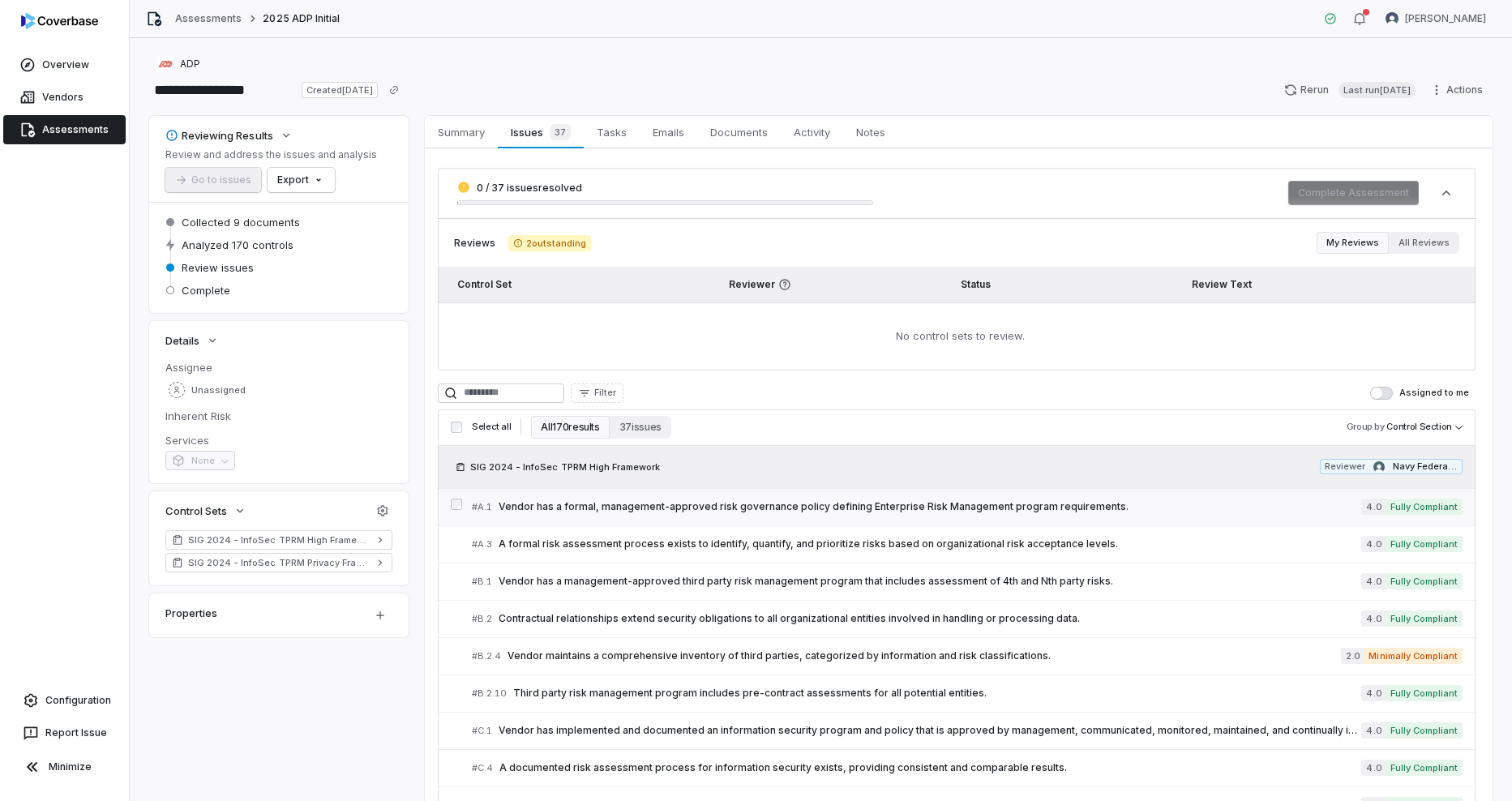
click at [550, 507] on span "Vendor has a formal, management-approved risk governance policy defining Enterp…" at bounding box center [930, 506] width 863 height 13
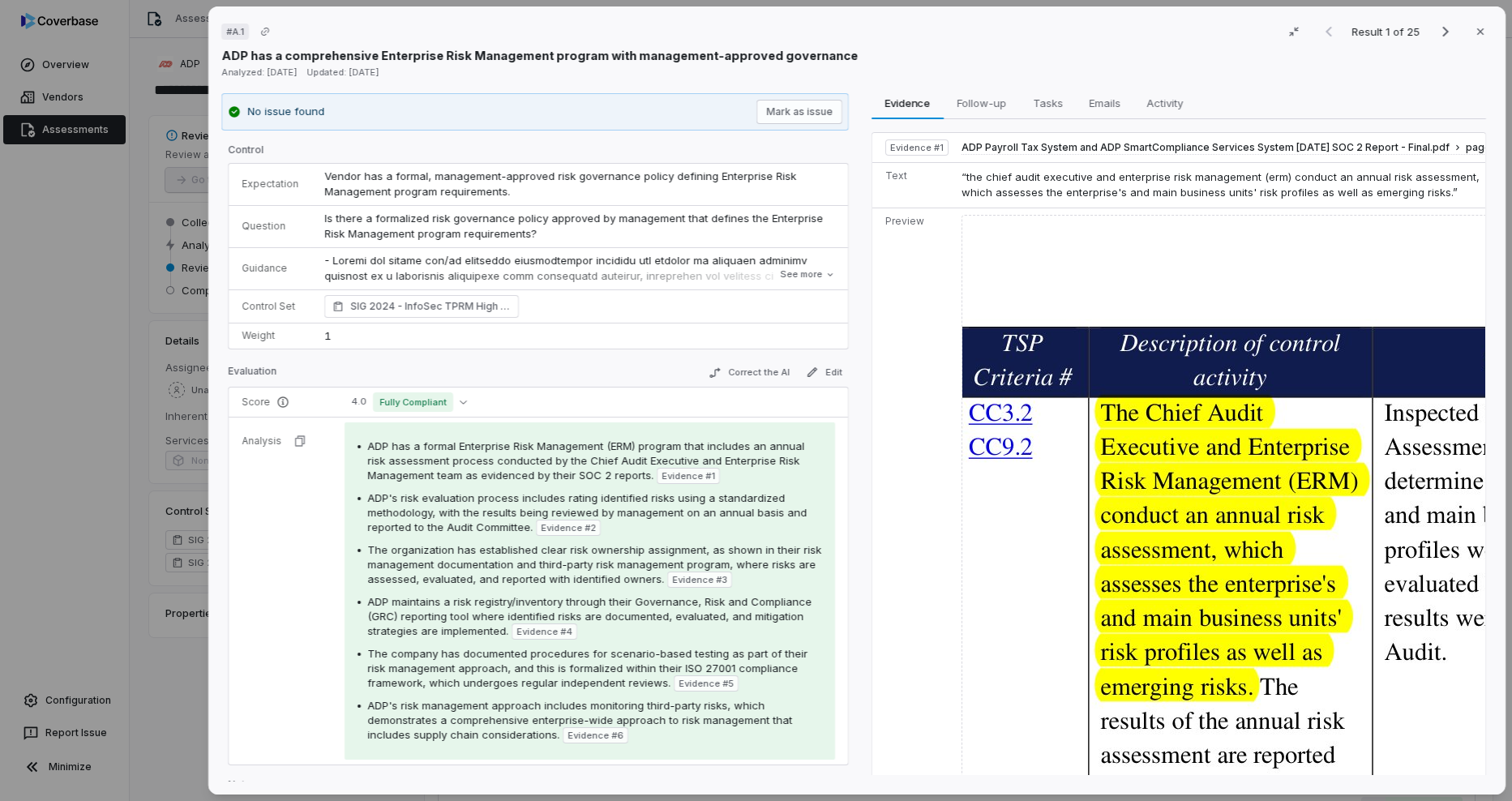
drag, startPoint x: 970, startPoint y: 20, endPoint x: 1132, endPoint y: 65, distance: 168.1
click at [1132, 65] on div "# A.1 Result 1 of 25 Close ADP has a comprehensive Enterprise Risk Management p…" at bounding box center [856, 50] width 1271 height 61
drag, startPoint x: 904, startPoint y: 23, endPoint x: 1090, endPoint y: 43, distance: 187.1
click at [1090, 43] on div "# A.1 Result 1 of 25 Close" at bounding box center [856, 31] width 1271 height 24
click at [450, 481] on span "ADP has a formal Enterprise Risk Management (ERM) program that includes an annu…" at bounding box center [585, 460] width 437 height 42
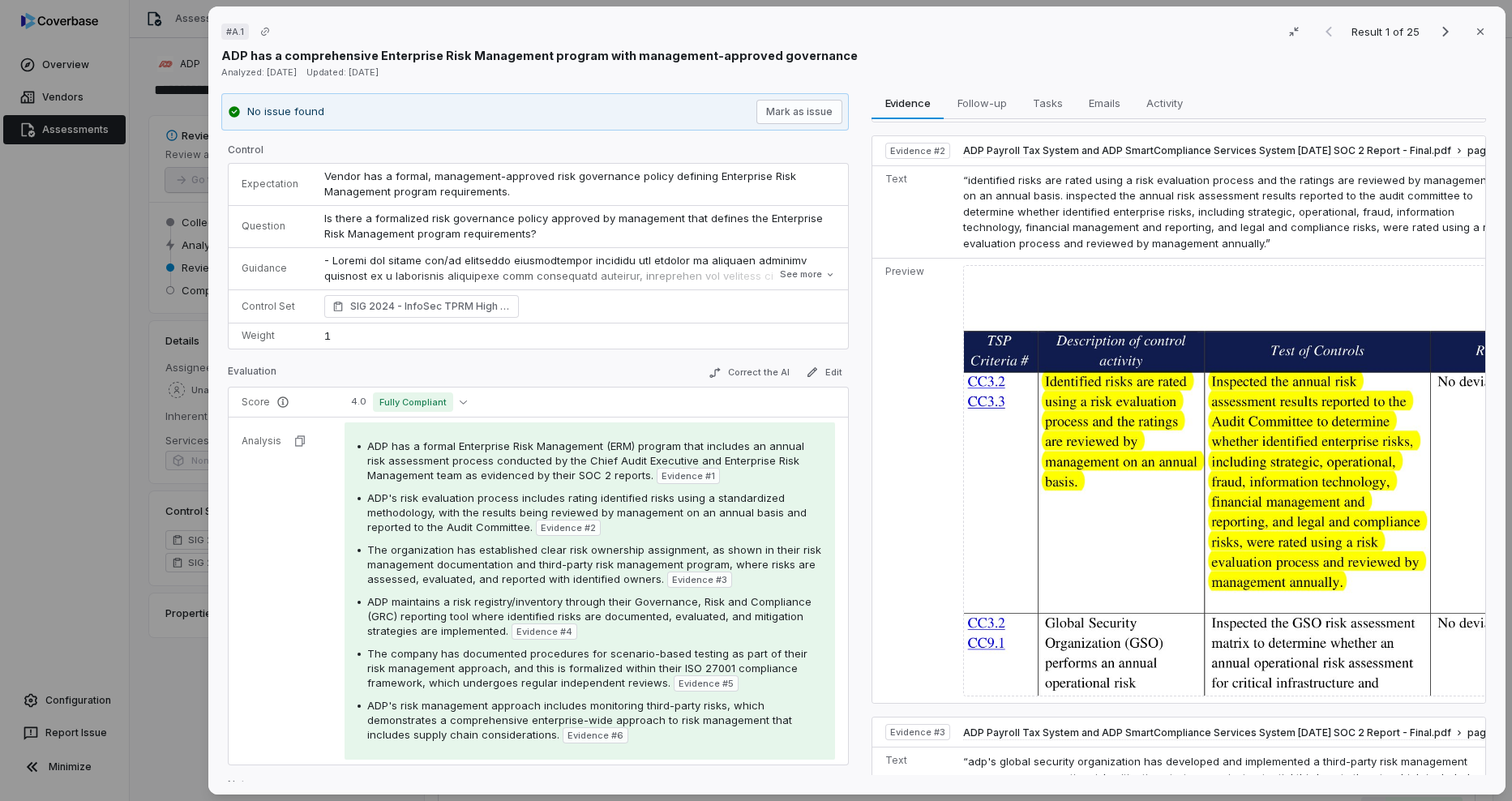
scroll to position [811, 0]
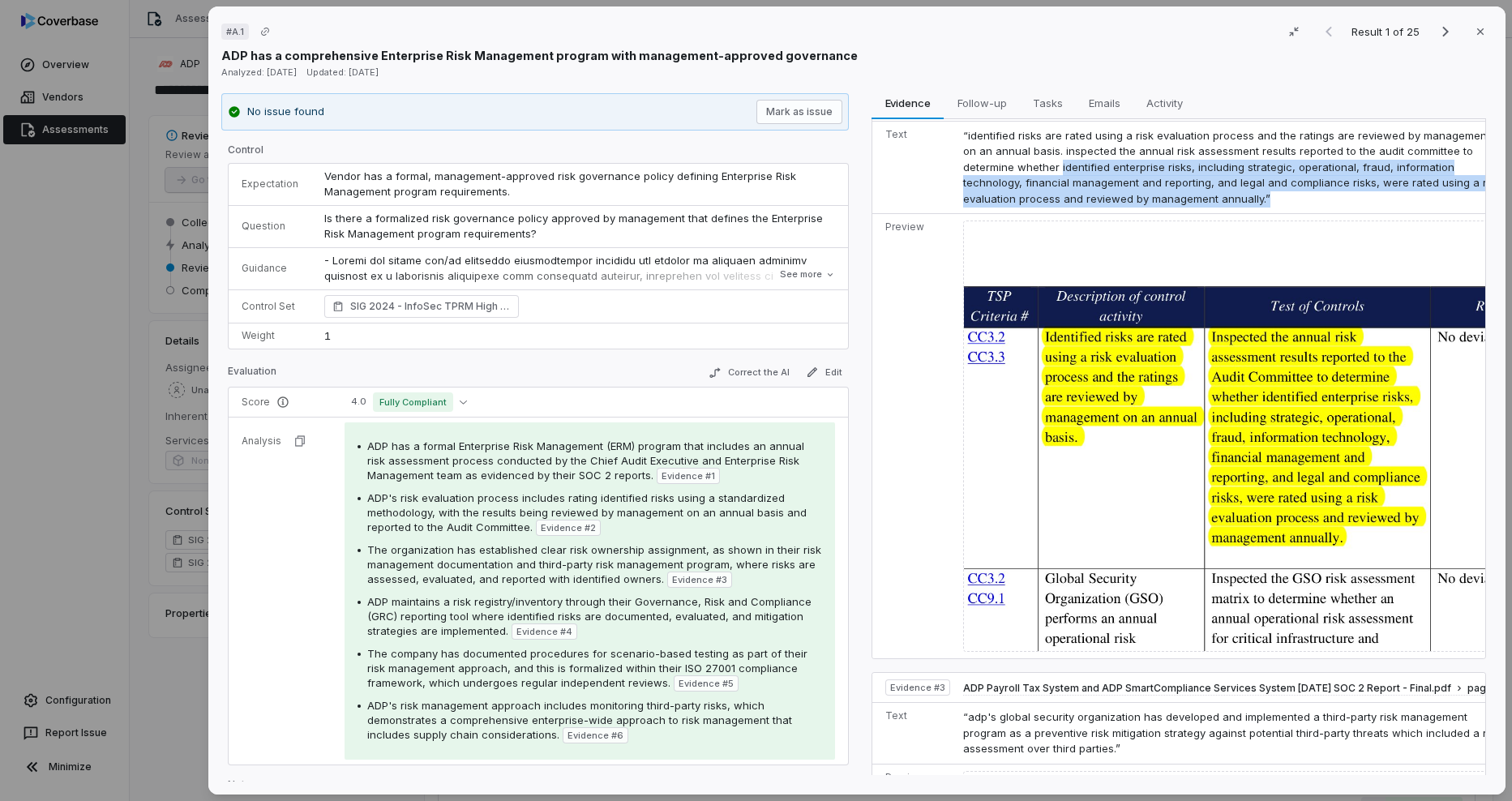
drag, startPoint x: 1205, startPoint y: 188, endPoint x: 1029, endPoint y: 150, distance: 180.1
click at [1029, 150] on td "“identified risks are rated using a risk evaluation process and the ratings are…" at bounding box center [1238, 167] width 562 height 93
click at [1034, 150] on span "“identified risks are rated using a risk evaluation process and the ratings are…" at bounding box center [1232, 167] width 538 height 77
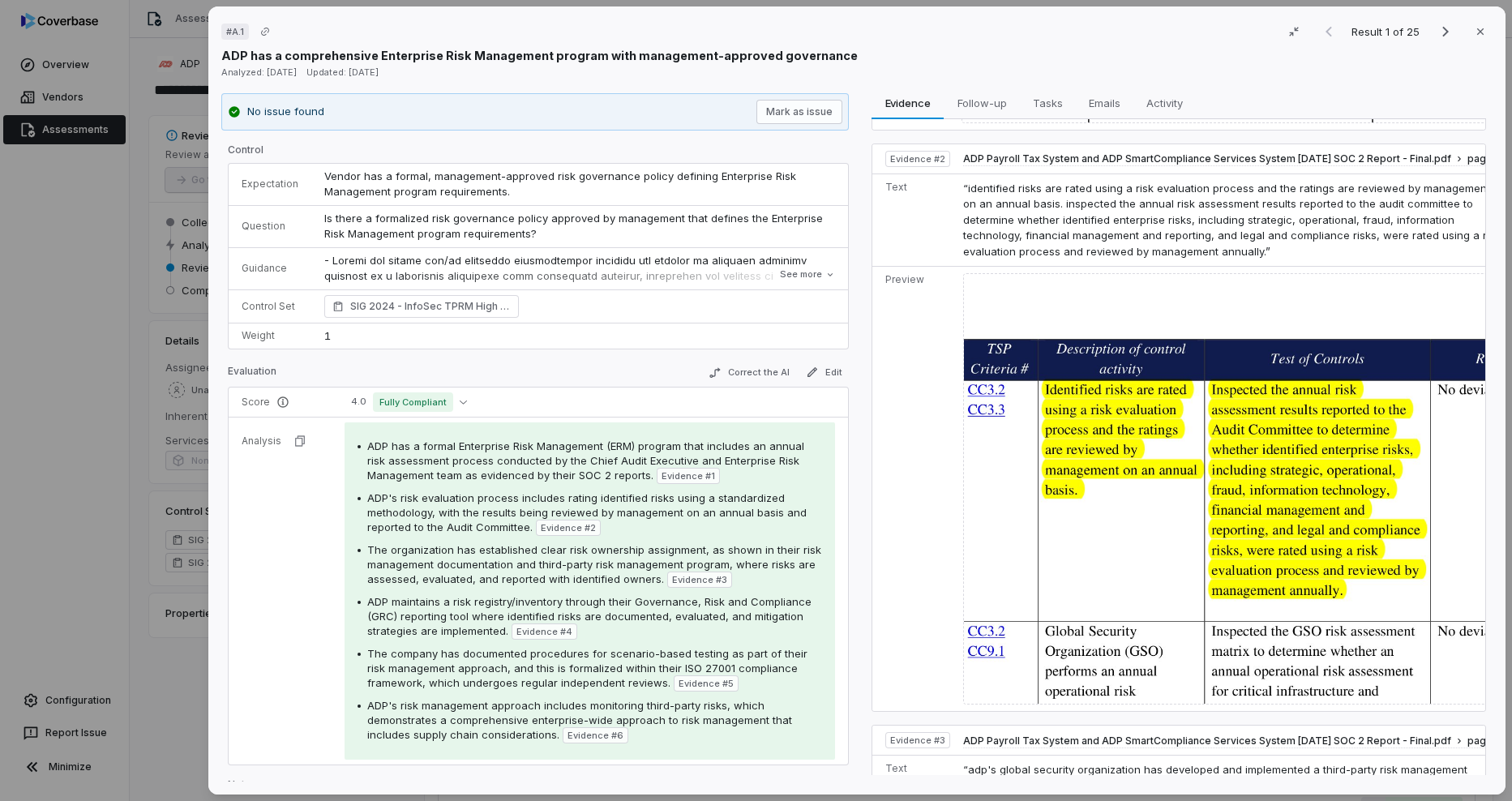
scroll to position [730, 0]
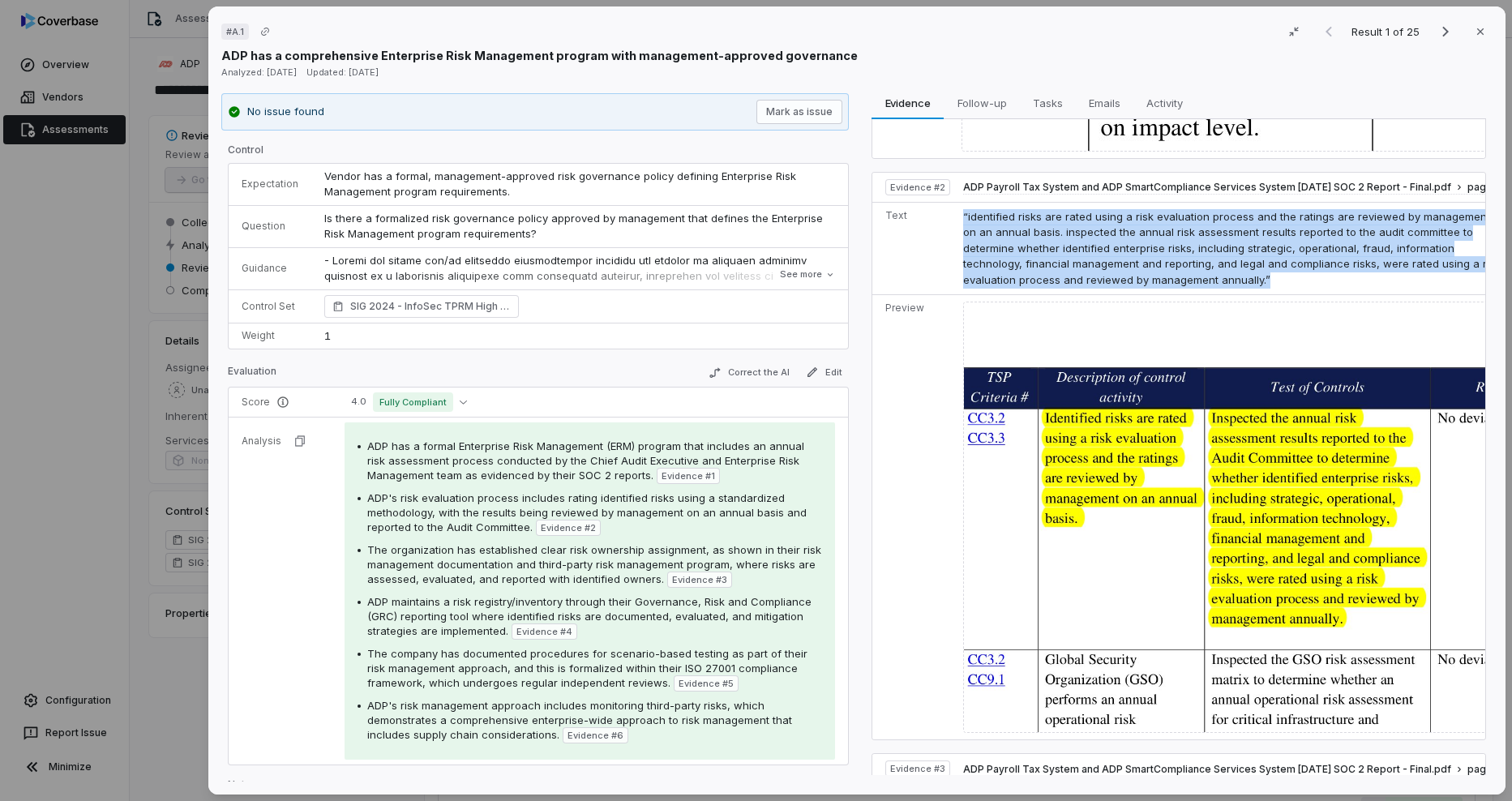
drag, startPoint x: 1201, startPoint y: 266, endPoint x: 947, endPoint y: 204, distance: 261.5
click at [947, 204] on tr "Text “identified risks are rated using a risk evaluation process and the rating…" at bounding box center [1195, 248] width 646 height 93
drag, startPoint x: 947, startPoint y: 204, endPoint x: 1084, endPoint y: 238, distance: 141.2
click at [1084, 238] on span "“identified risks are rated using a risk evaluation process and the ratings are…" at bounding box center [1232, 248] width 538 height 77
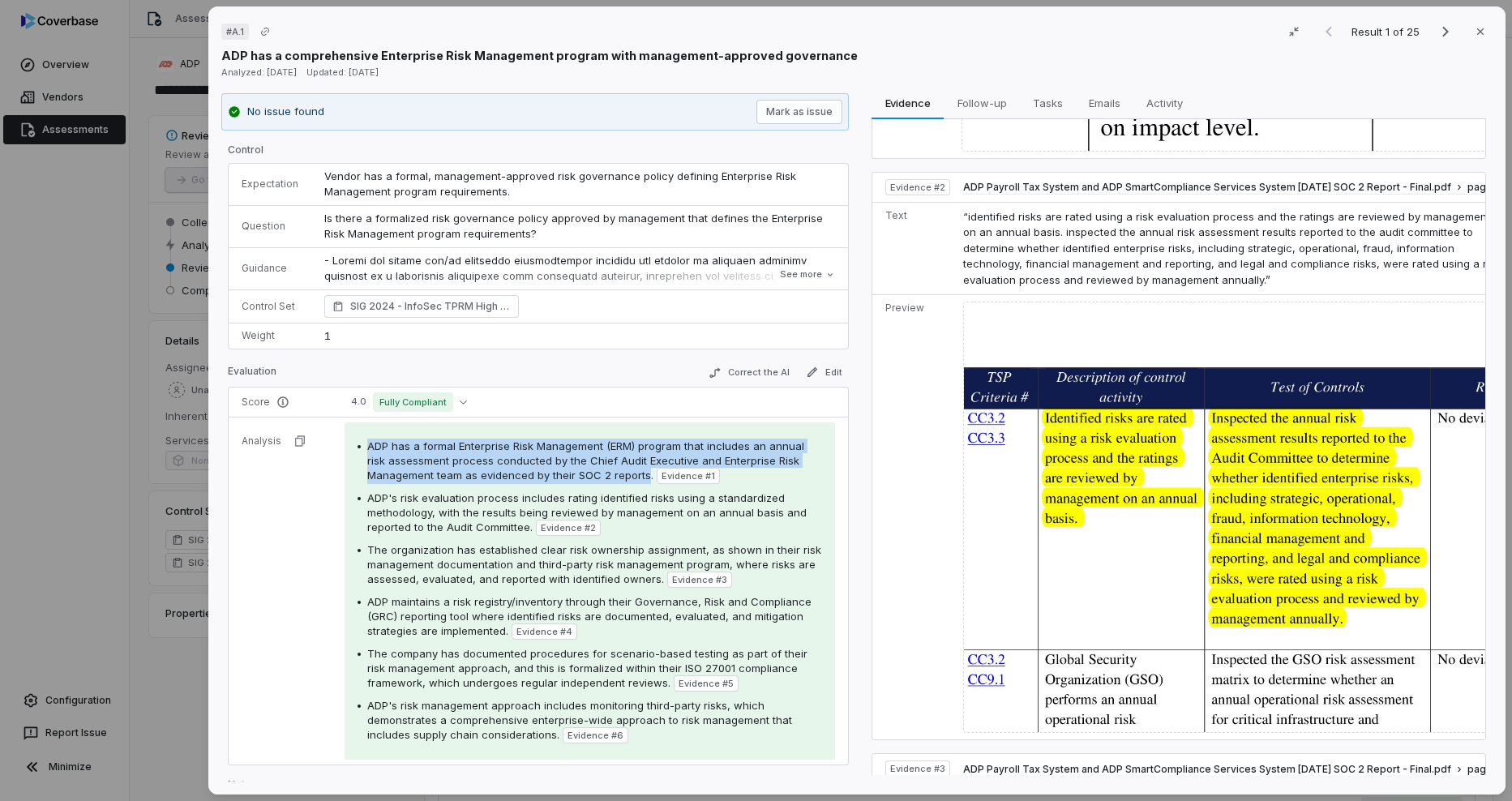
drag, startPoint x: 639, startPoint y: 477, endPoint x: 334, endPoint y: 449, distance: 306.3
click at [334, 449] on td "ADP has a formal Enterprise Risk Management (ERM) program that includes an annu…" at bounding box center [590, 591] width 517 height 348
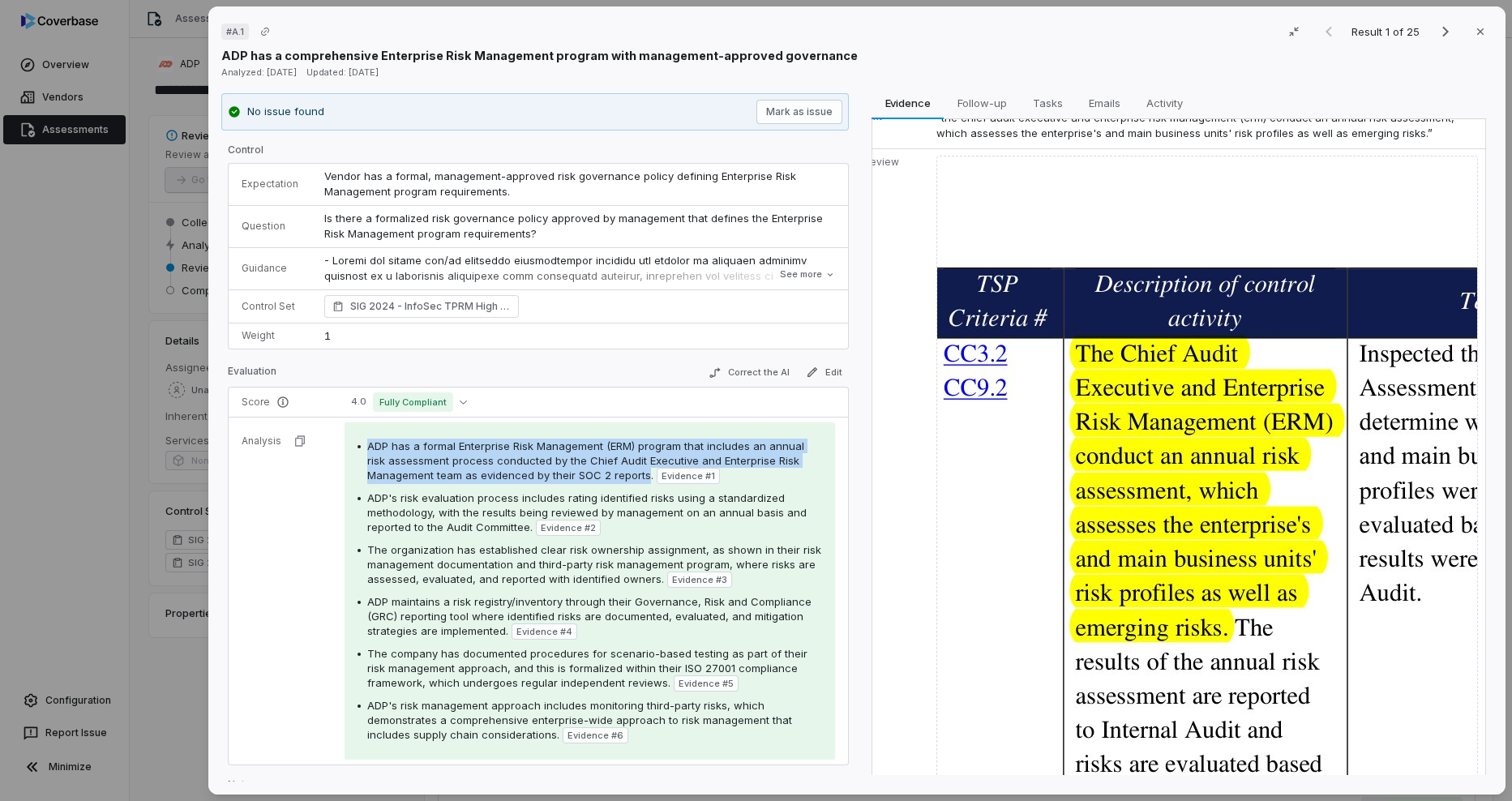
scroll to position [0, 0]
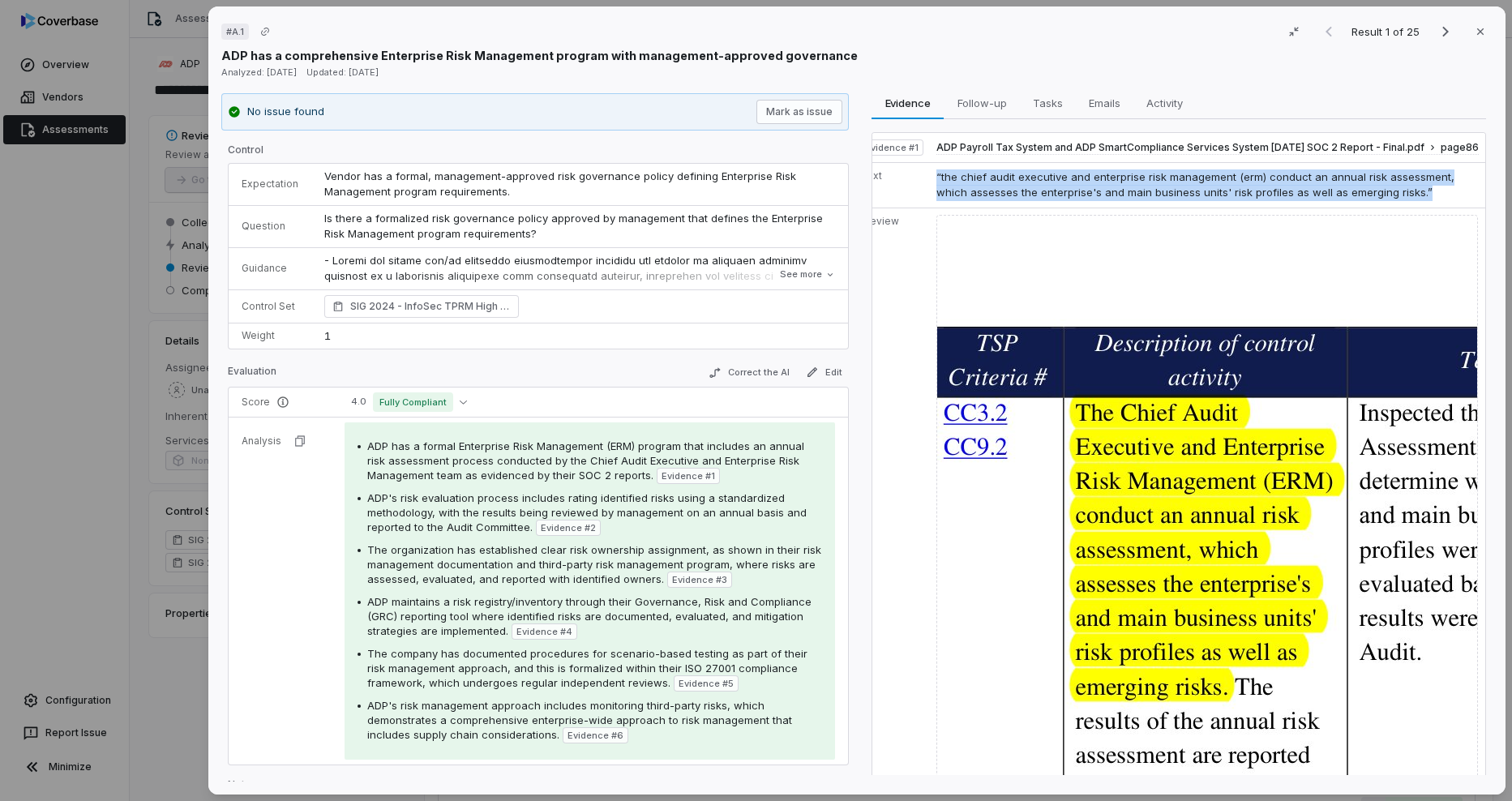
drag, startPoint x: 933, startPoint y: 177, endPoint x: 1422, endPoint y: 200, distance: 489.5
click at [1422, 200] on td "“the chief audit executive and enterprise risk management (erm) conduct an annu…" at bounding box center [1211, 184] width 562 height 45
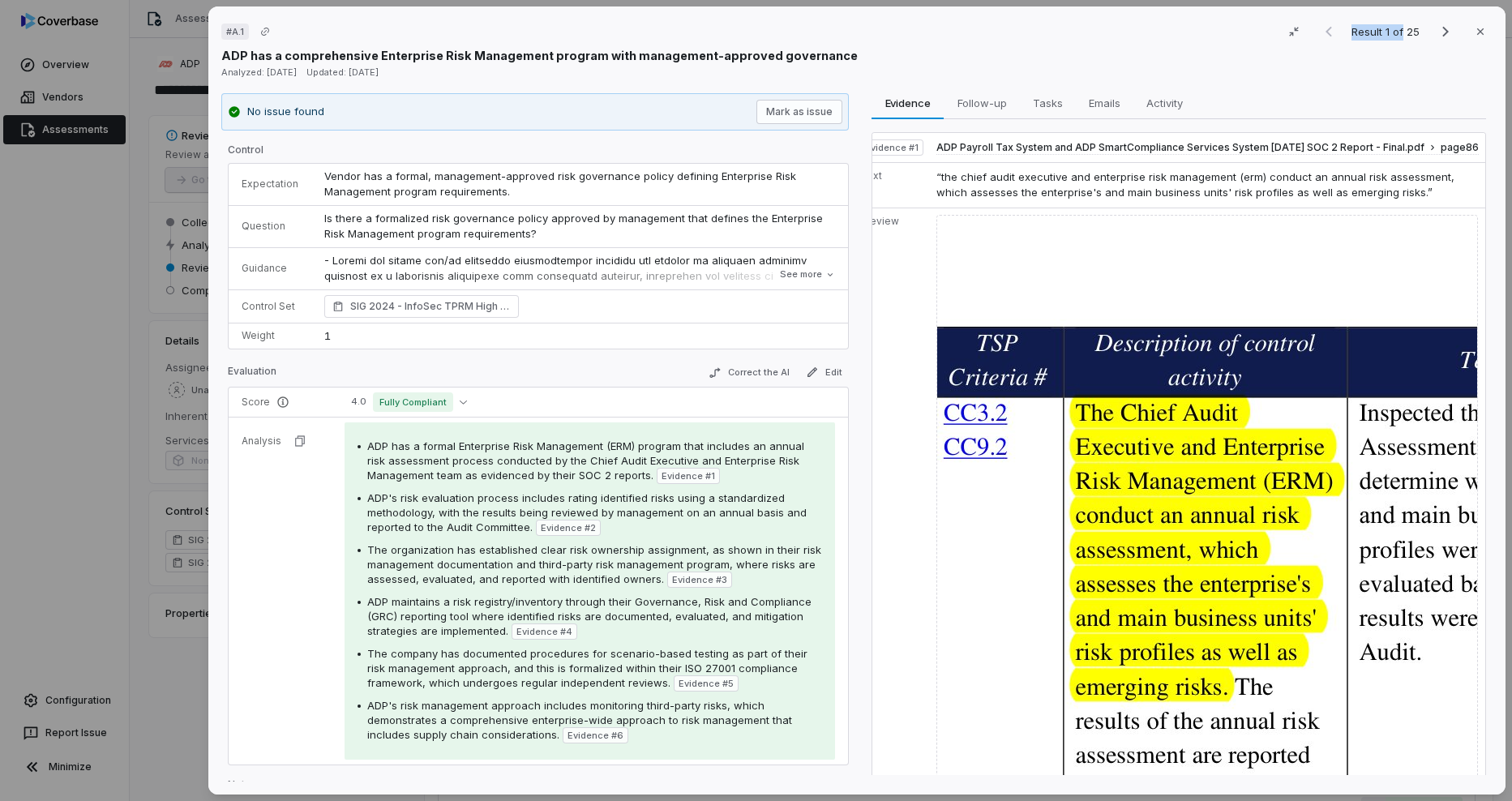
drag, startPoint x: 1141, startPoint y: 23, endPoint x: 1395, endPoint y: 35, distance: 254.3
click at [1395, 35] on div "# A.1 Result 1 of 25 Close" at bounding box center [856, 31] width 1271 height 24
click at [1148, 47] on div "ADP has a comprehensive Enterprise Risk Management program with management-appr…" at bounding box center [856, 56] width 1271 height 17
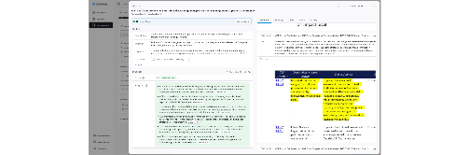
scroll to position [932, 0]
